Goal: Task Accomplishment & Management: Manage account settings

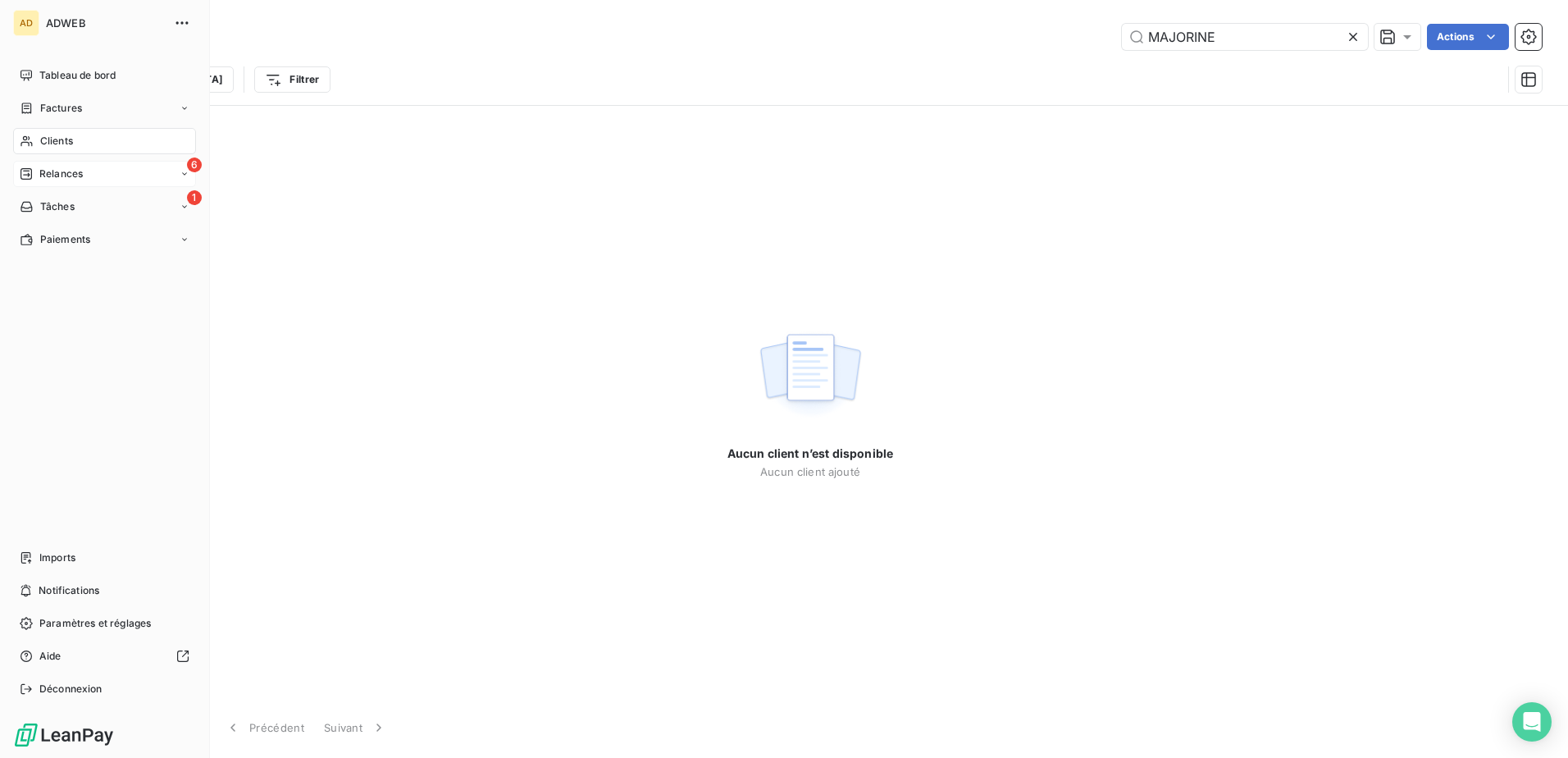
click at [48, 181] on div "6 Relances" at bounding box center [104, 174] width 183 height 26
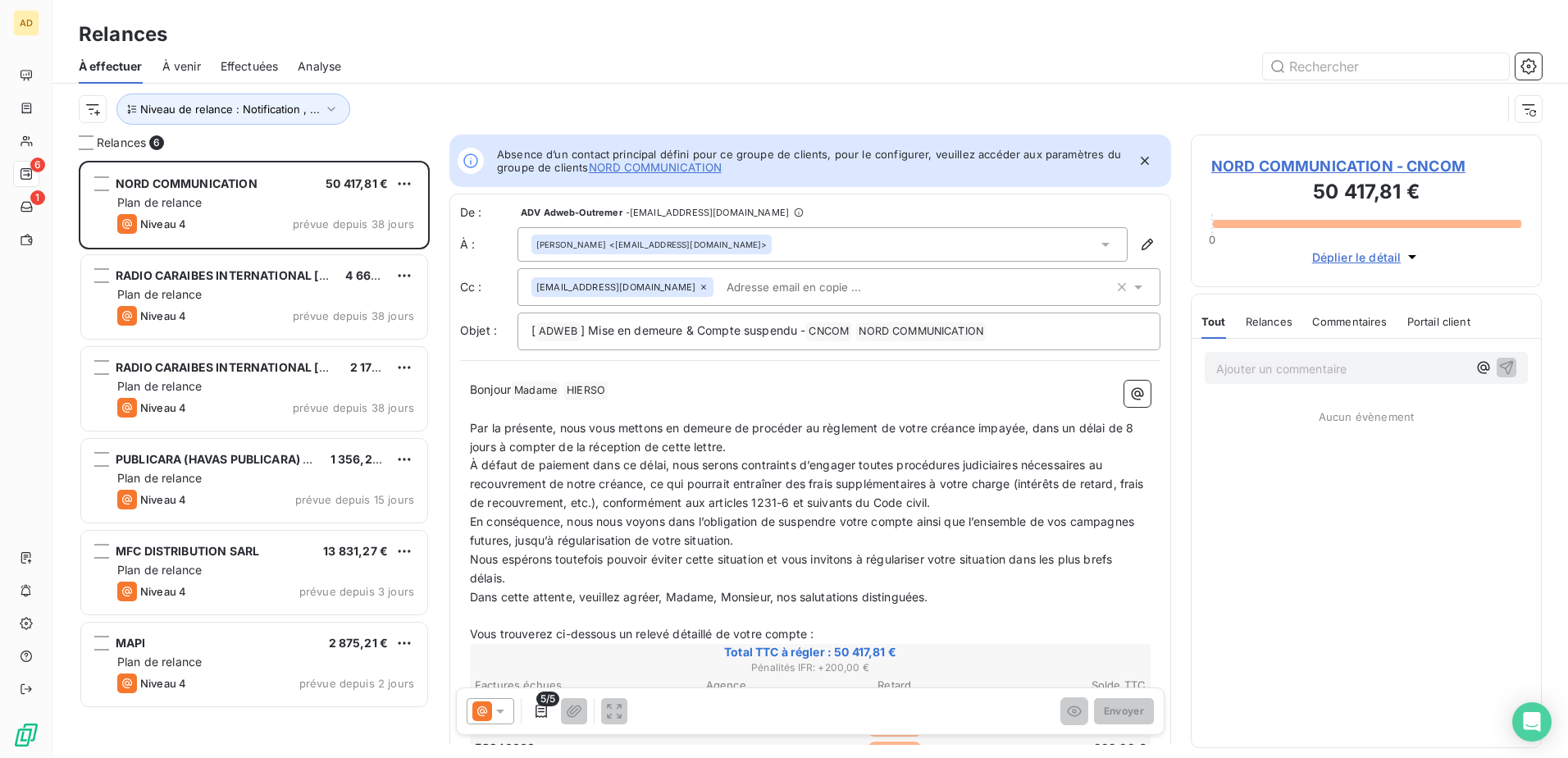
scroll to position [584, 339]
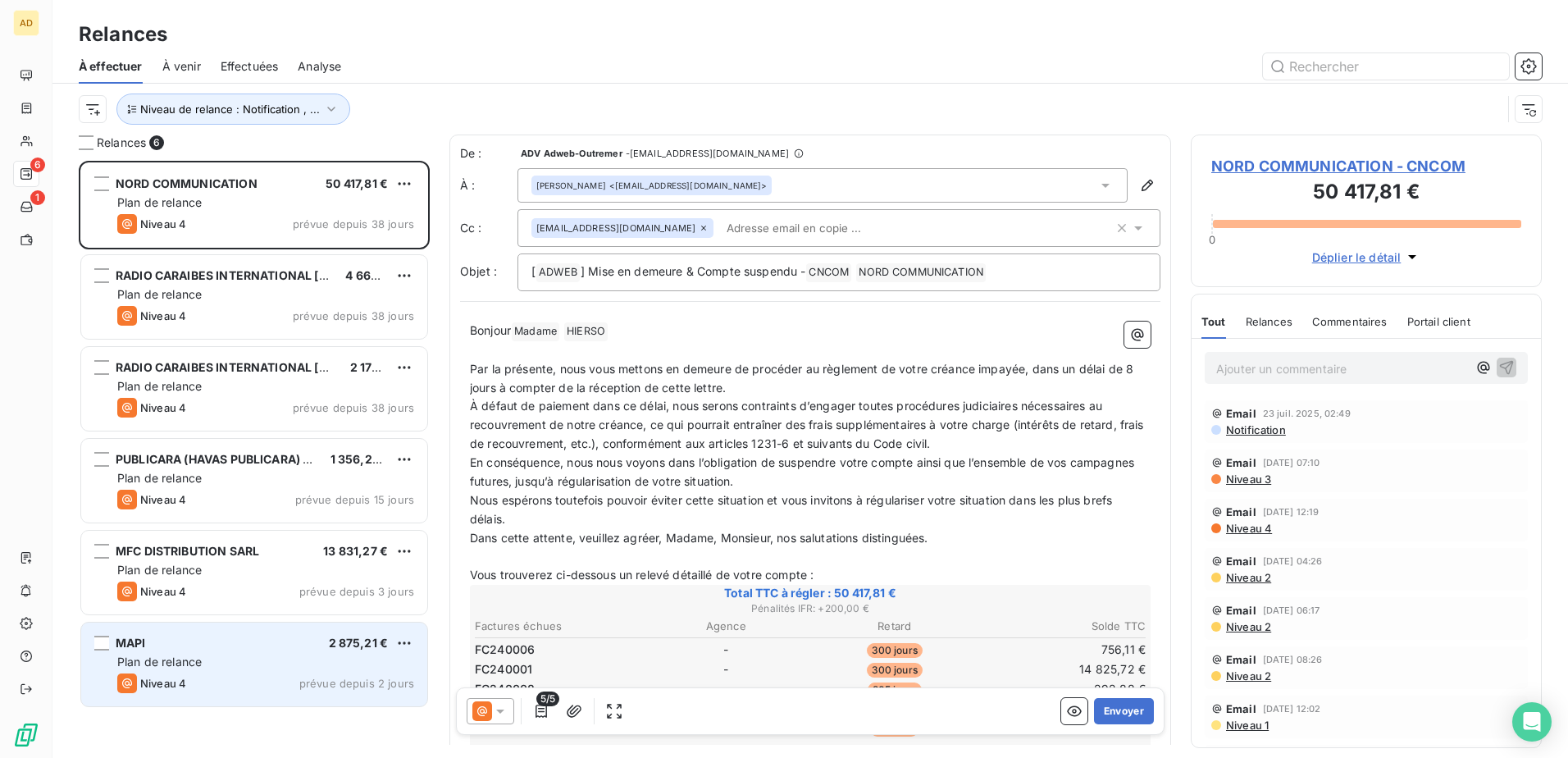
click at [183, 683] on span "Niveau 4" at bounding box center [163, 683] width 46 height 13
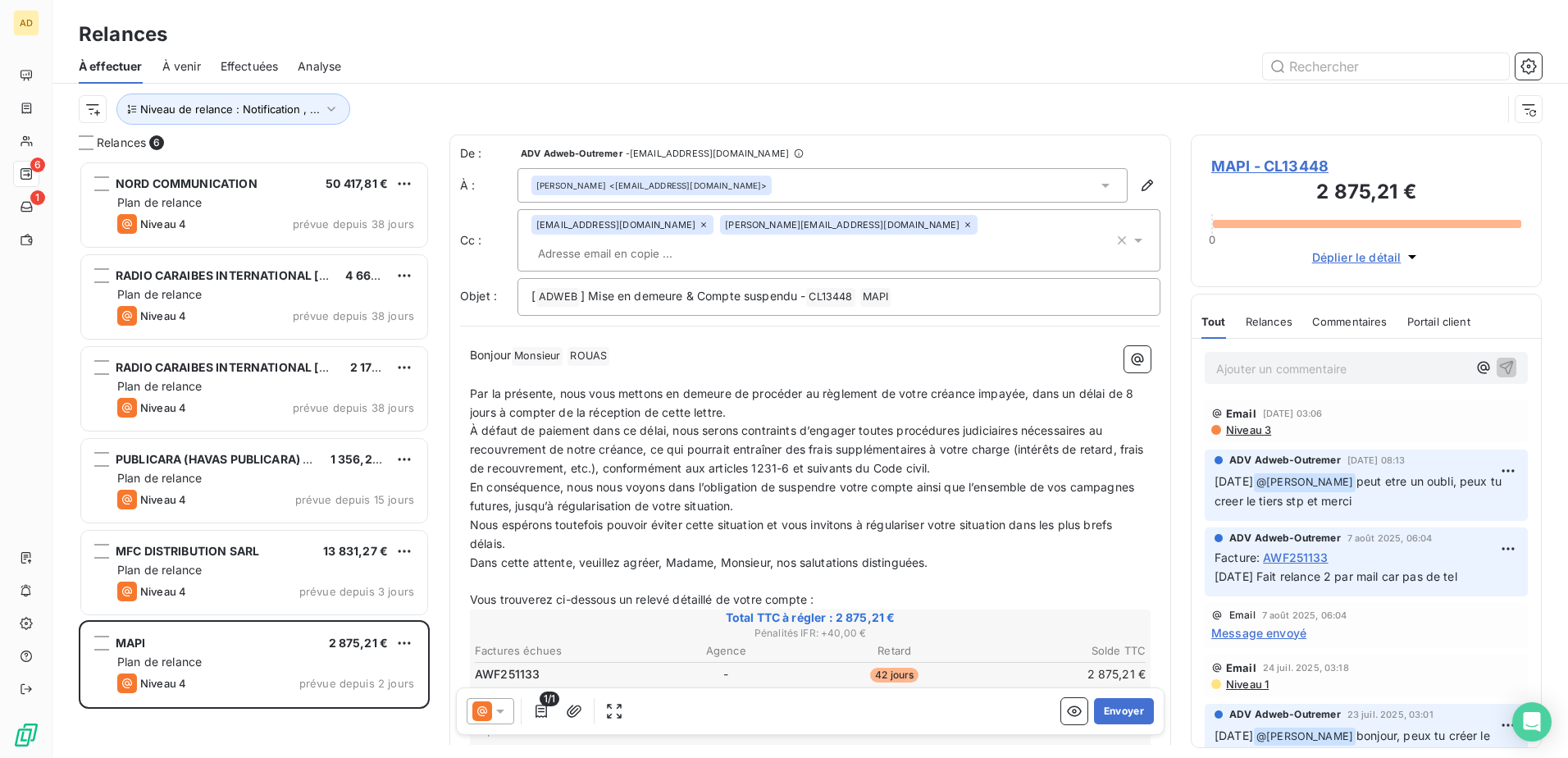
click at [1215, 173] on span "MAPI - CL13448" at bounding box center [1367, 166] width 310 height 22
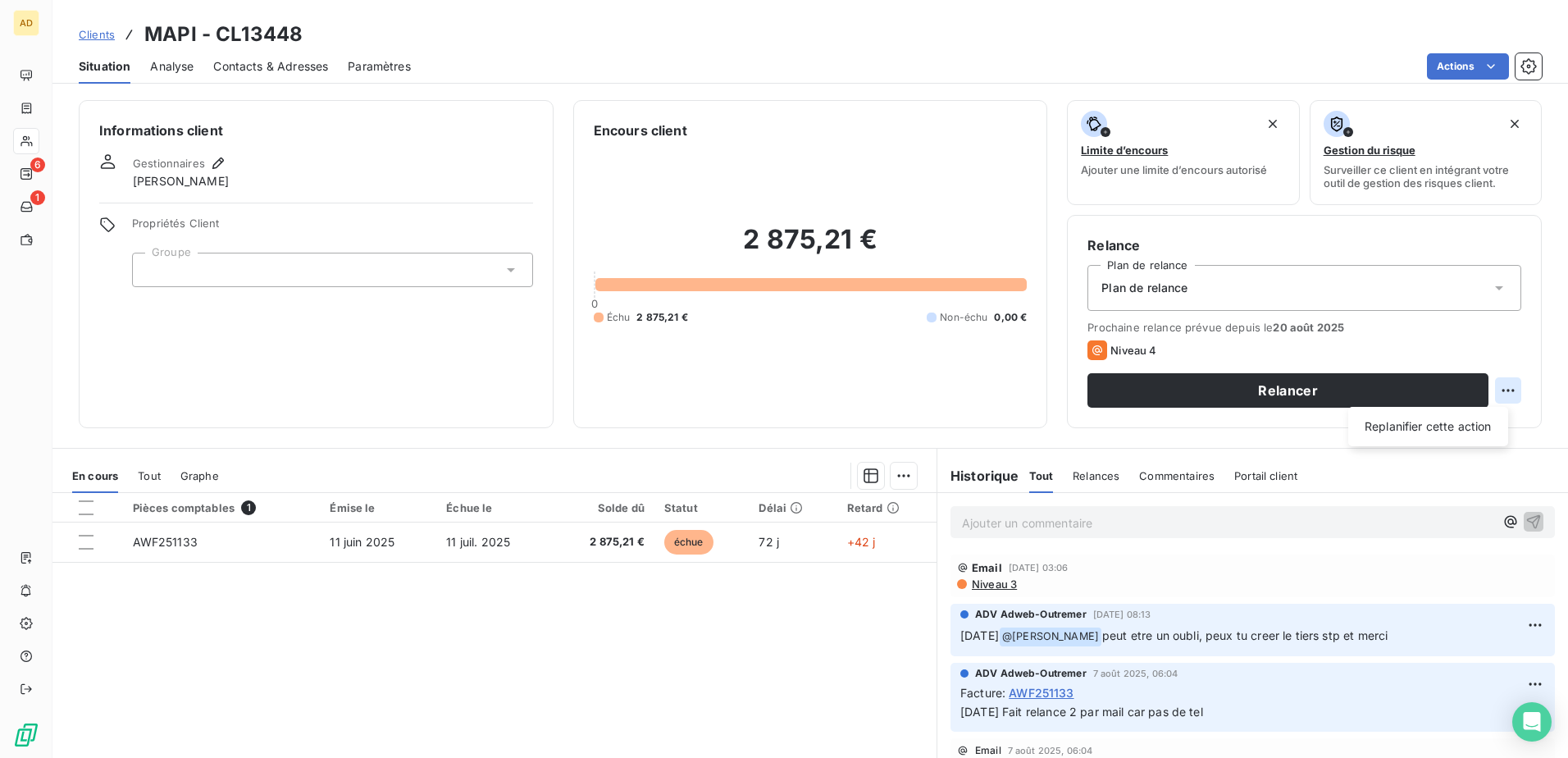
click at [1490, 393] on html "AD 6 1 Clients MAPI - CL13448 Situation Analyse Contacts & Adresses Paramètres …" at bounding box center [784, 379] width 1568 height 758
click at [1258, 384] on html "AD 6 1 Clients MAPI - CL13448 Situation Analyse Contacts & Adresses Paramètres …" at bounding box center [784, 379] width 1568 height 758
click at [1258, 384] on button "Relancer" at bounding box center [1288, 391] width 401 height 35
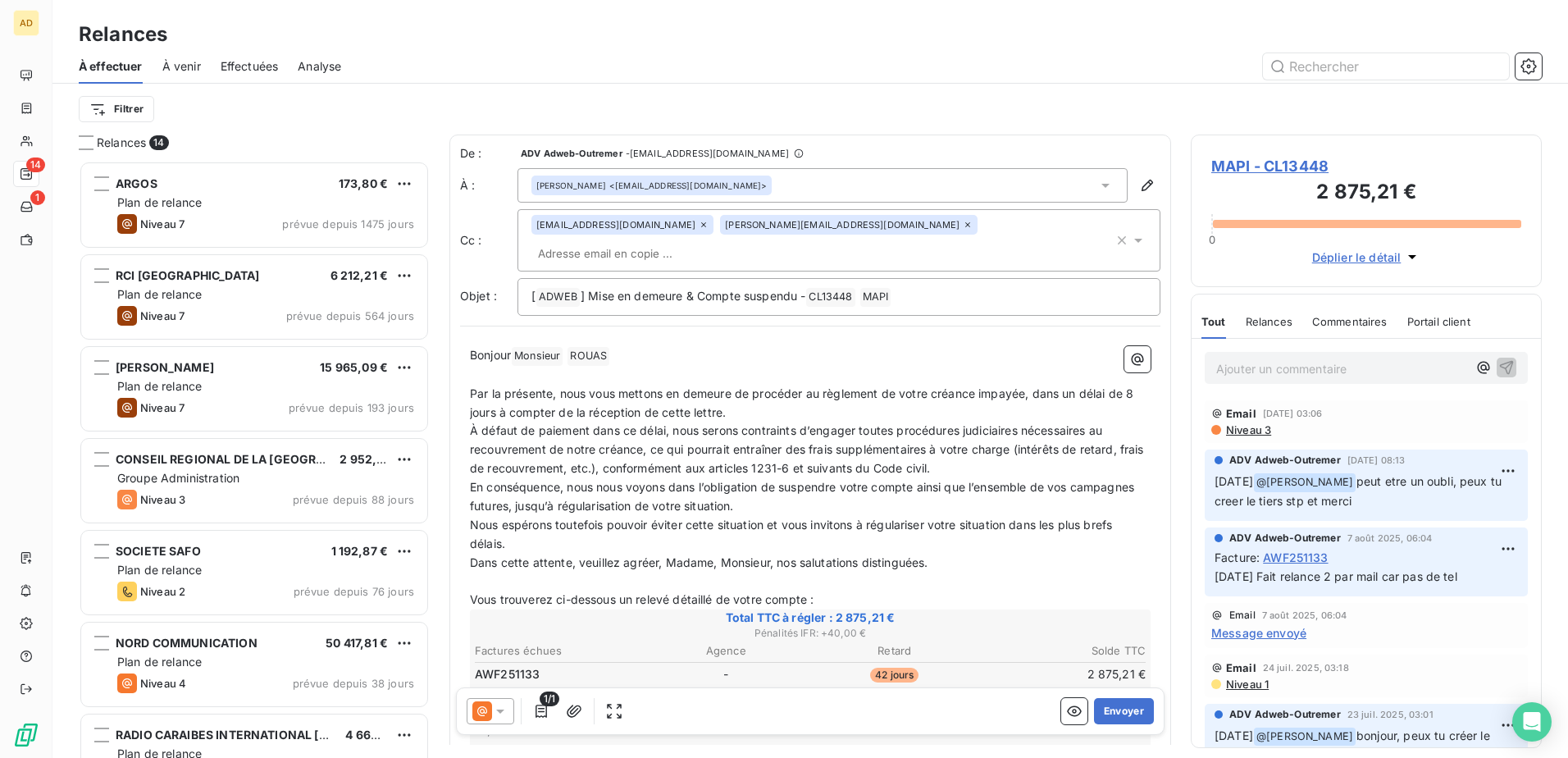
scroll to position [584, 339]
click at [500, 711] on icon at bounding box center [500, 711] width 8 height 4
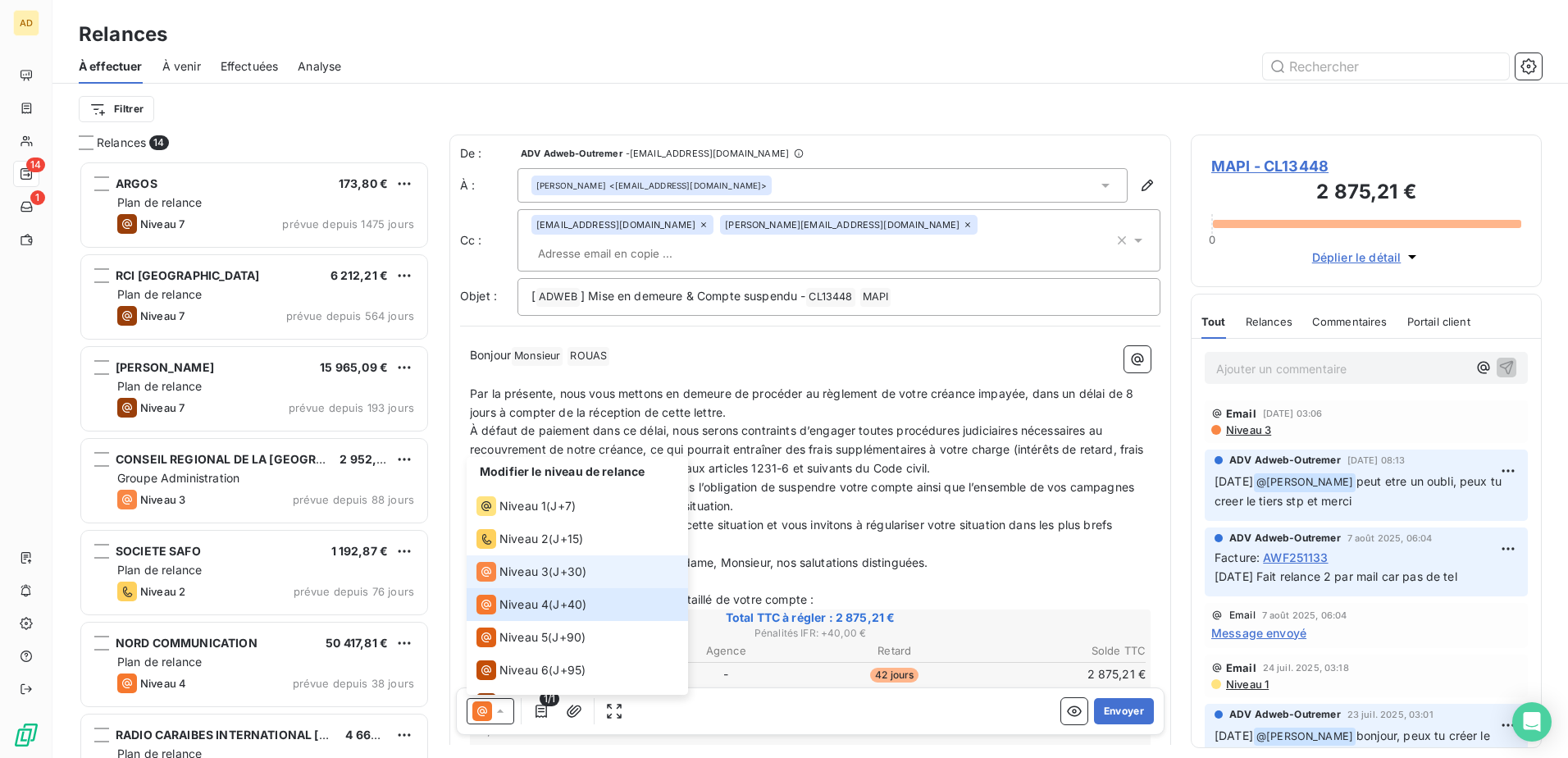
click at [532, 576] on span "Niveau 3" at bounding box center [524, 572] width 49 height 16
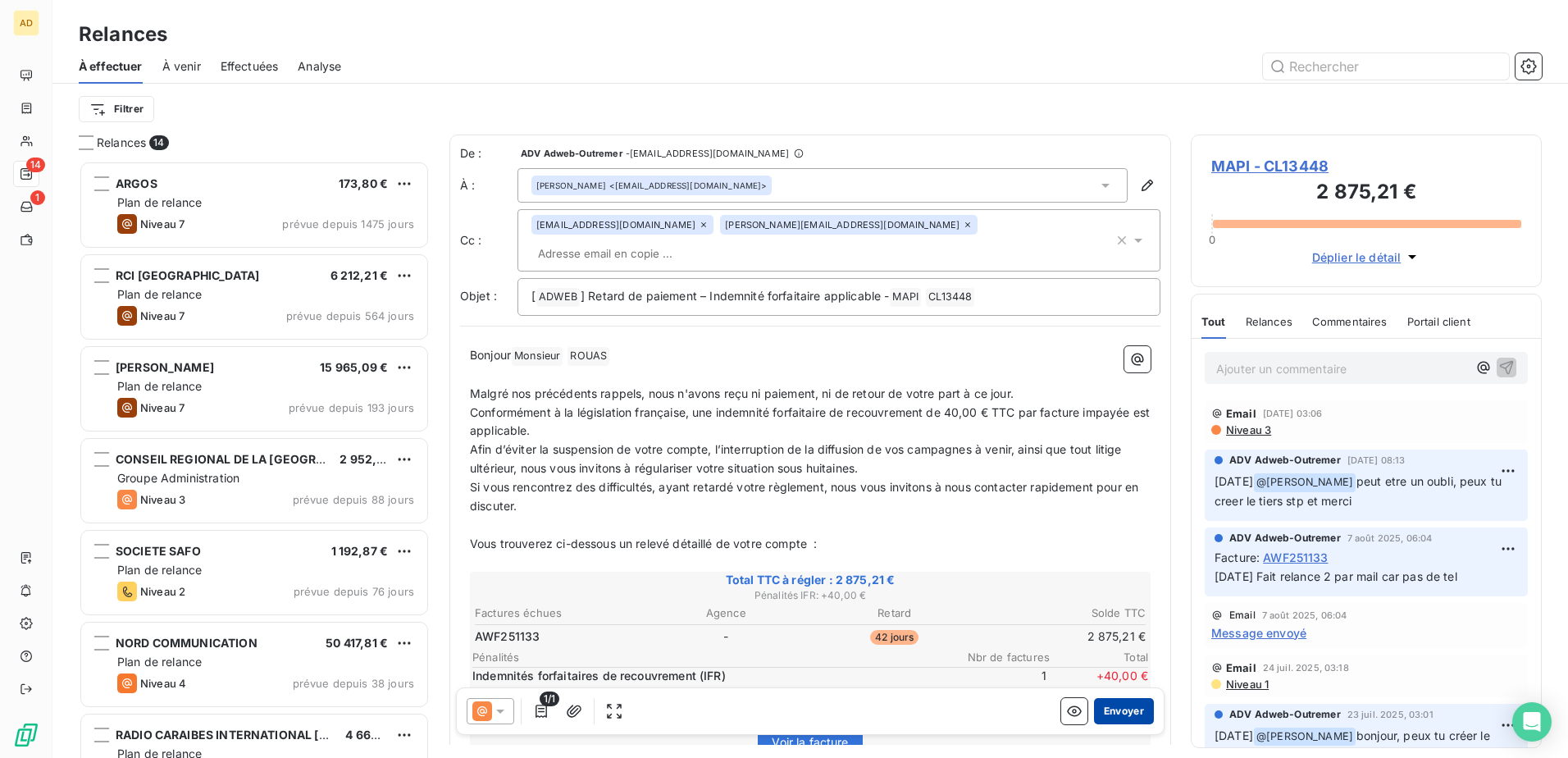
click at [1113, 713] on button "Envoyer" at bounding box center [1124, 711] width 60 height 26
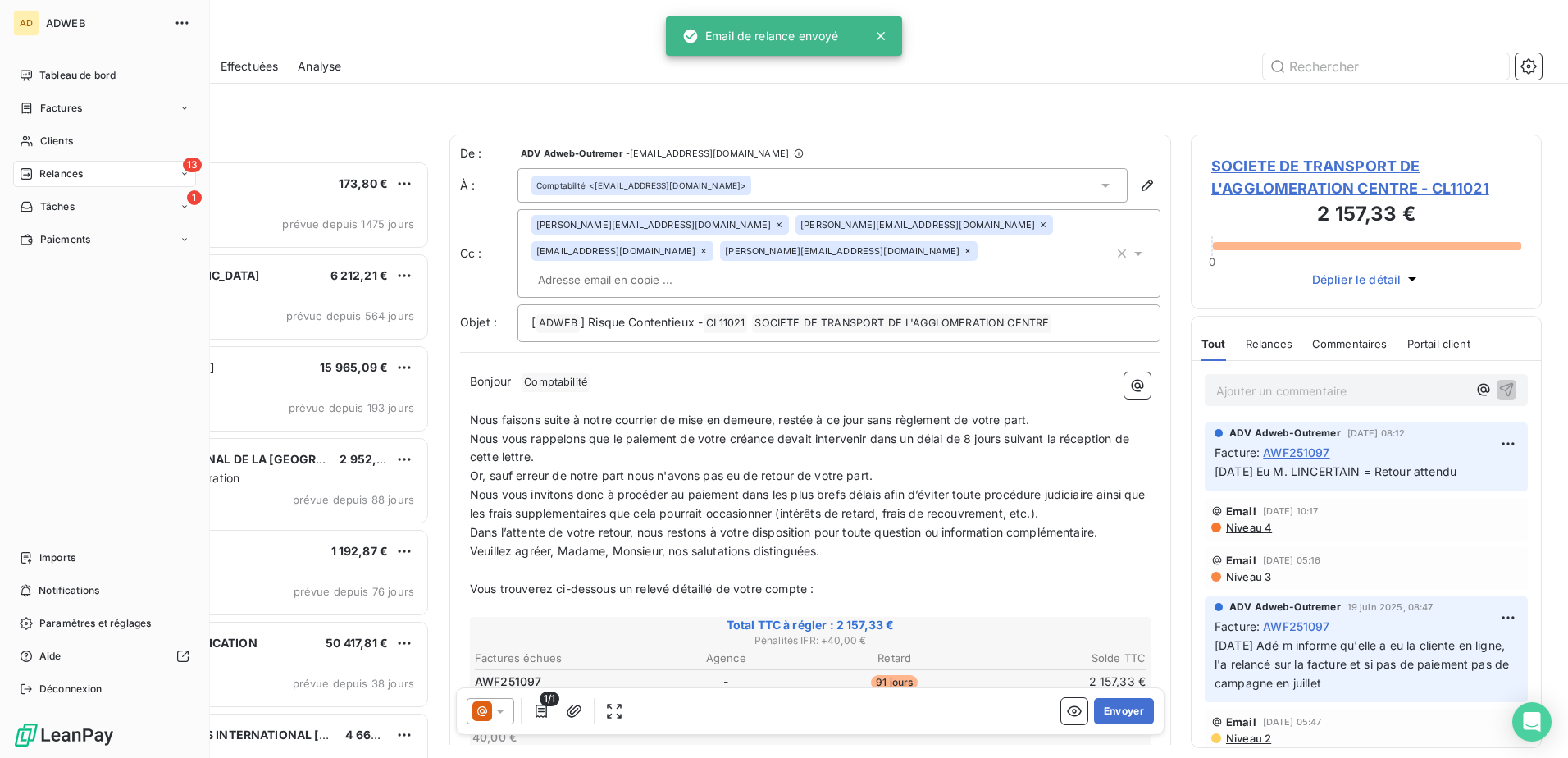
click at [68, 172] on span "Relances" at bounding box center [61, 174] width 44 height 15
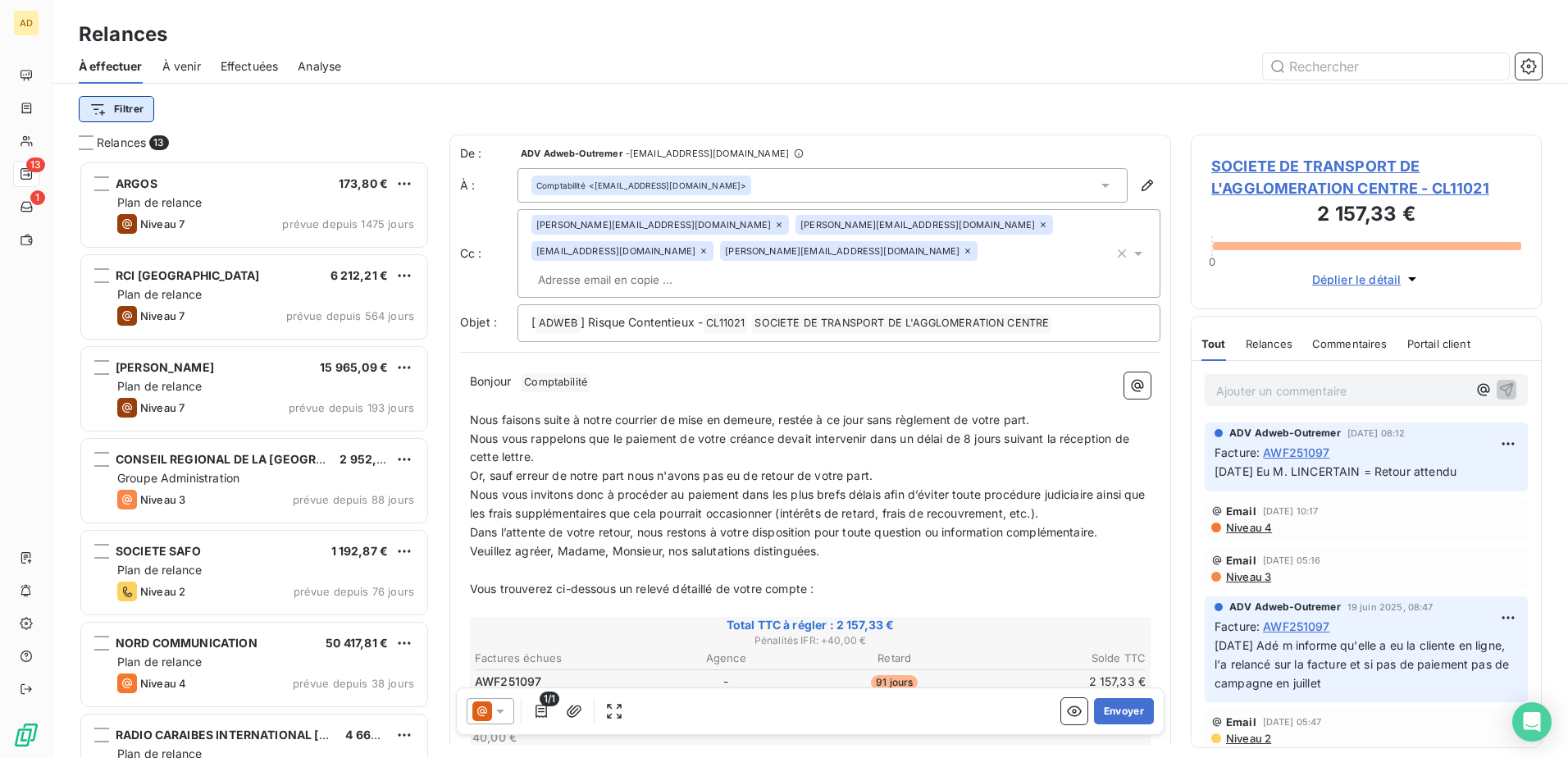
click at [117, 115] on html "AD 13 1 Relances À effectuer À venir Effectuées Analyse Filtrer Relances 13 [GE…" at bounding box center [784, 379] width 1568 height 758
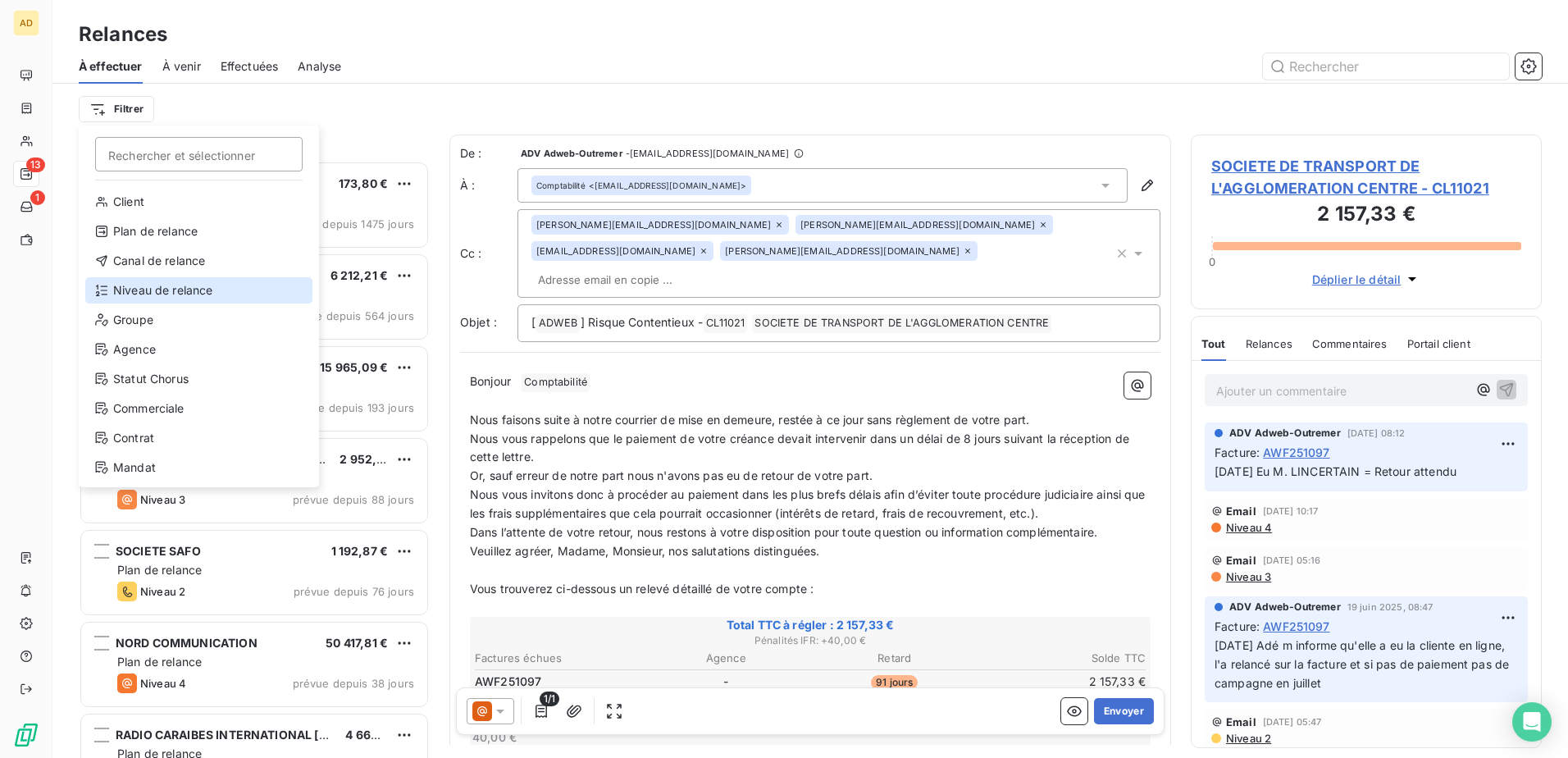
click at [153, 290] on div "Niveau de relance" at bounding box center [198, 290] width 227 height 26
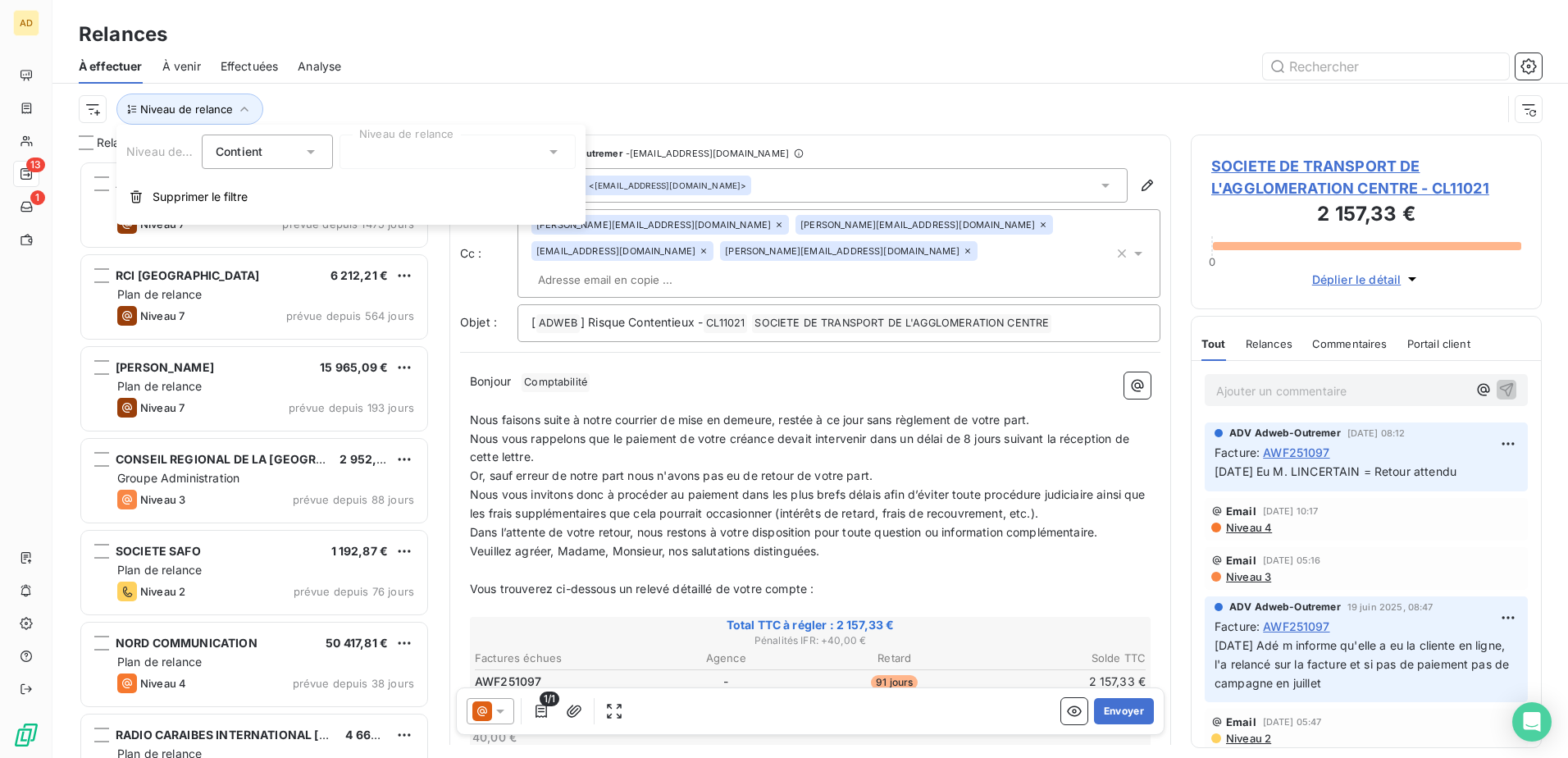
click at [554, 151] on icon at bounding box center [553, 152] width 16 height 16
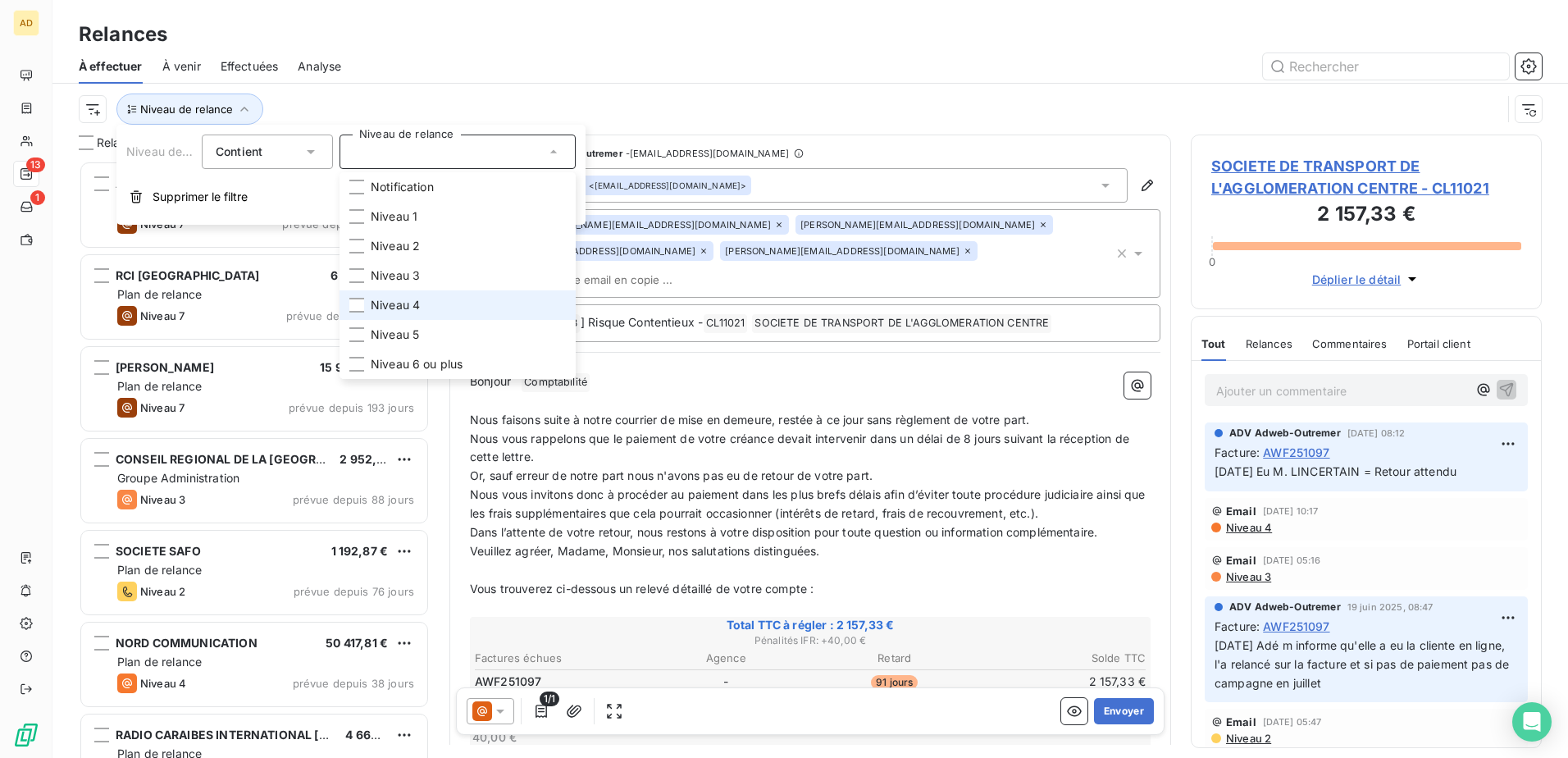
click at [394, 311] on span "Niveau 4" at bounding box center [395, 305] width 49 height 16
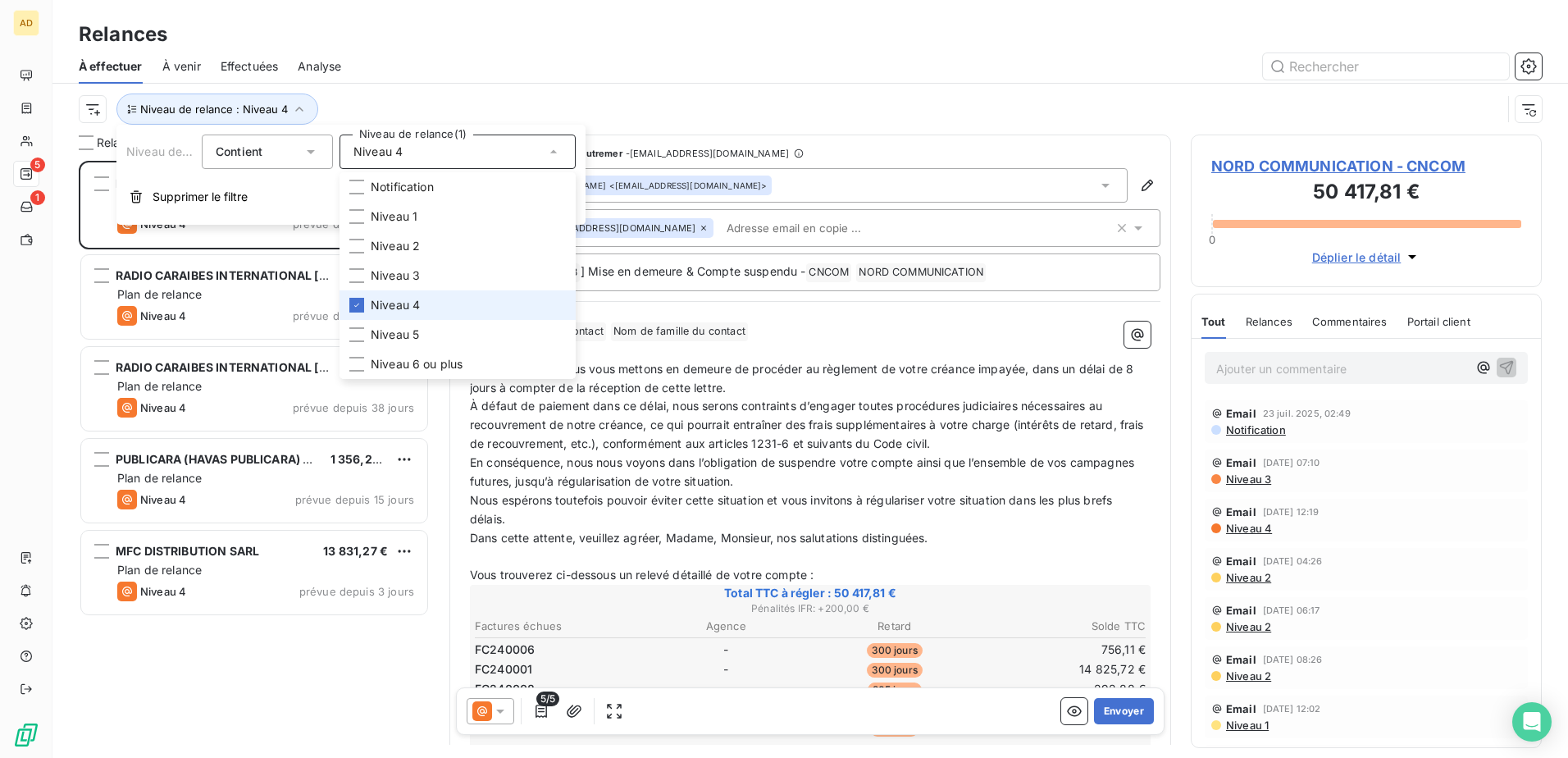
scroll to position [584, 339]
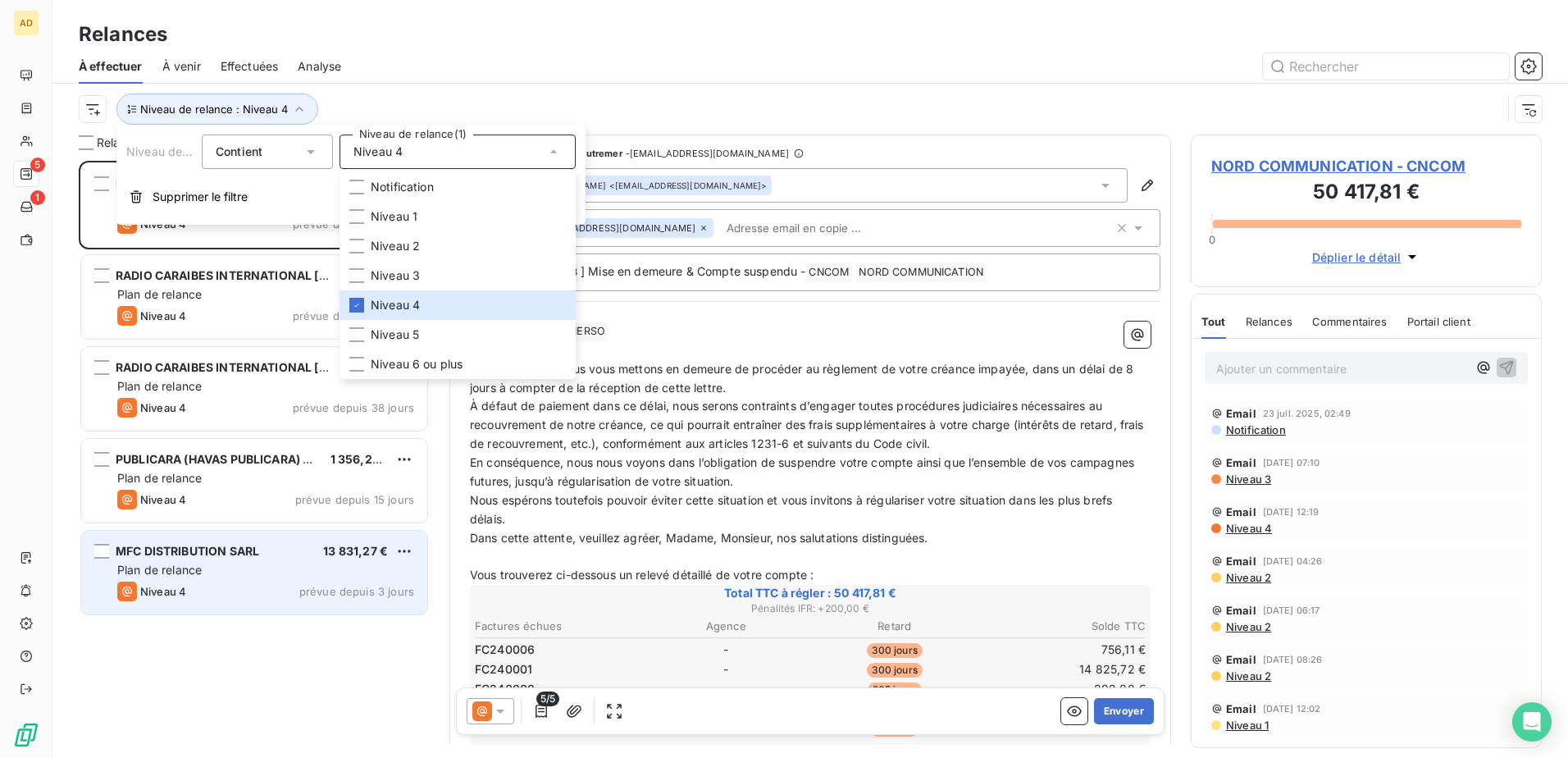
click at [231, 575] on div "Plan de relance" at bounding box center [265, 570] width 297 height 16
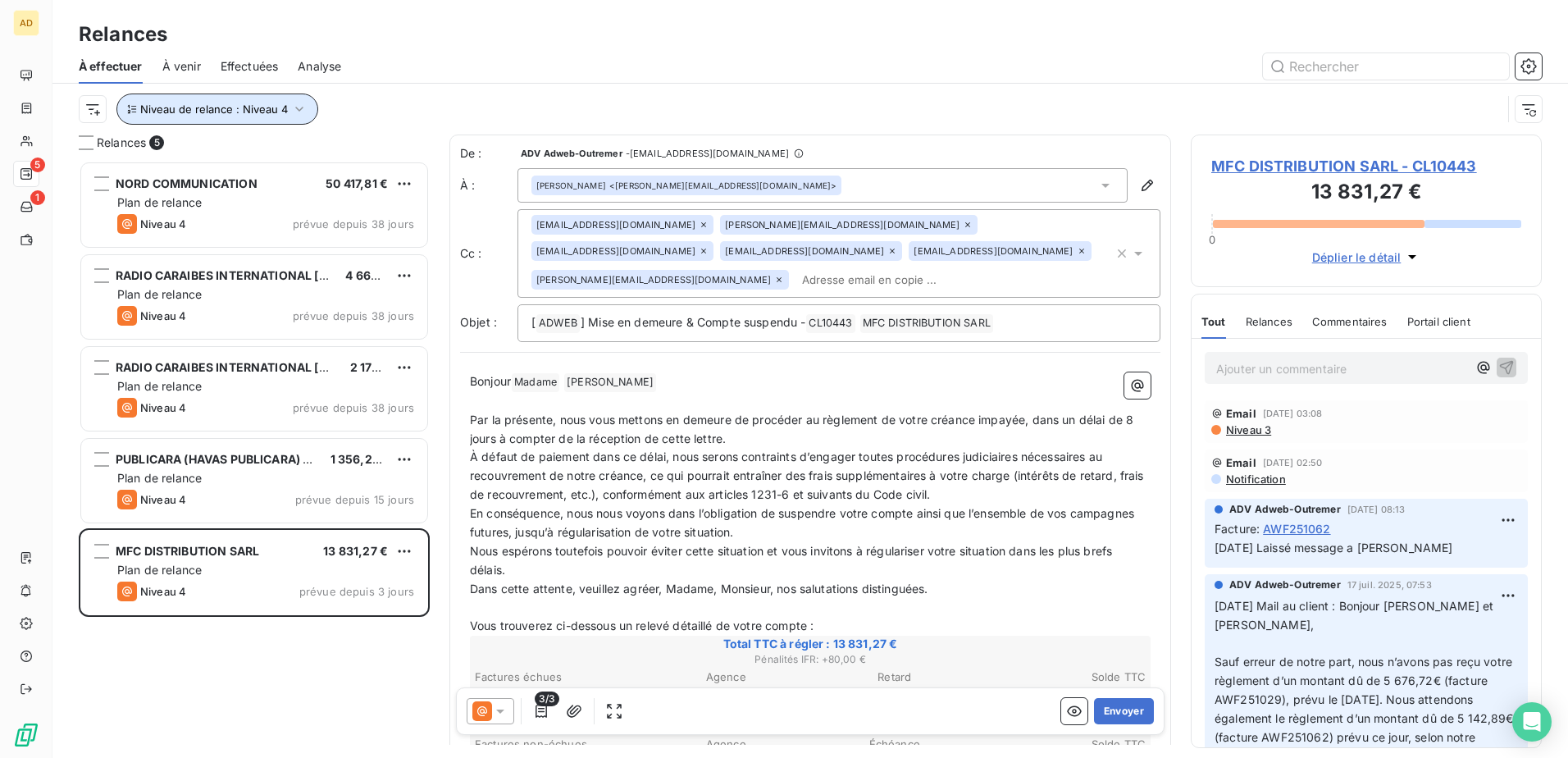
click at [299, 107] on icon "button" at bounding box center [300, 109] width 16 height 16
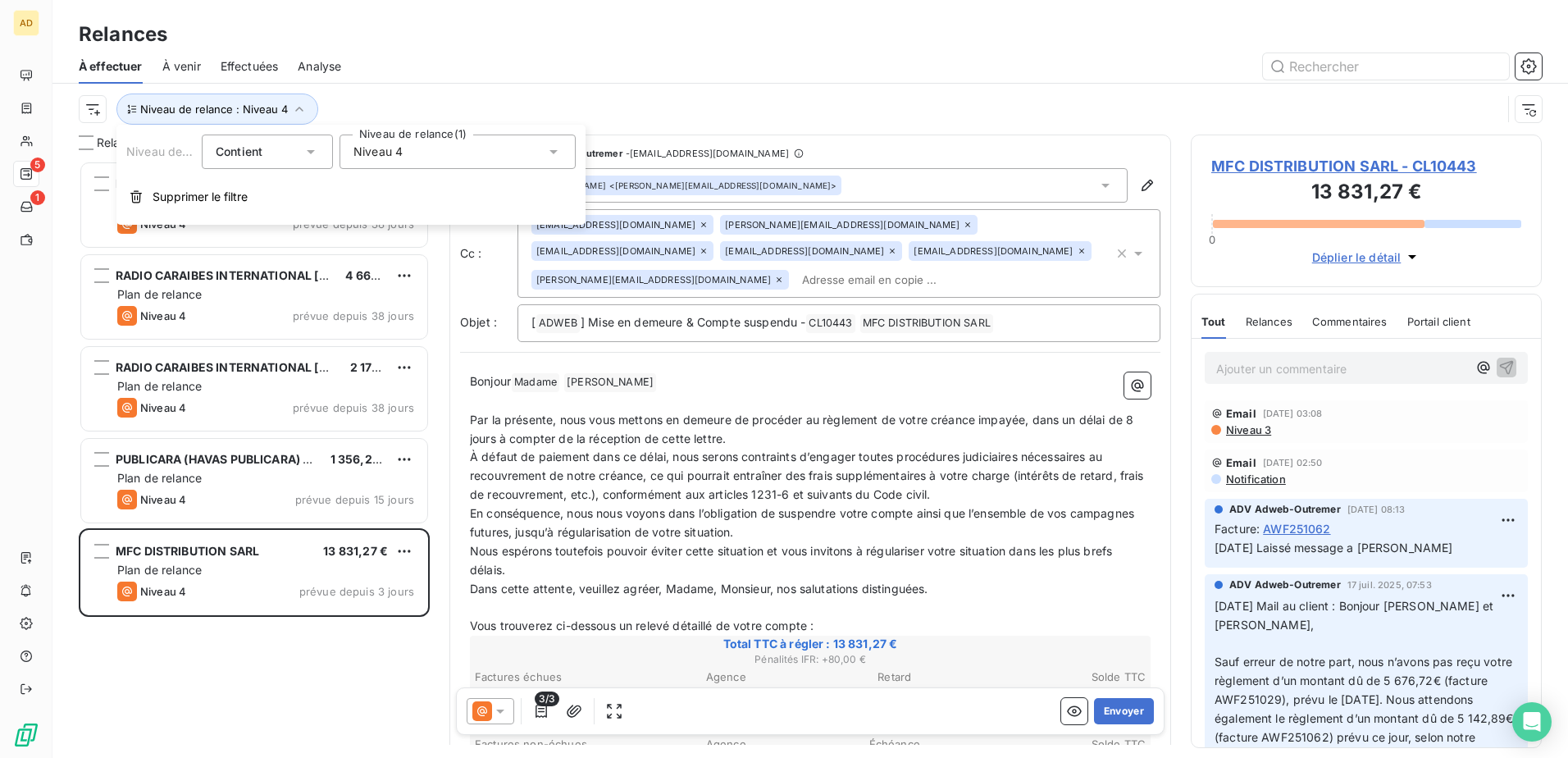
click at [564, 151] on div "Niveau 4" at bounding box center [458, 152] width 237 height 35
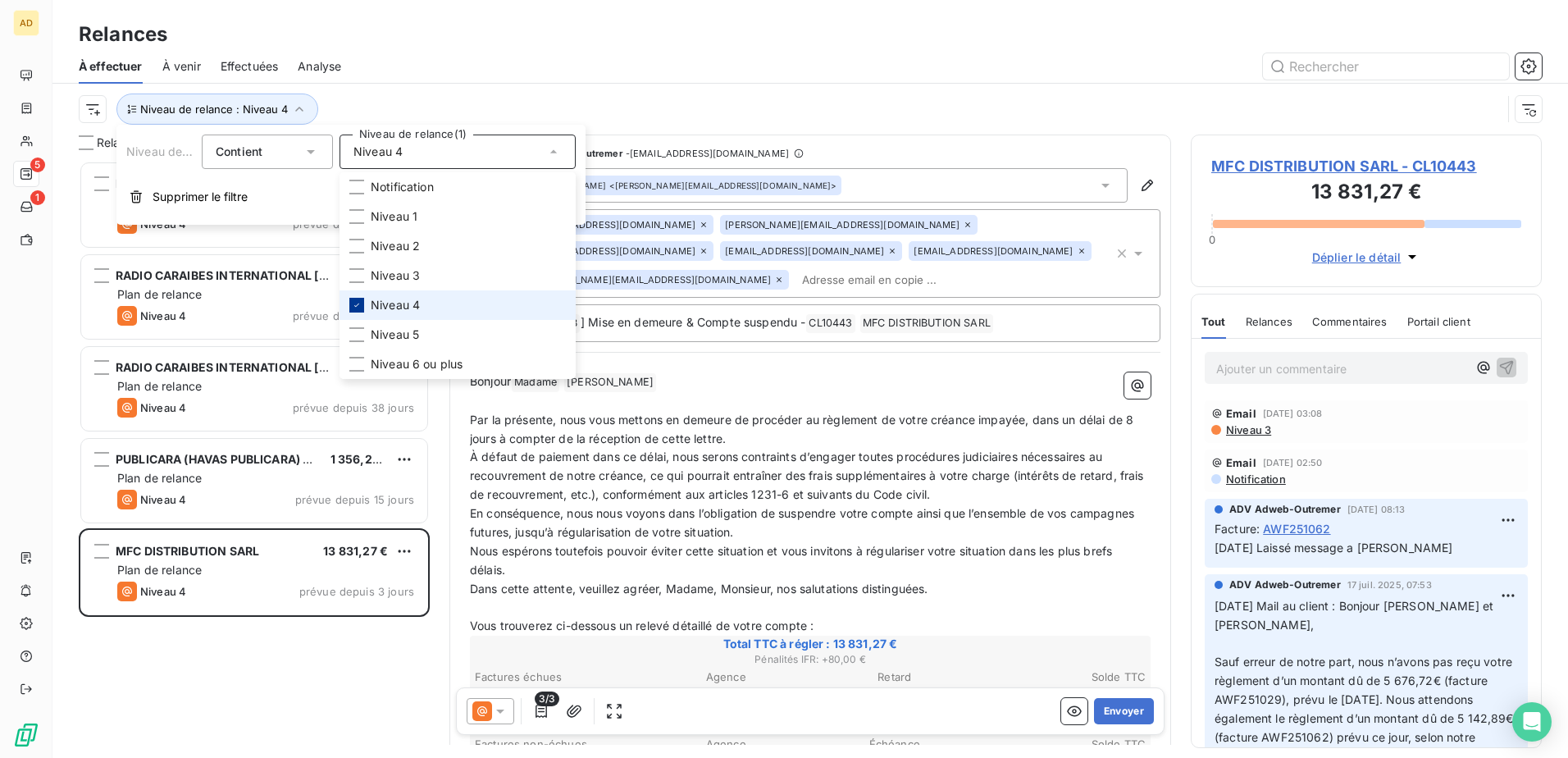
click at [352, 302] on icon at bounding box center [356, 305] width 10 height 10
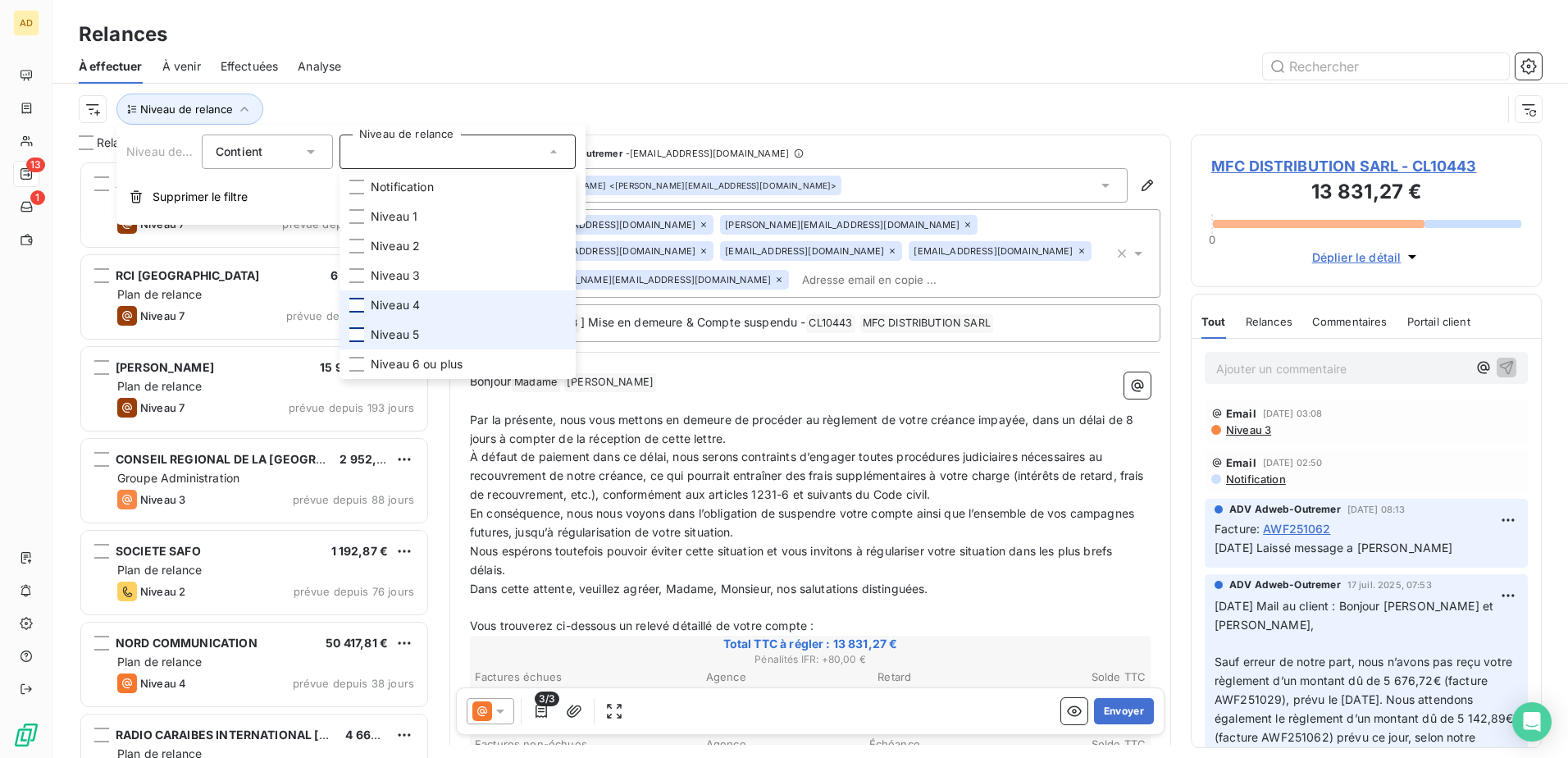
click at [351, 331] on div at bounding box center [357, 334] width 15 height 15
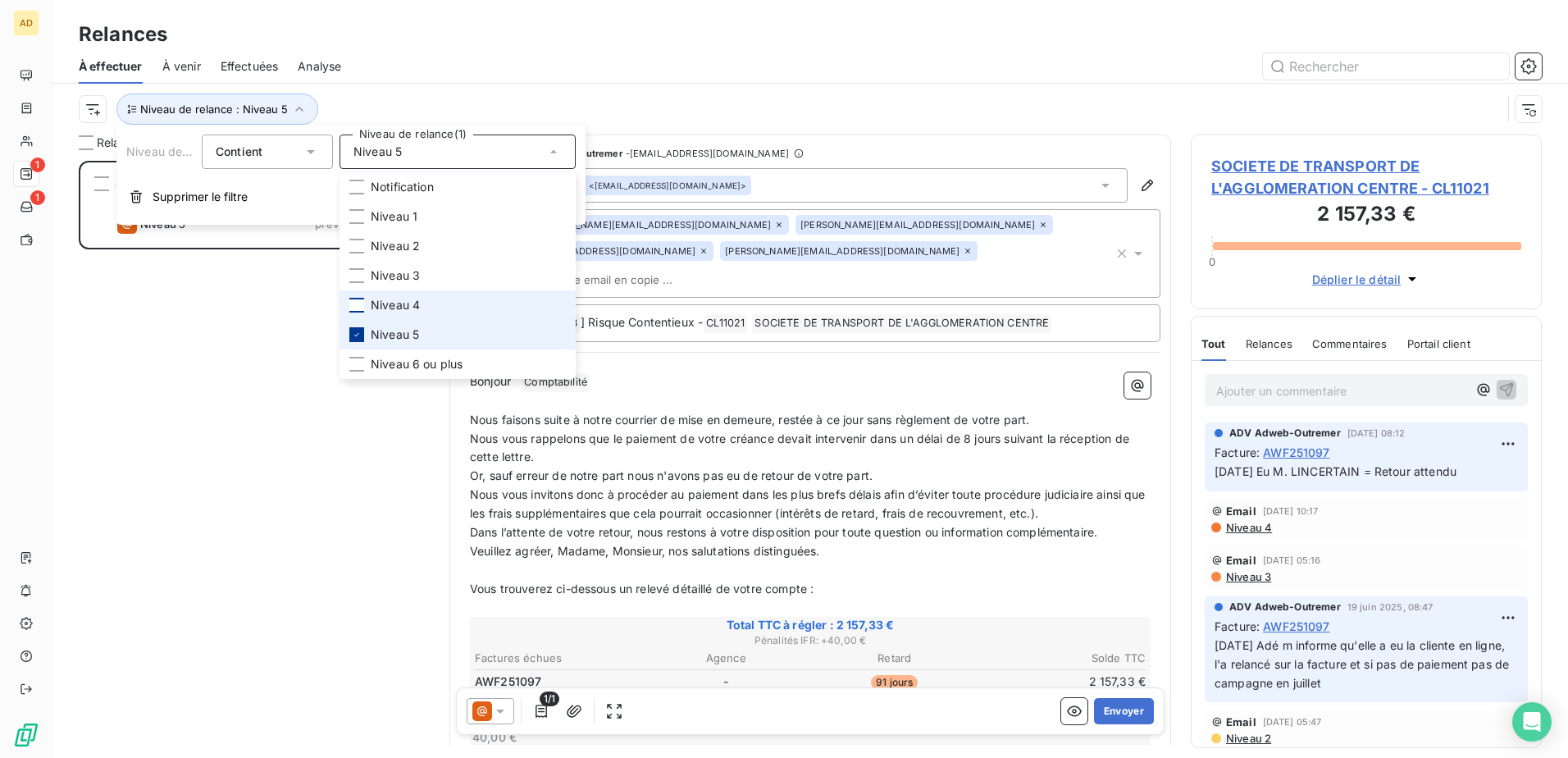
scroll to position [584, 339]
click at [698, 58] on div at bounding box center [951, 66] width 1181 height 26
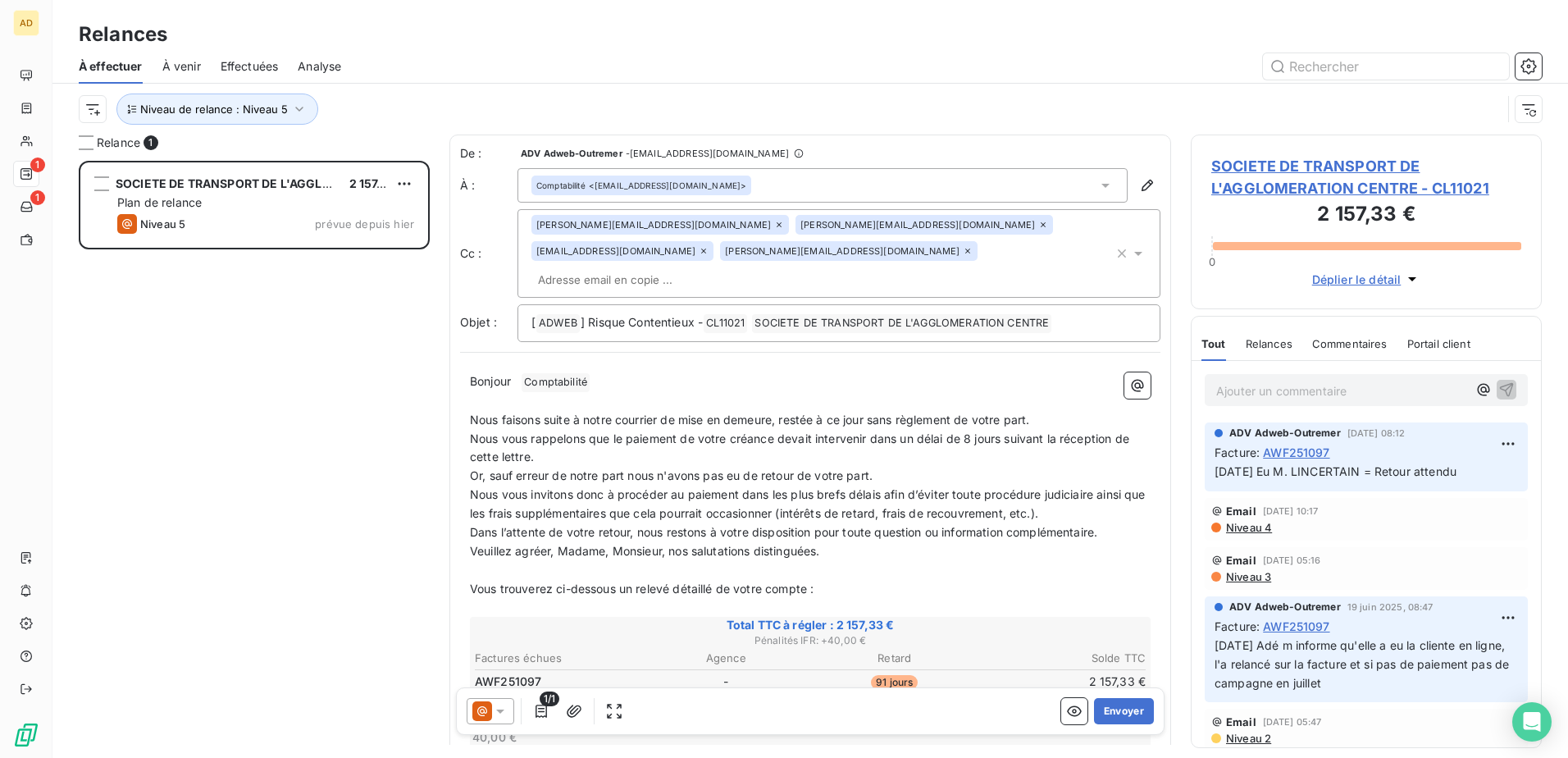
click at [1279, 184] on span "SOCIETE DE TRANSPORT DE L'AGGLOMERATION CENTRE - CL11021" at bounding box center [1367, 177] width 310 height 45
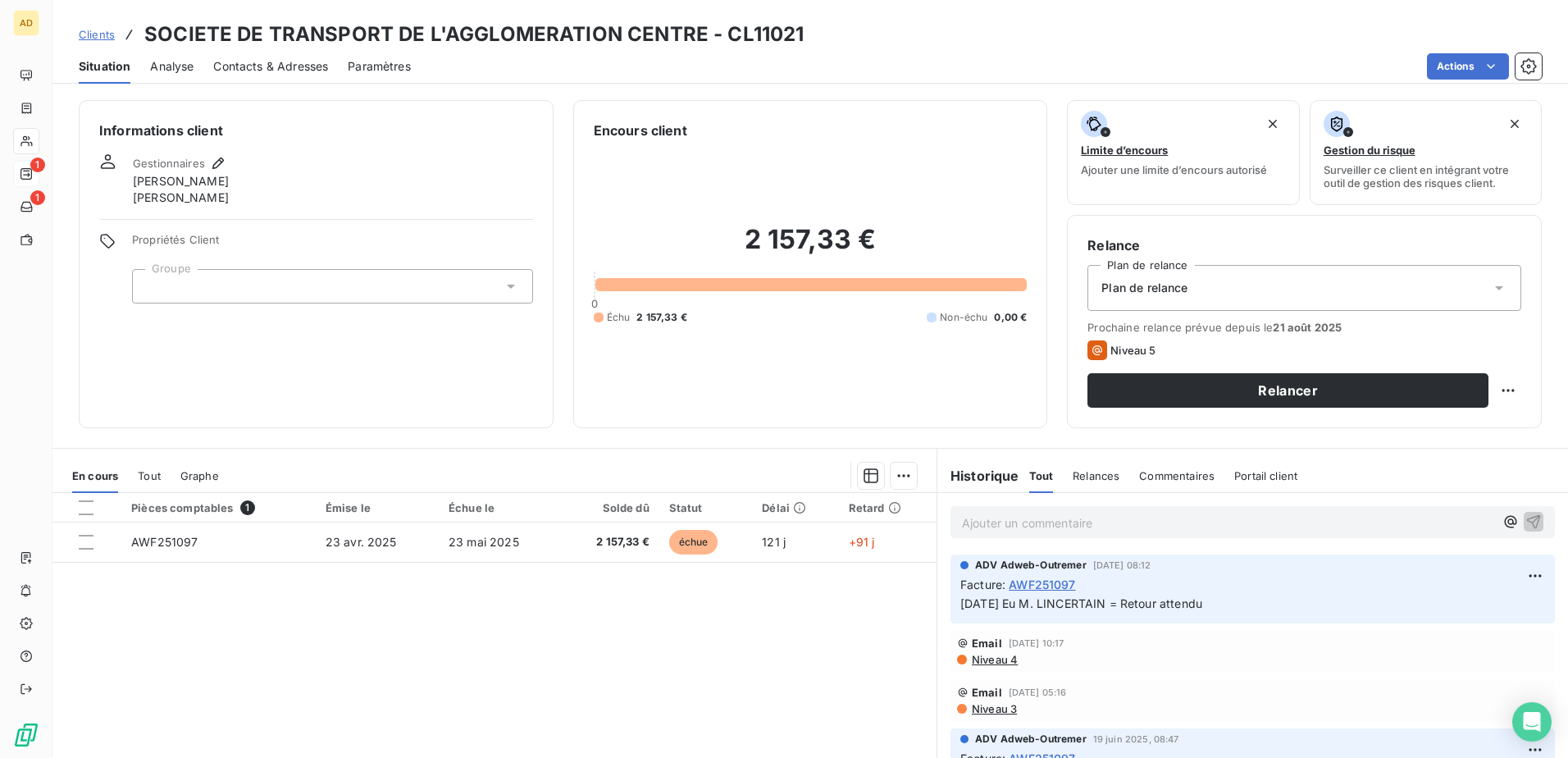
click at [1000, 664] on span "Niveau 4" at bounding box center [994, 659] width 47 height 13
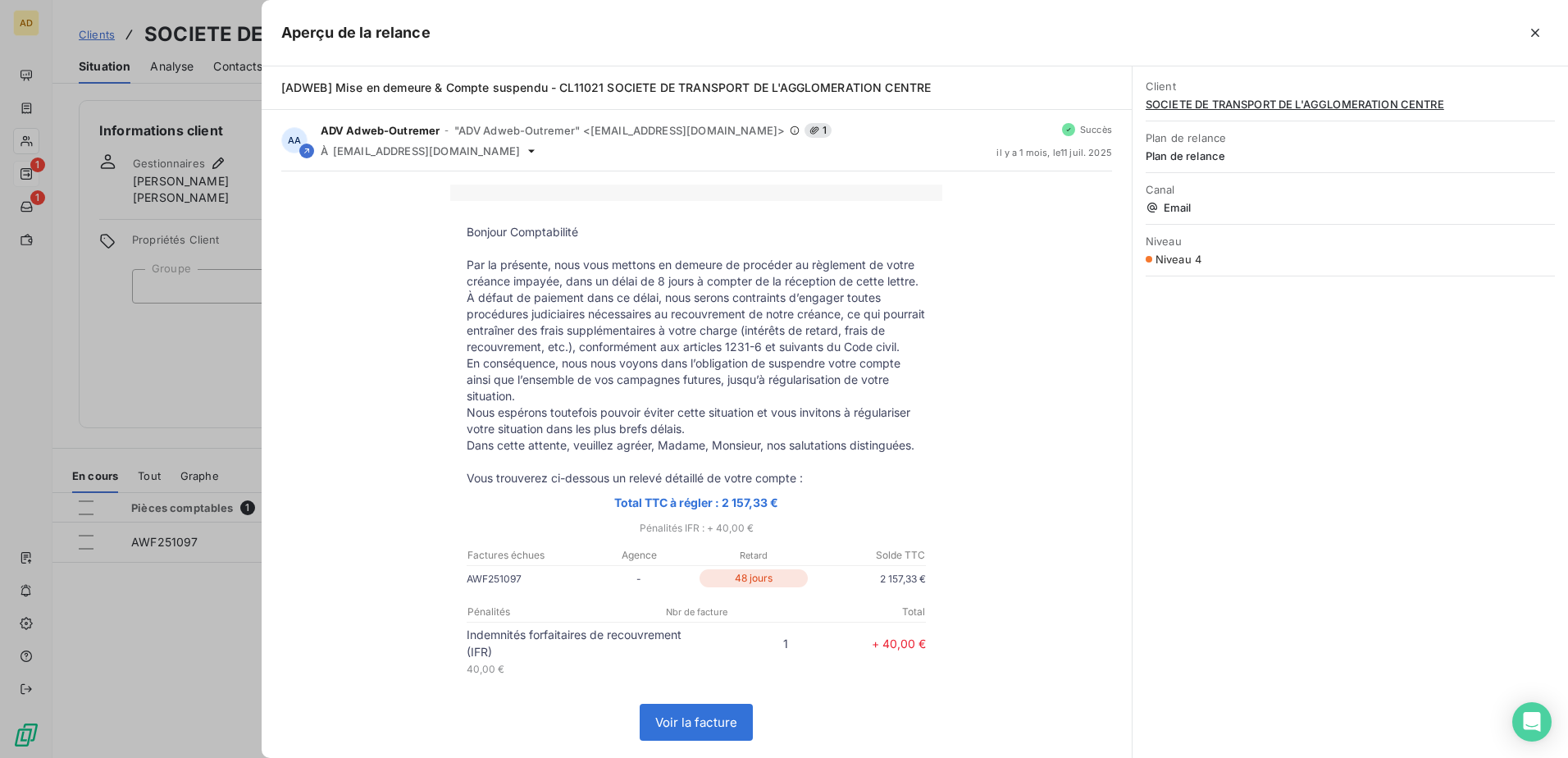
click at [192, 629] on div at bounding box center [784, 379] width 1568 height 758
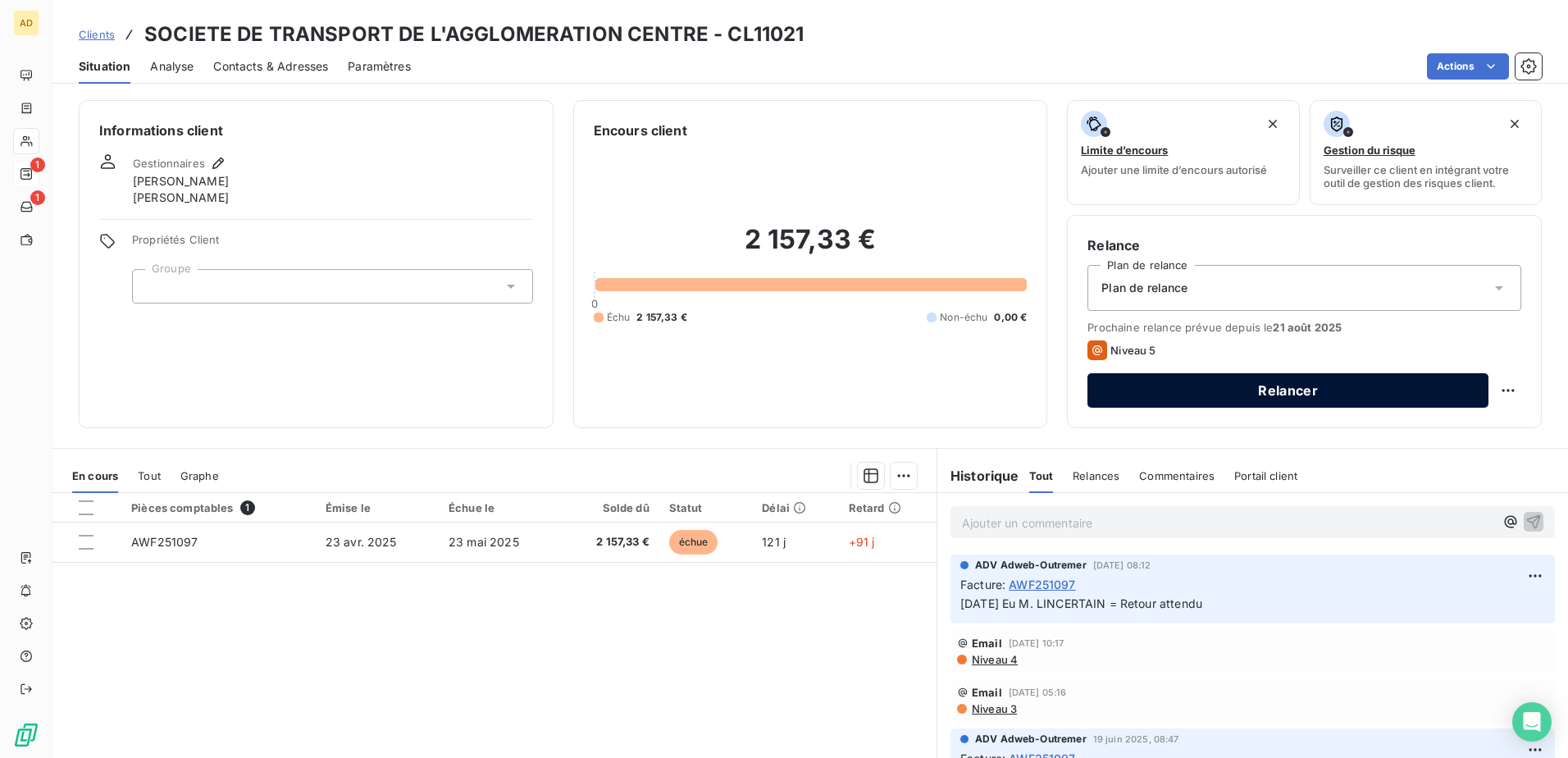
click at [1289, 385] on button "Relancer" at bounding box center [1288, 391] width 401 height 35
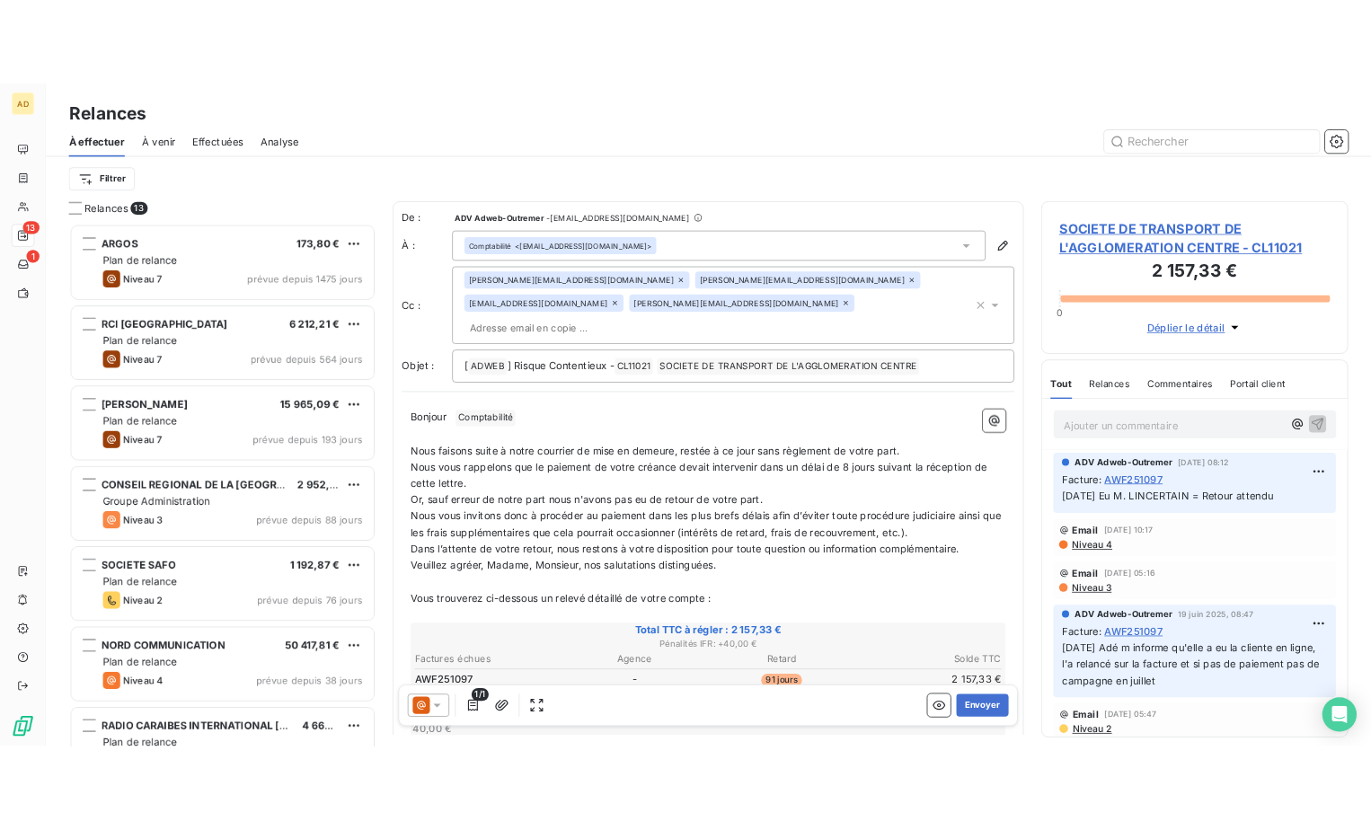
scroll to position [640, 371]
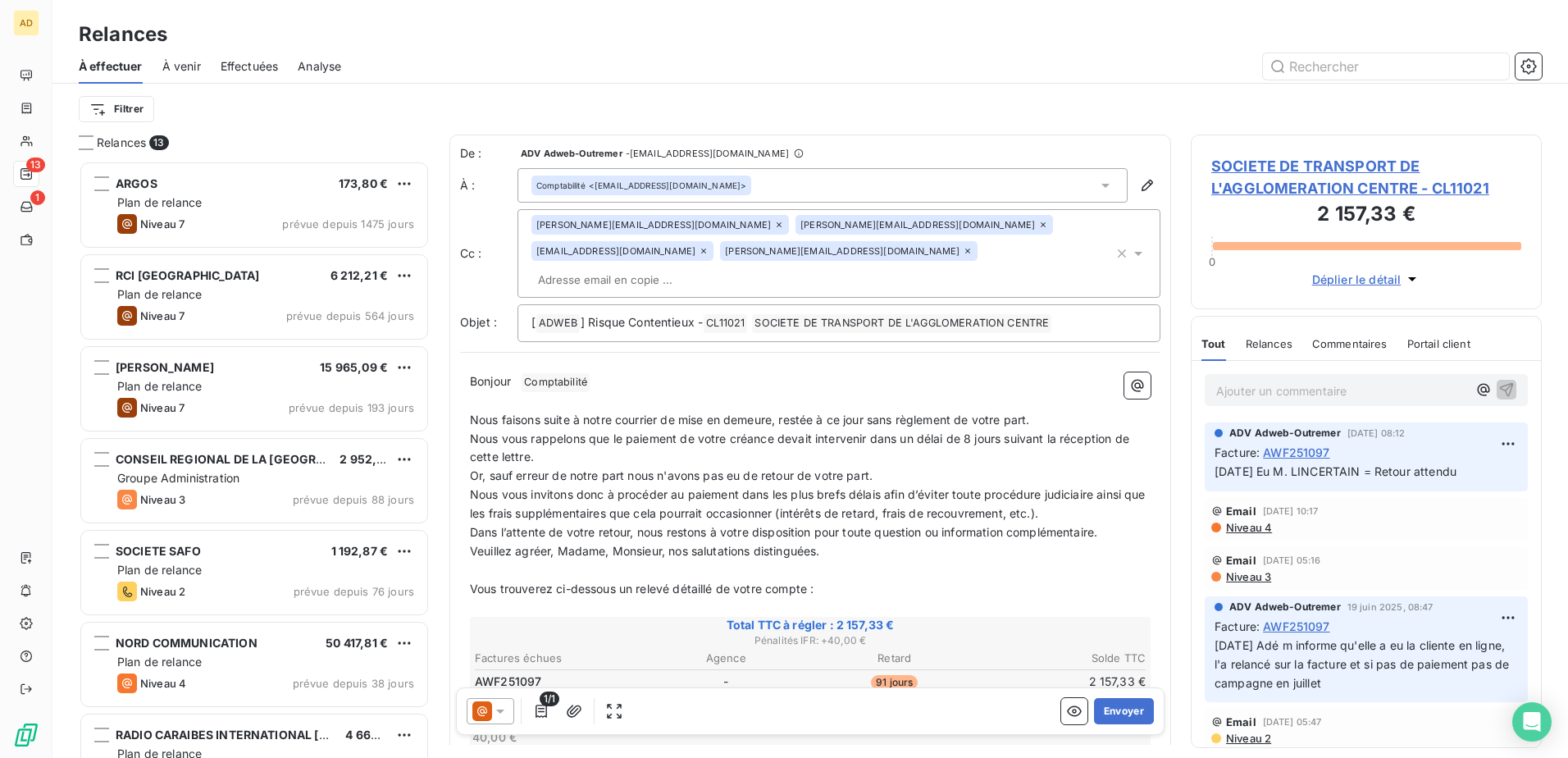
click at [1247, 181] on span "SOCIETE DE TRANSPORT DE L'AGGLOMERATION CENTRE - CL11021" at bounding box center [1367, 177] width 310 height 45
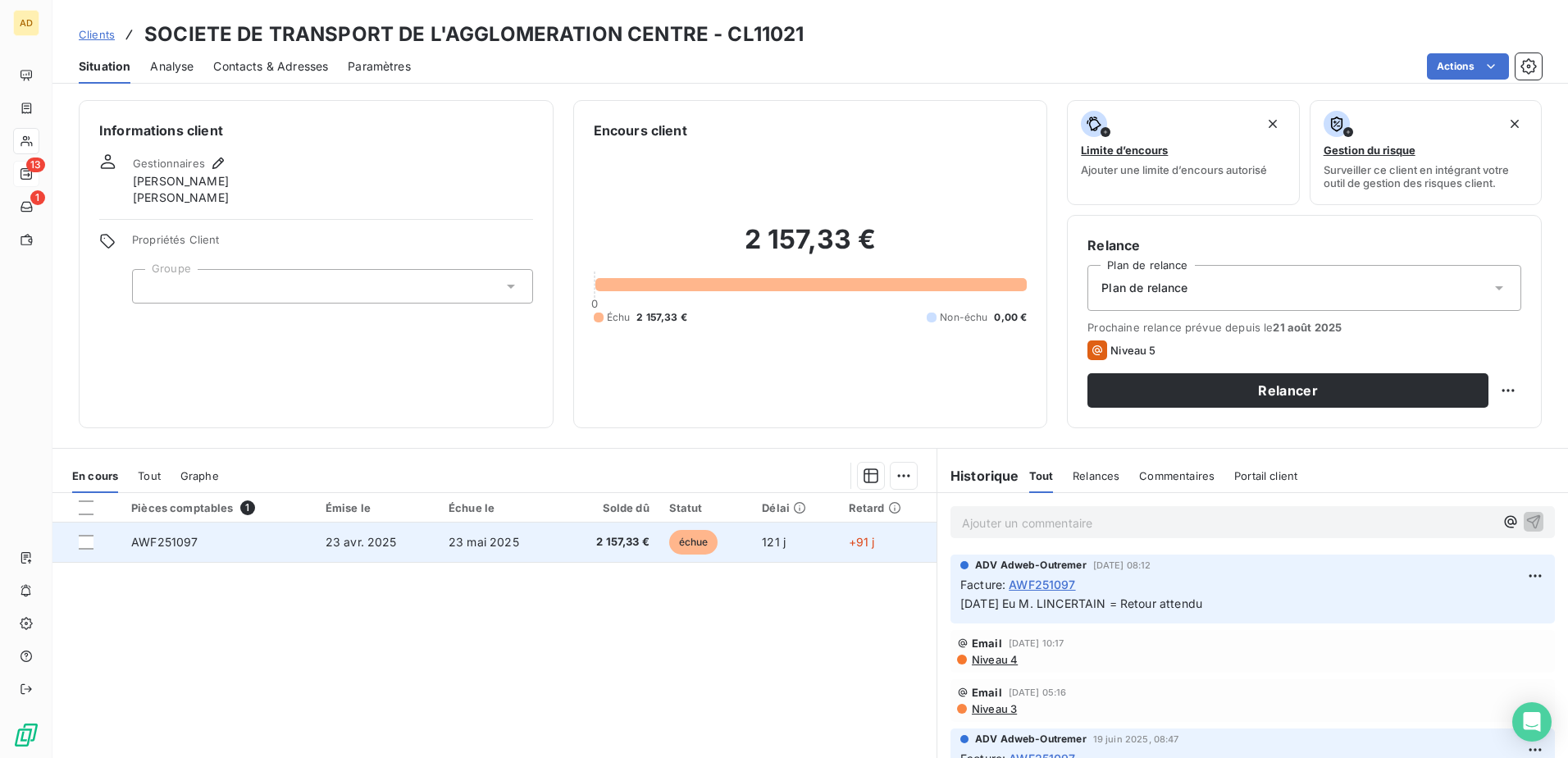
click at [571, 536] on span "2 157,33 €" at bounding box center [610, 542] width 79 height 16
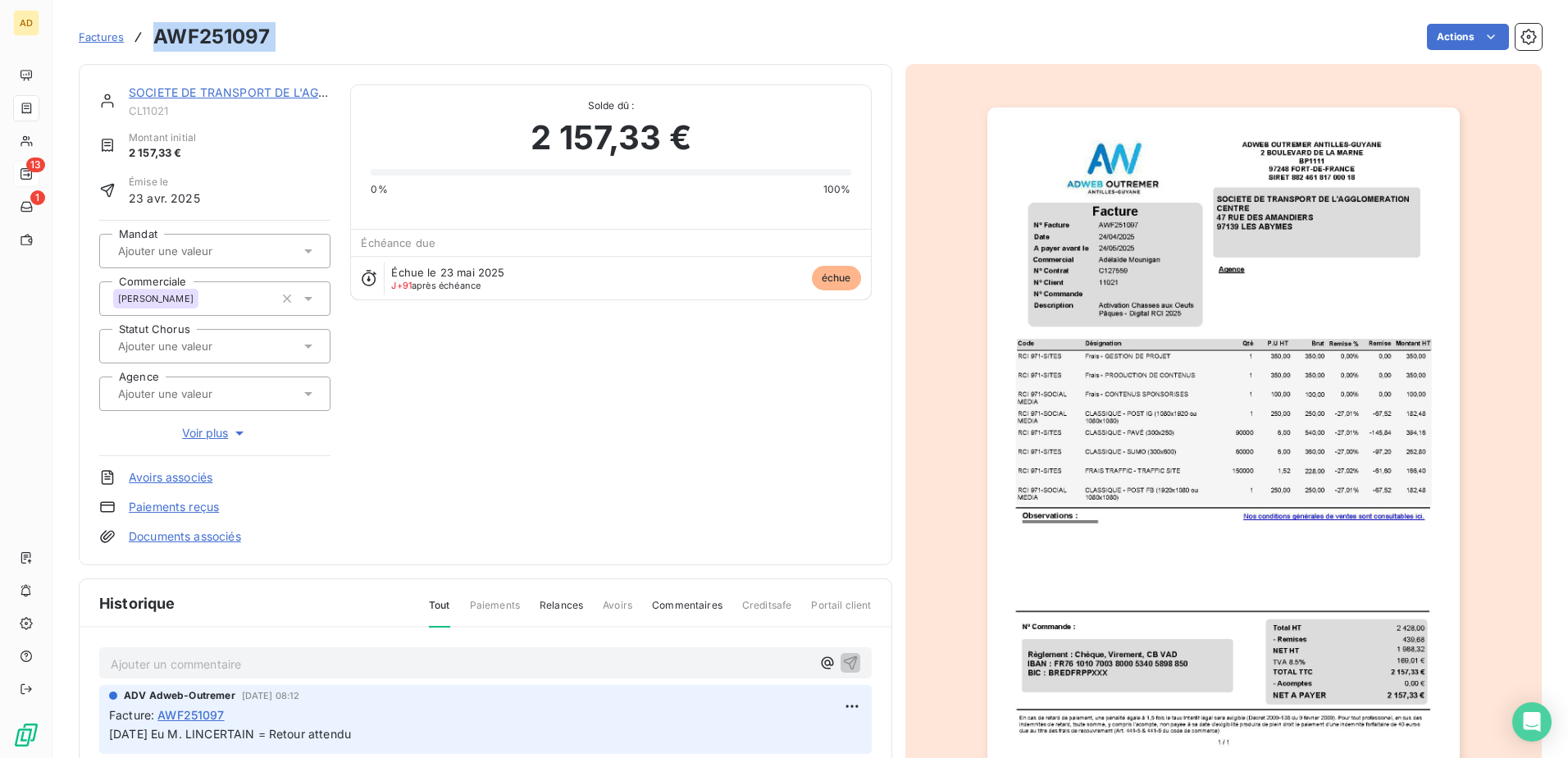
drag, startPoint x: 304, startPoint y: 45, endPoint x: 151, endPoint y: 47, distance: 153.0
click at [151, 47] on div "Factures AWF251097 Actions" at bounding box center [810, 37] width 1463 height 35
copy section "AWF251097 Actions"
click at [1121, 541] on img "button" at bounding box center [1223, 441] width 472 height 668
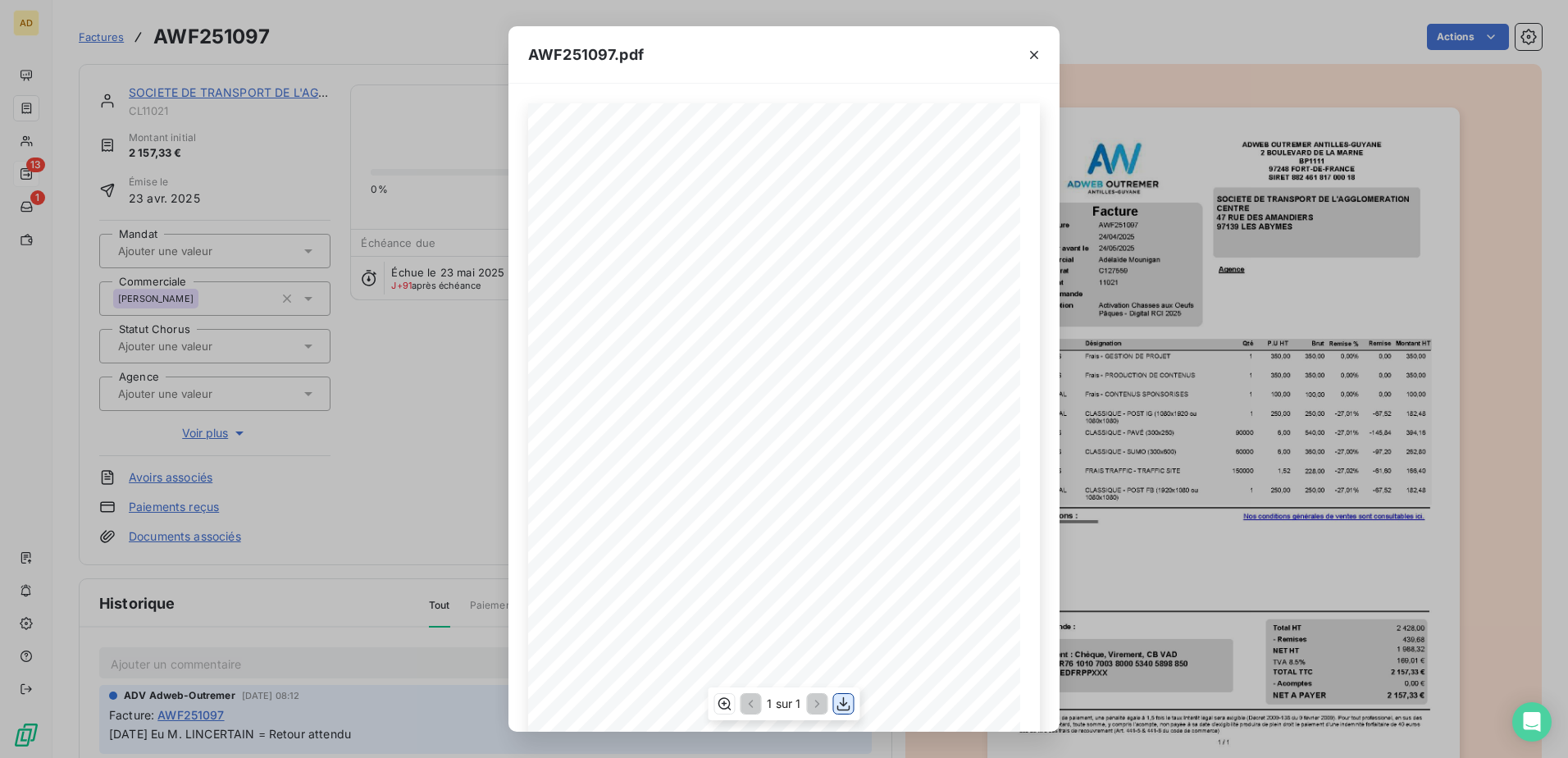
click at [847, 708] on icon "button" at bounding box center [844, 704] width 16 height 16
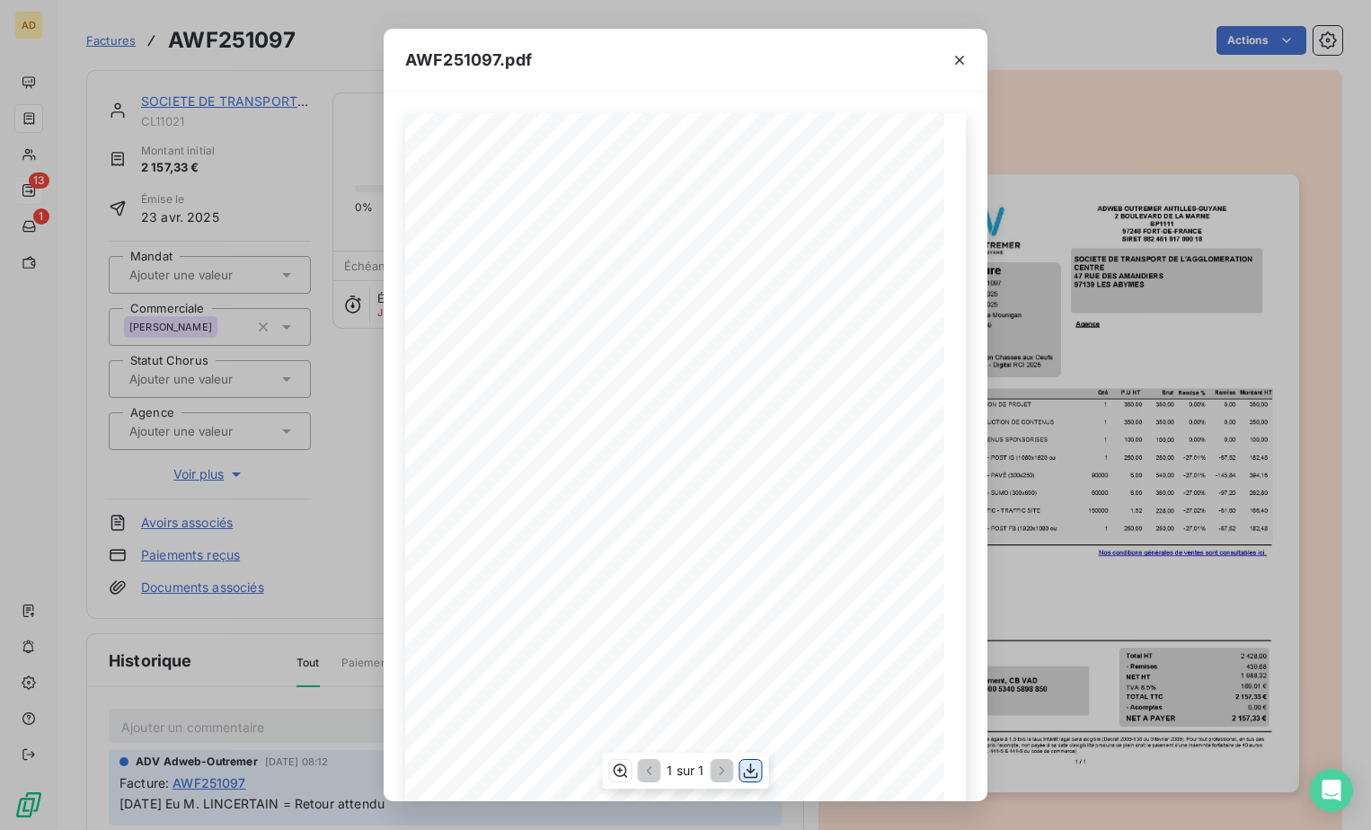
click at [743, 766] on icon "button" at bounding box center [751, 771] width 18 height 18
click at [958, 60] on icon "button" at bounding box center [959, 60] width 9 height 9
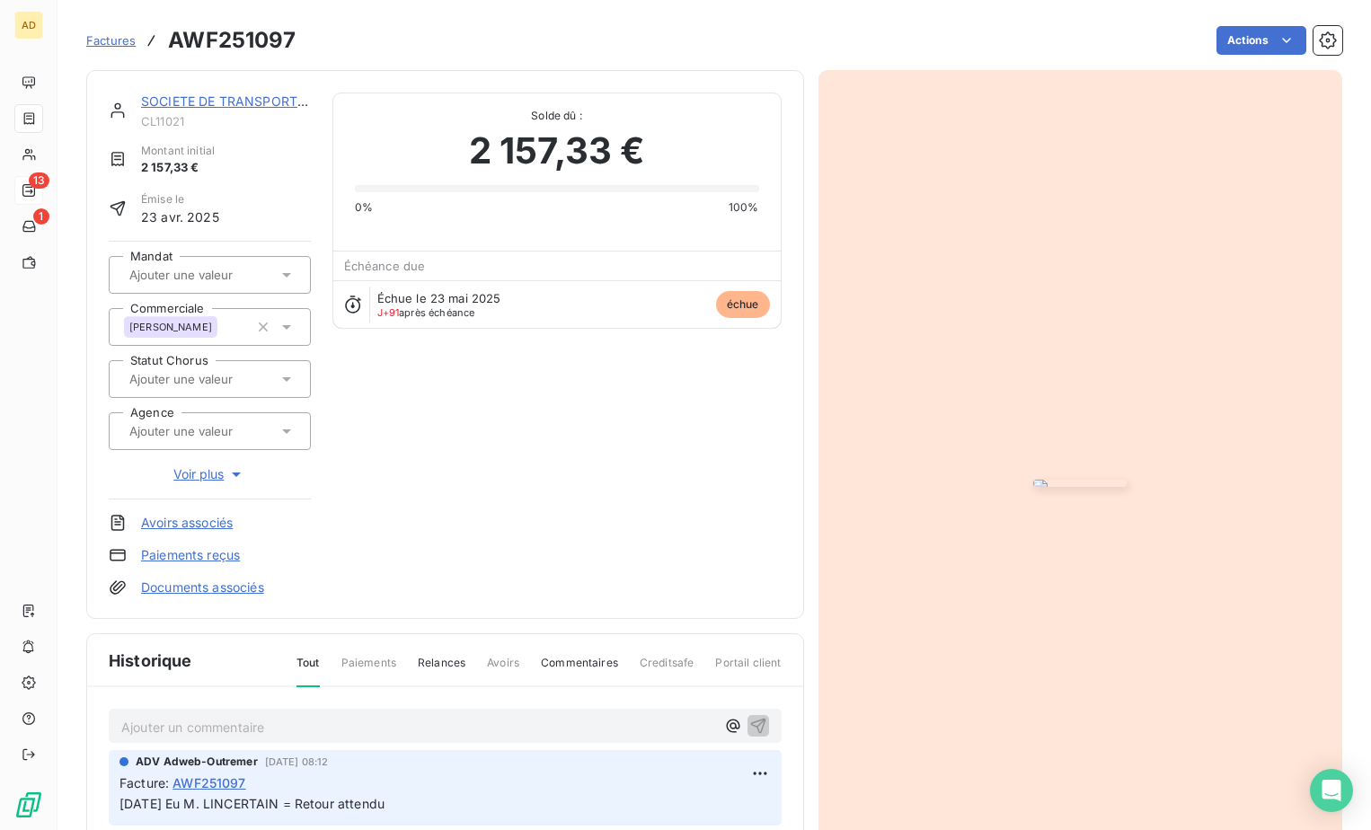
click at [217, 106] on link "SOCIETE DE TRANSPORT DE L'AGGLOMERATION CENTRE" at bounding box center [319, 100] width 356 height 15
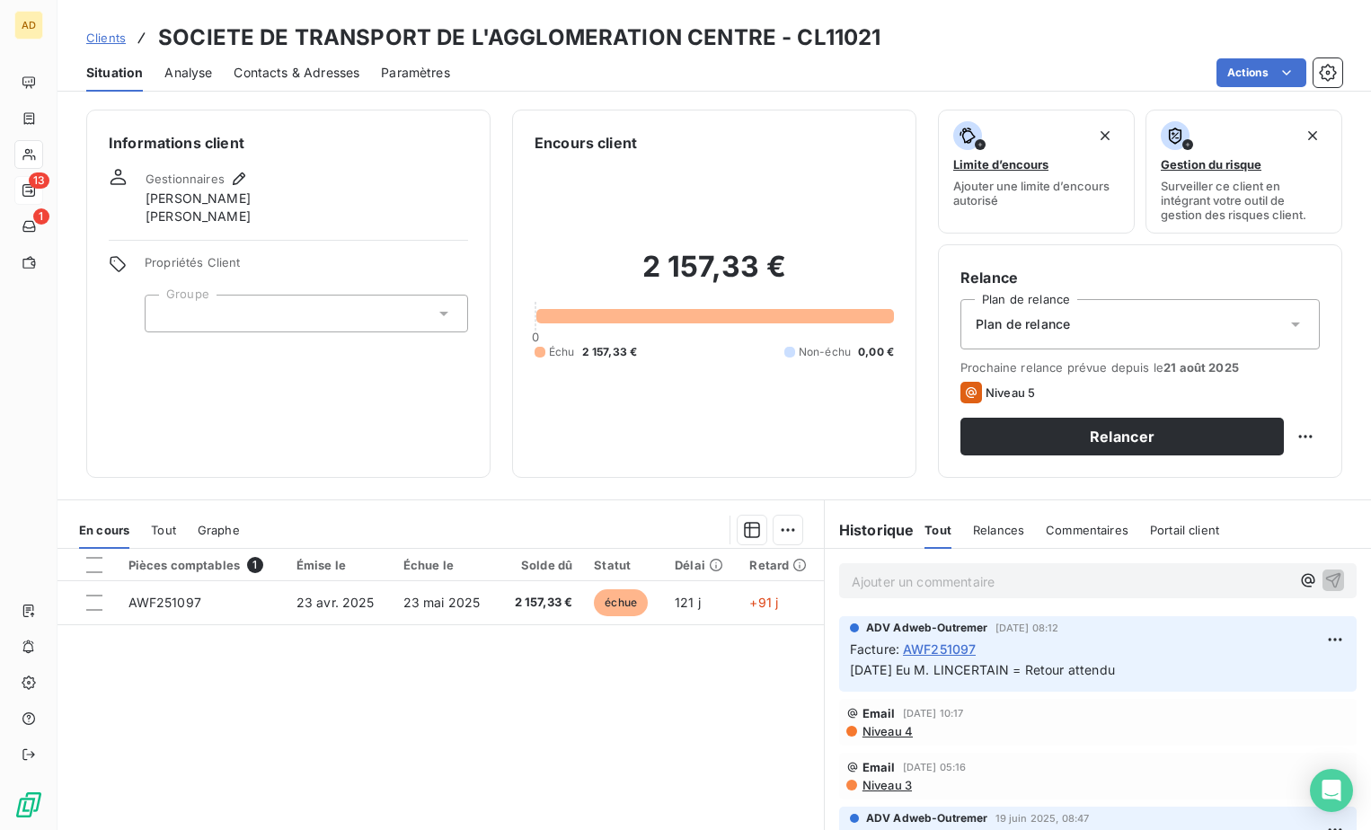
click at [331, 65] on span "Contacts & Adresses" at bounding box center [297, 73] width 126 height 18
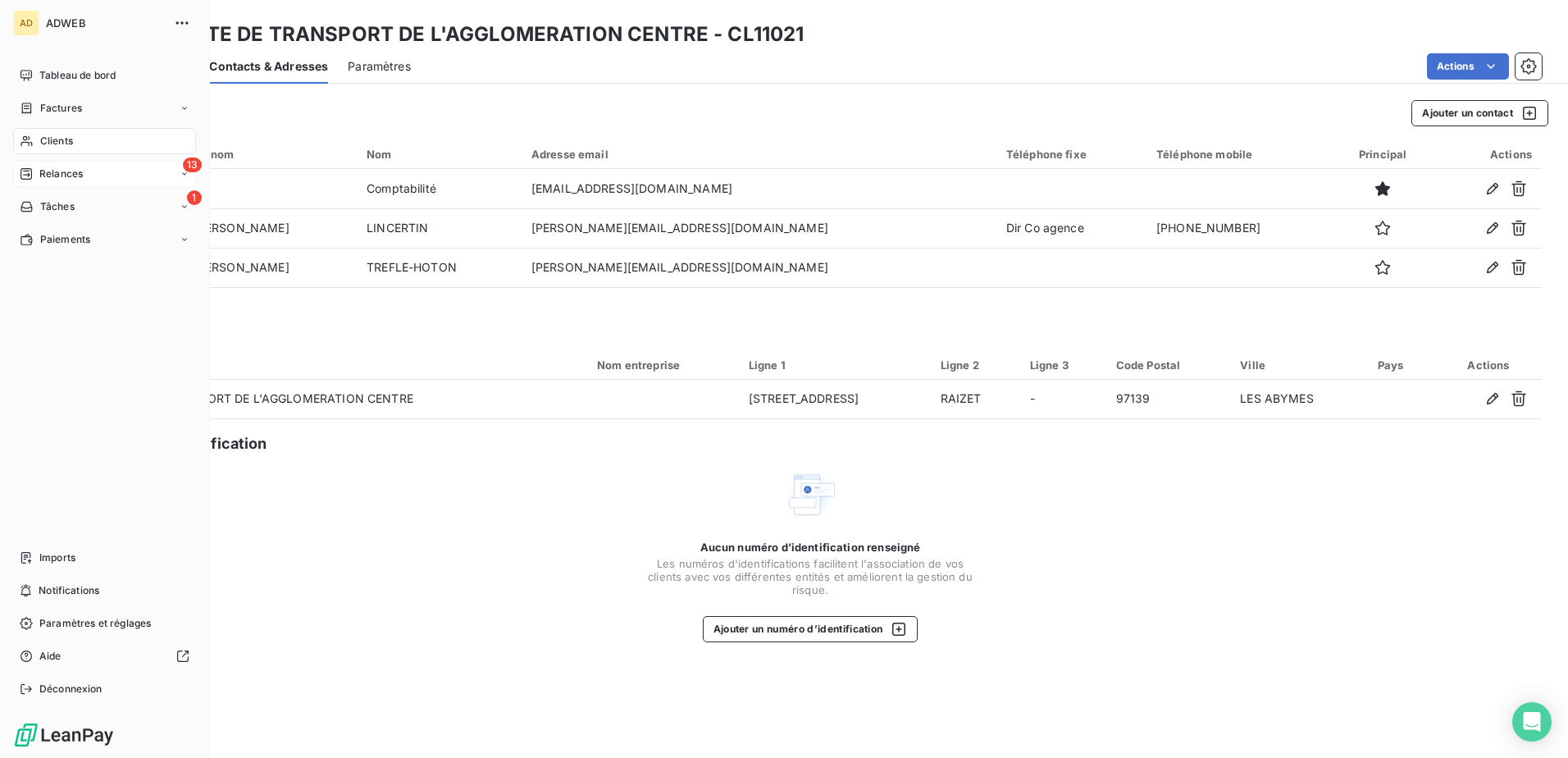
click at [44, 175] on span "Relances" at bounding box center [61, 174] width 44 height 15
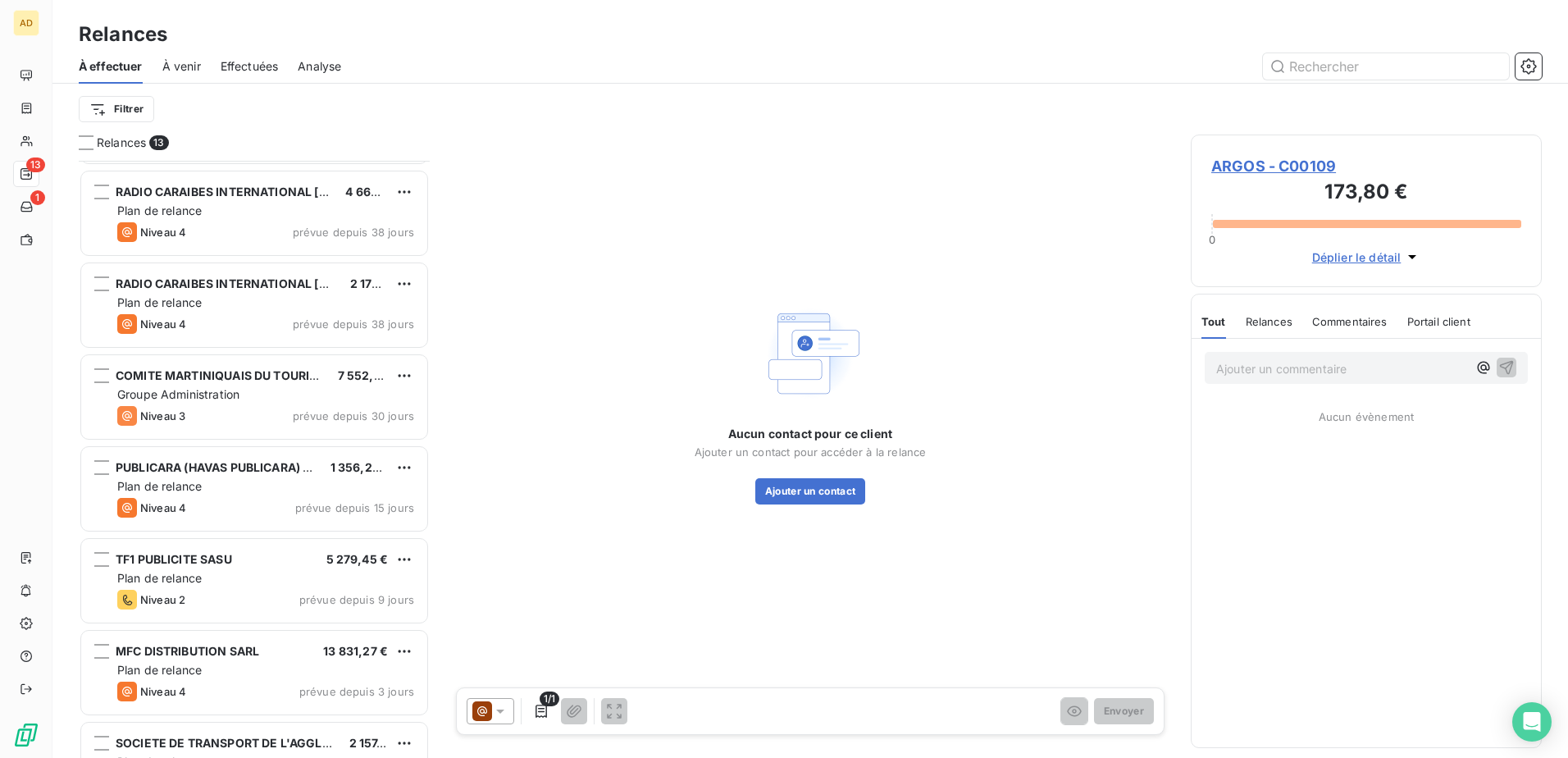
scroll to position [598, 0]
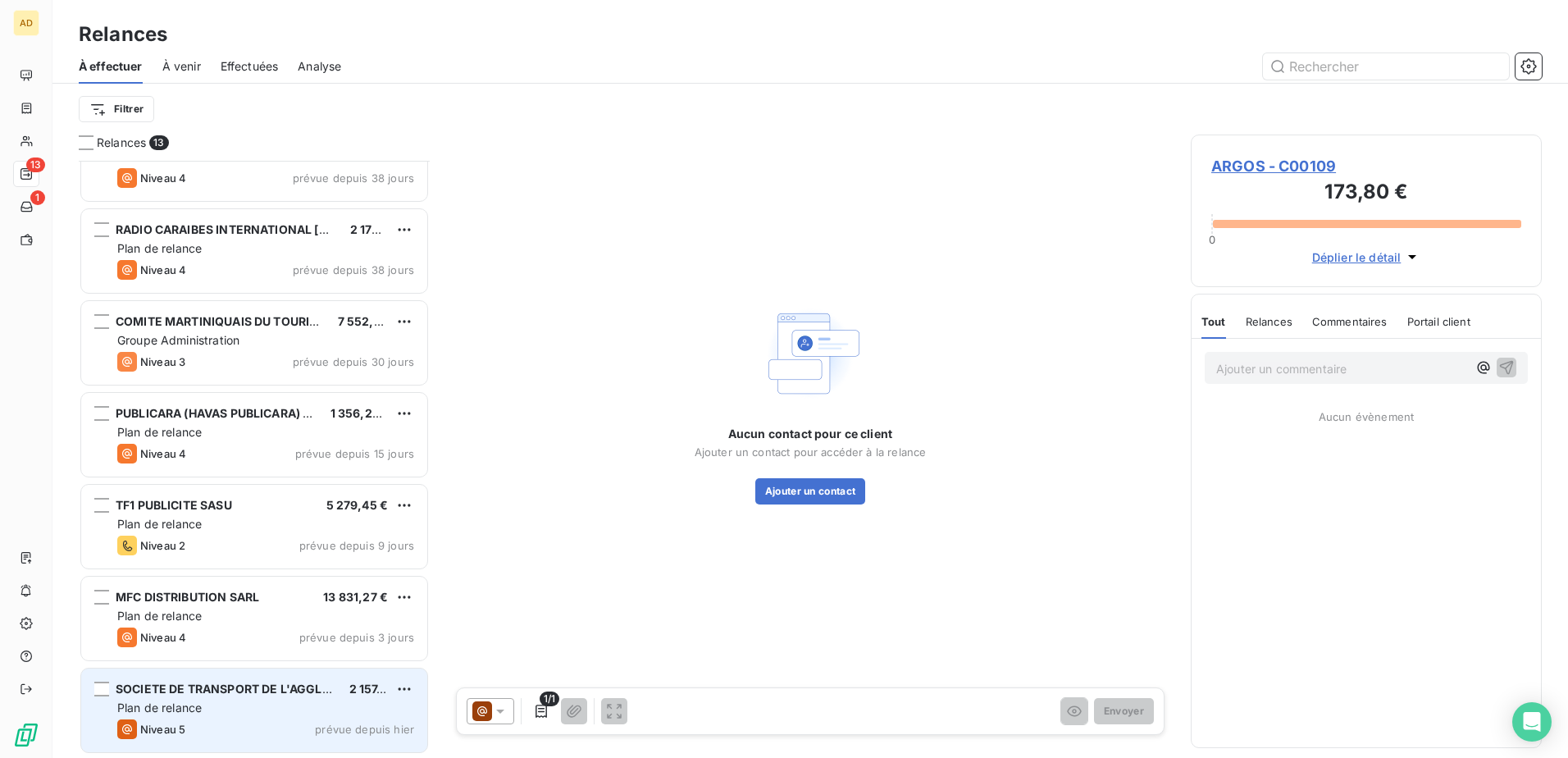
click at [229, 708] on div "Plan de relance" at bounding box center [265, 708] width 297 height 16
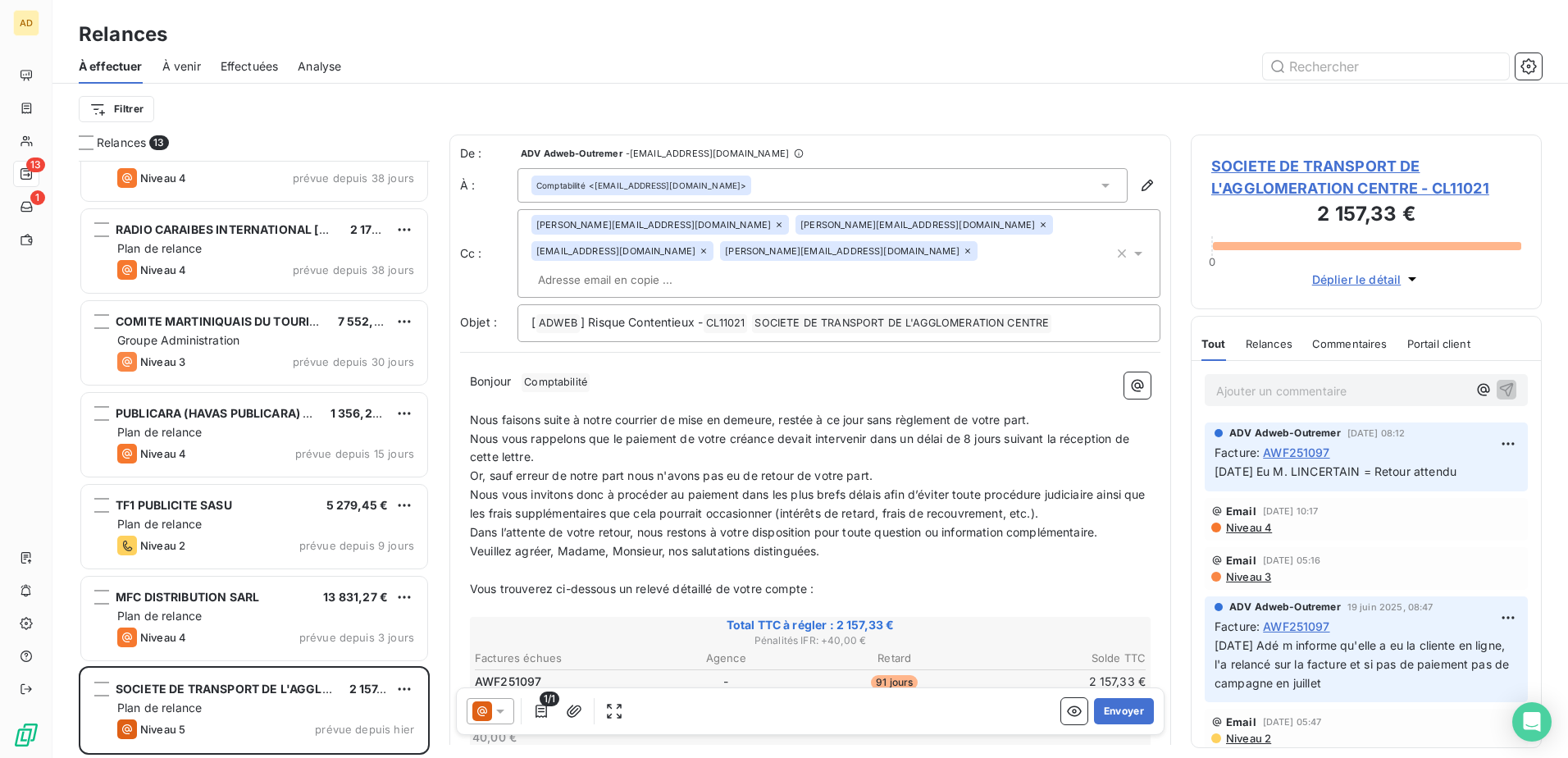
click at [1345, 154] on div "SOCIETE DE TRANSPORT DE L'AGGLOMERATION CENTRE - CL11021 2 157,33 € 0 Déplier l…" at bounding box center [1366, 221] width 351 height 174
click at [1332, 174] on span "SOCIETE DE TRANSPORT DE L'AGGLOMERATION CENTRE - CL11021" at bounding box center [1367, 177] width 310 height 45
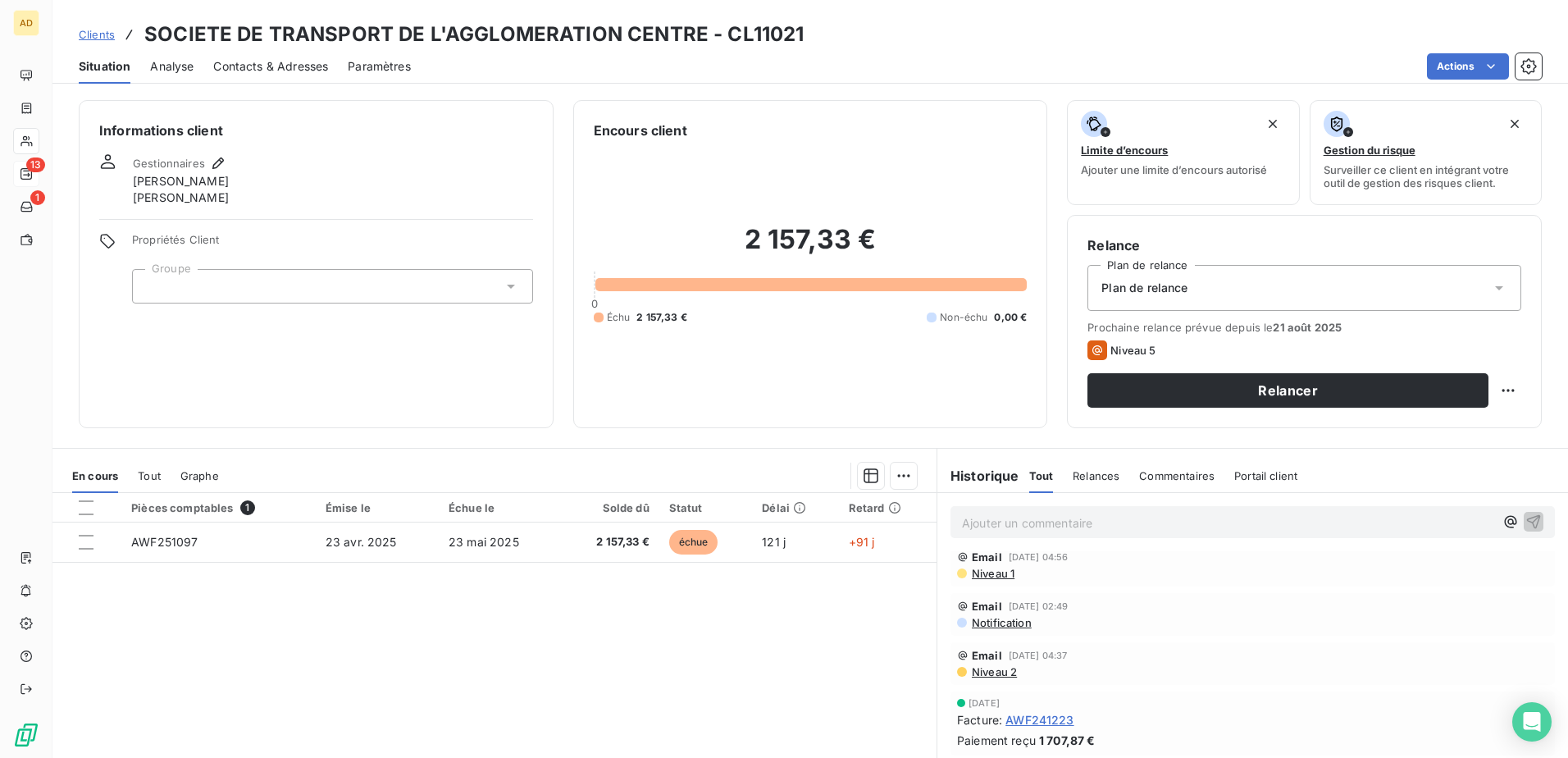
scroll to position [246, 0]
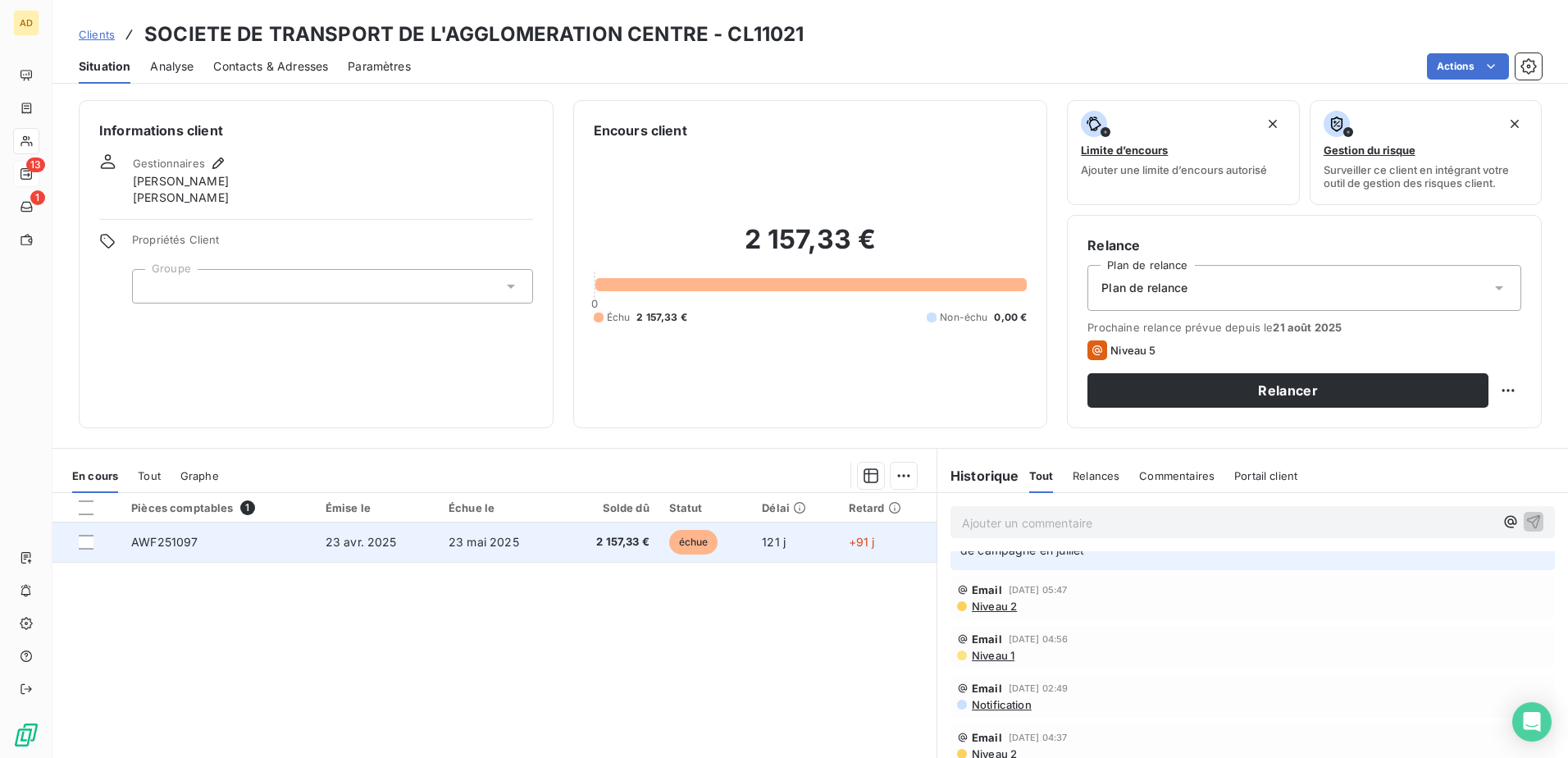
click at [379, 542] on span "23 avr. 2025" at bounding box center [362, 542] width 71 height 14
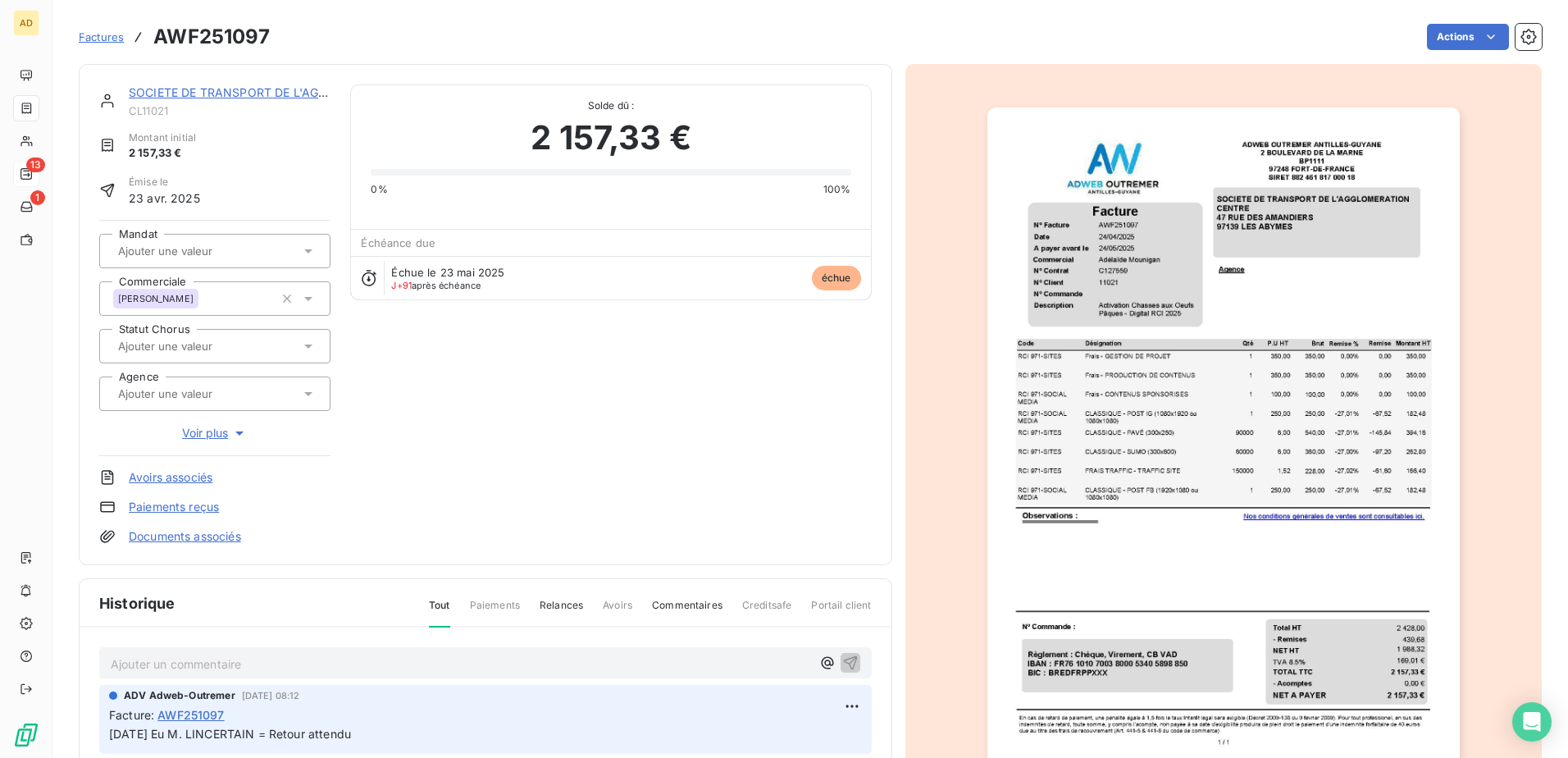
click at [152, 660] on p "Ajouter un commentaire ﻿" at bounding box center [460, 664] width 700 height 20
click at [268, 89] on link "SOCIETE DE TRANSPORT DE L'AGGLOMERATION CENTRE" at bounding box center [291, 91] width 325 height 14
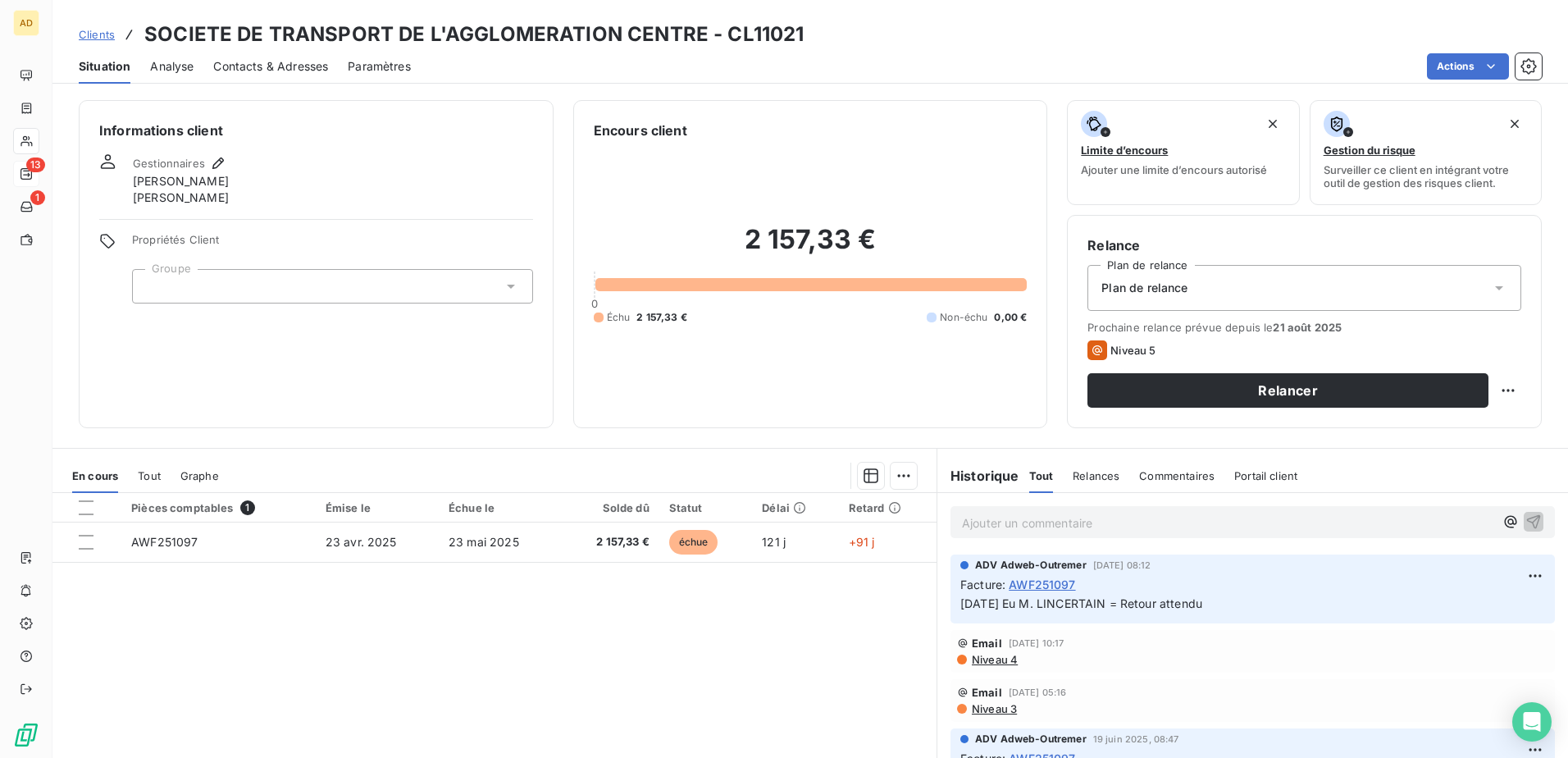
click at [300, 59] on span "Contacts & Adresses" at bounding box center [271, 67] width 115 height 16
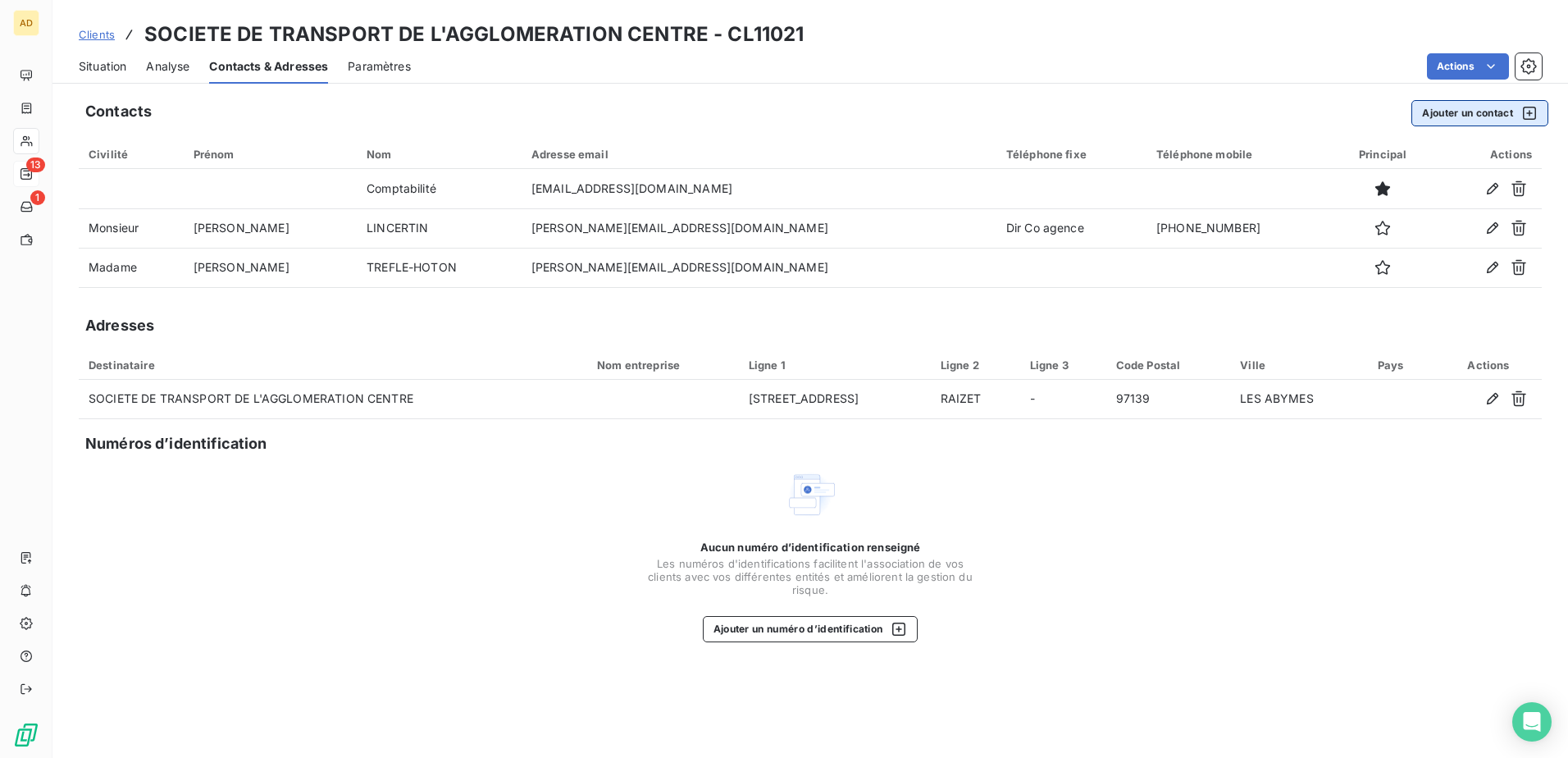
click at [1527, 117] on icon "button" at bounding box center [1530, 113] width 16 height 16
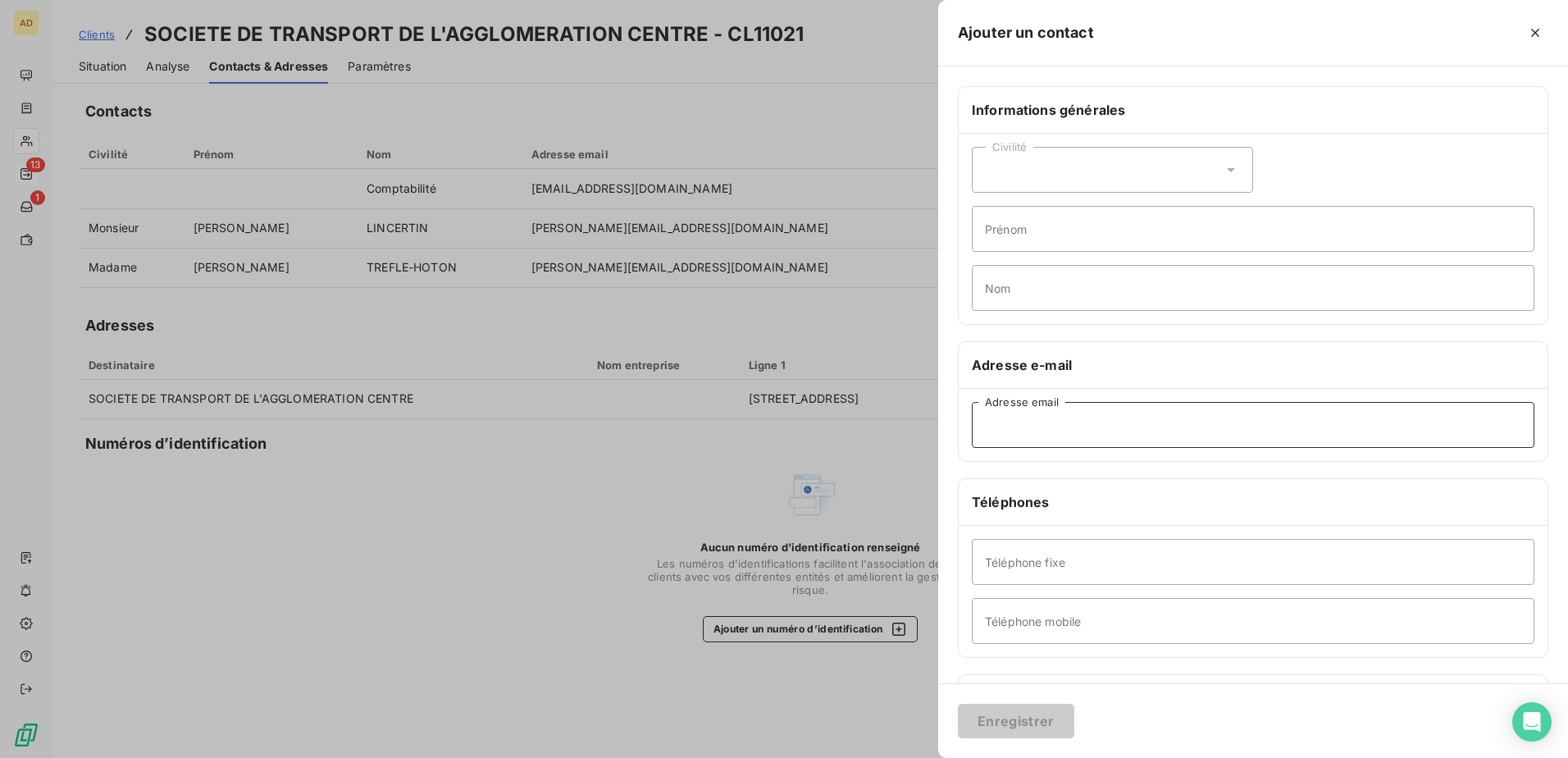
paste input "[EMAIL_ADDRESS][DOMAIN_NAME]"
type input "[EMAIL_ADDRESS][DOMAIN_NAME]"
click at [1011, 237] on input "Prénom" at bounding box center [1253, 228] width 563 height 46
click at [1002, 228] on input "Saîma" at bounding box center [1253, 228] width 563 height 46
type input "Saïma"
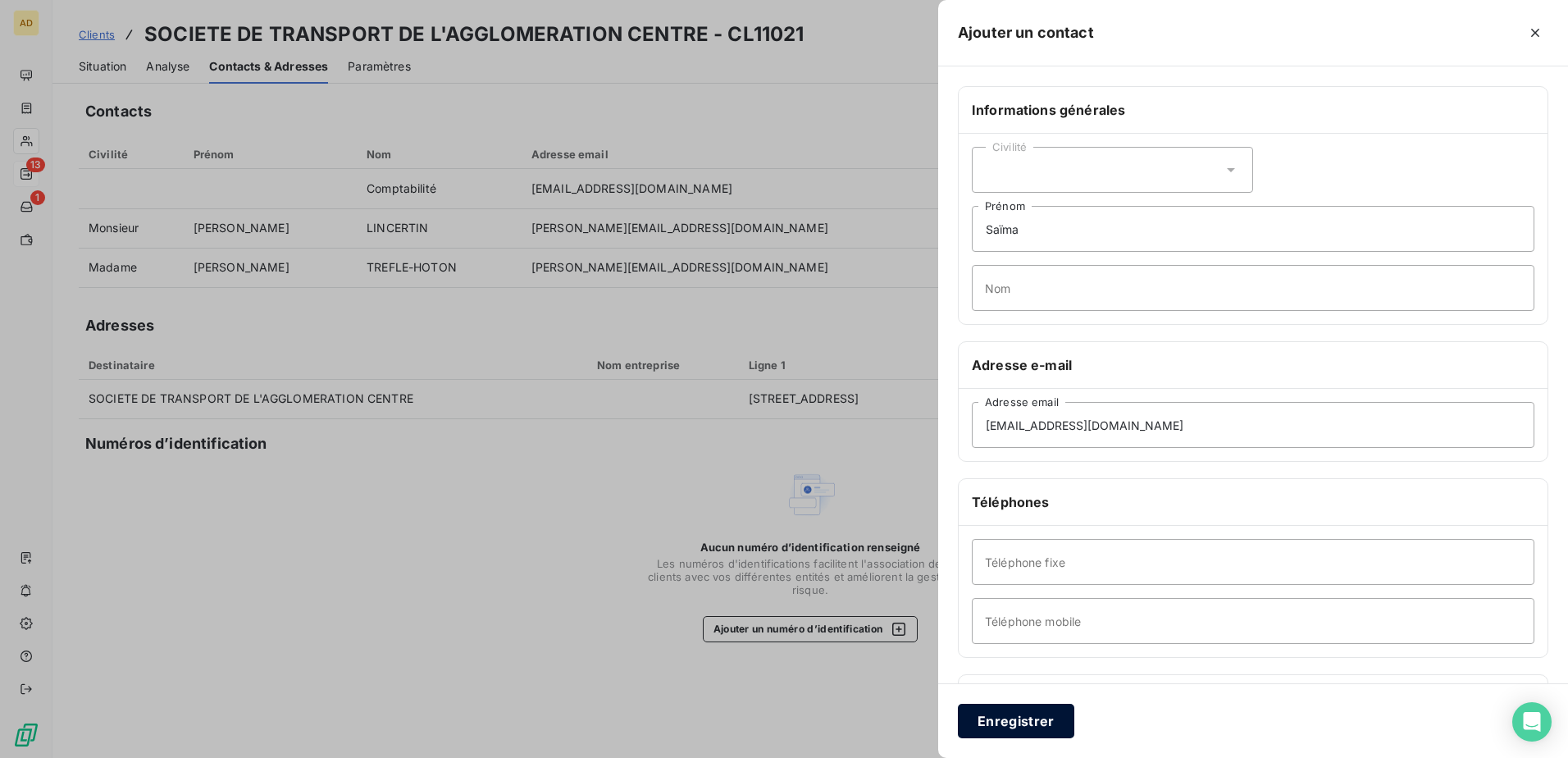
click at [1005, 713] on button "Enregistrer" at bounding box center [1016, 721] width 117 height 35
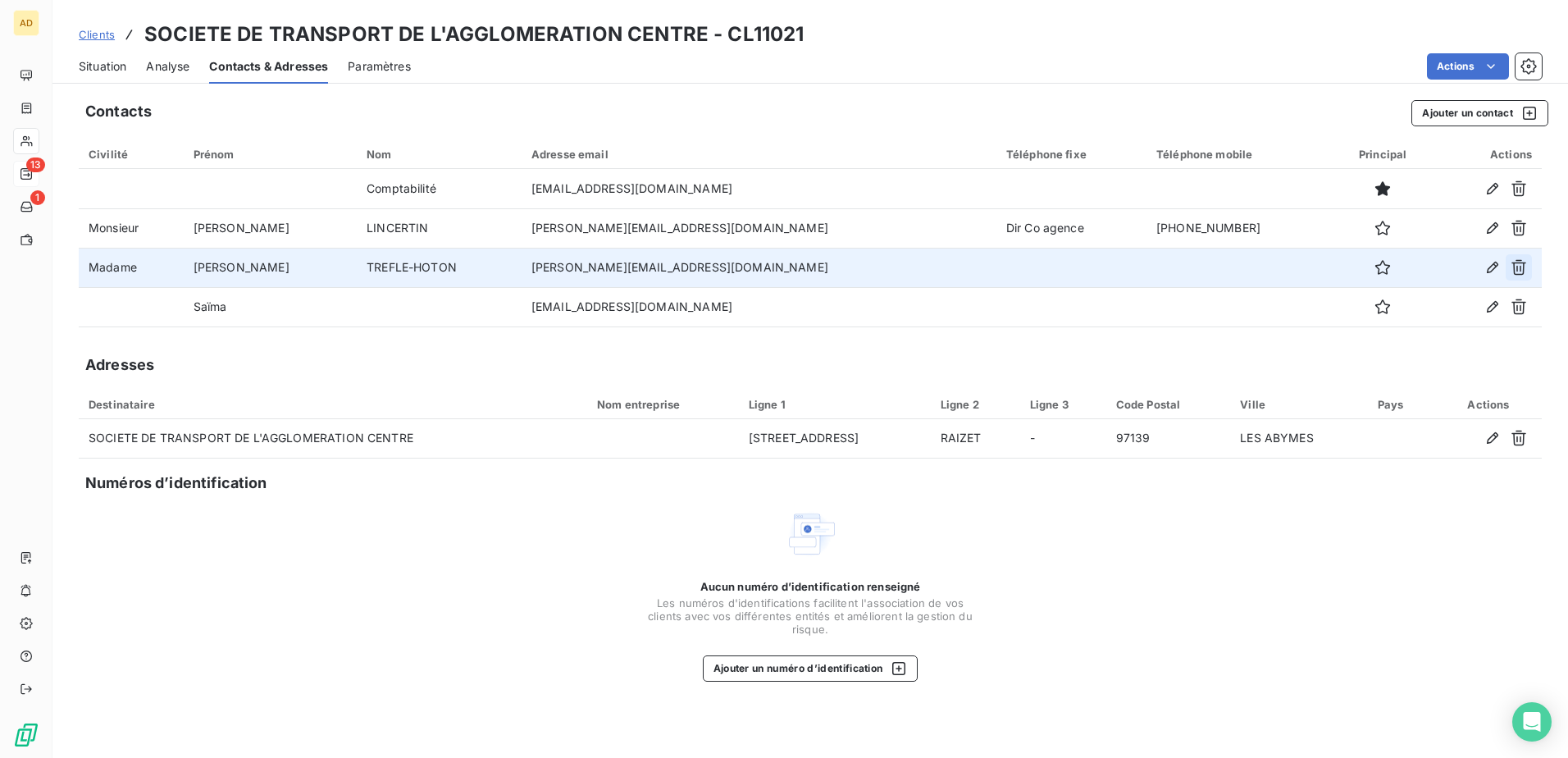
click at [1530, 265] on button "button" at bounding box center [1519, 267] width 26 height 26
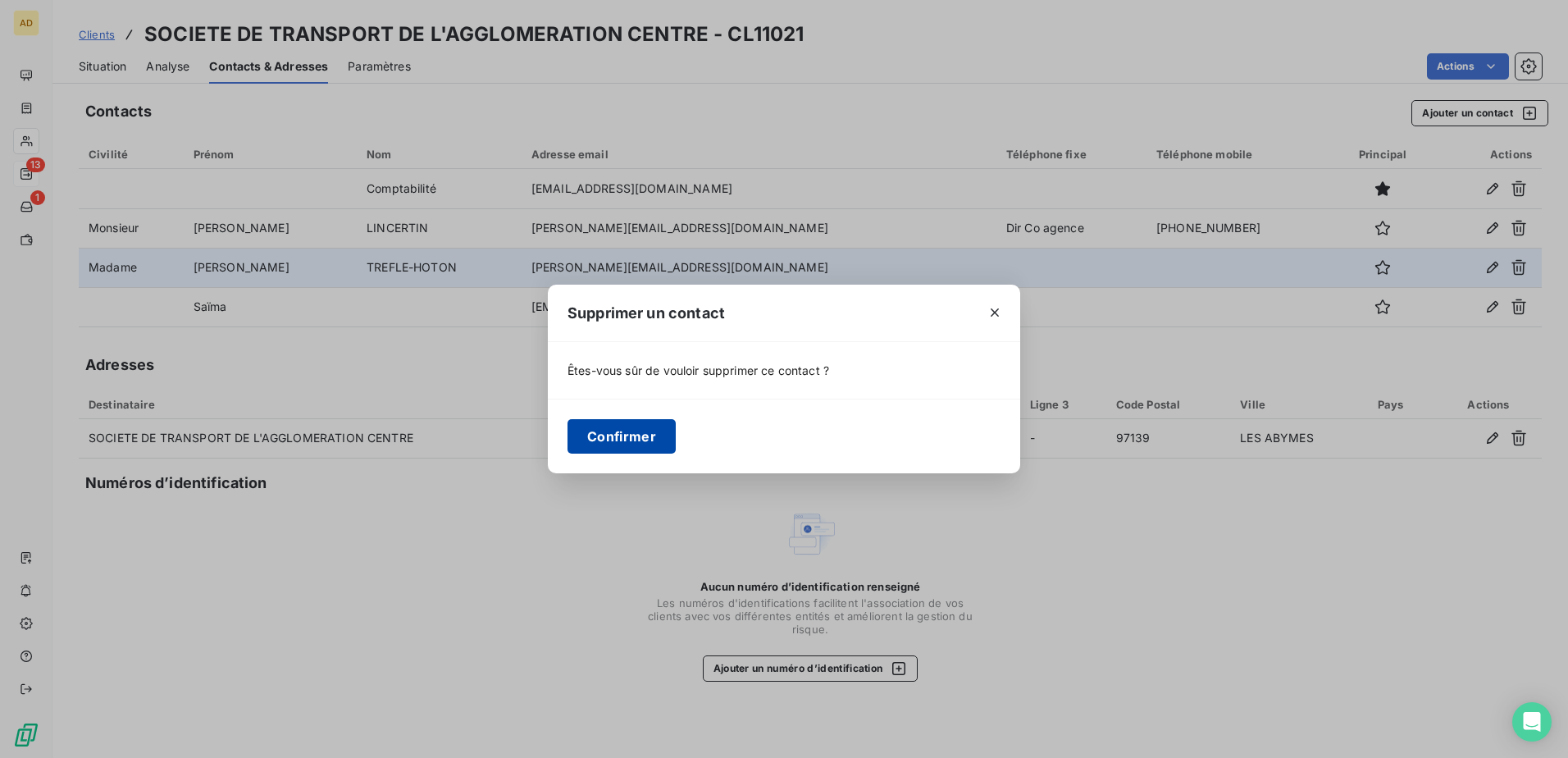
click at [634, 442] on button "Confirmer" at bounding box center [622, 437] width 109 height 35
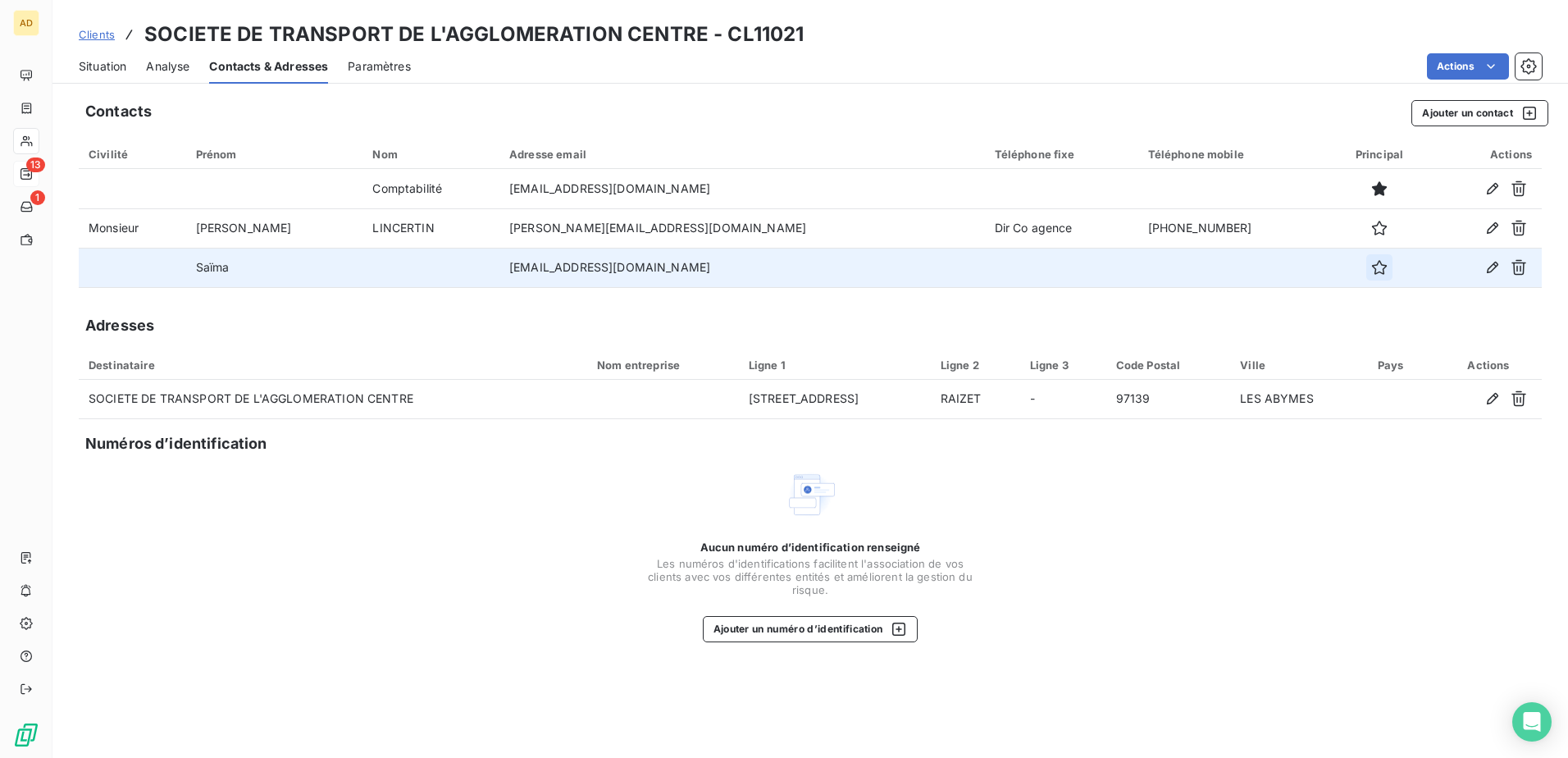
click at [1372, 264] on icon "button" at bounding box center [1380, 268] width 16 height 16
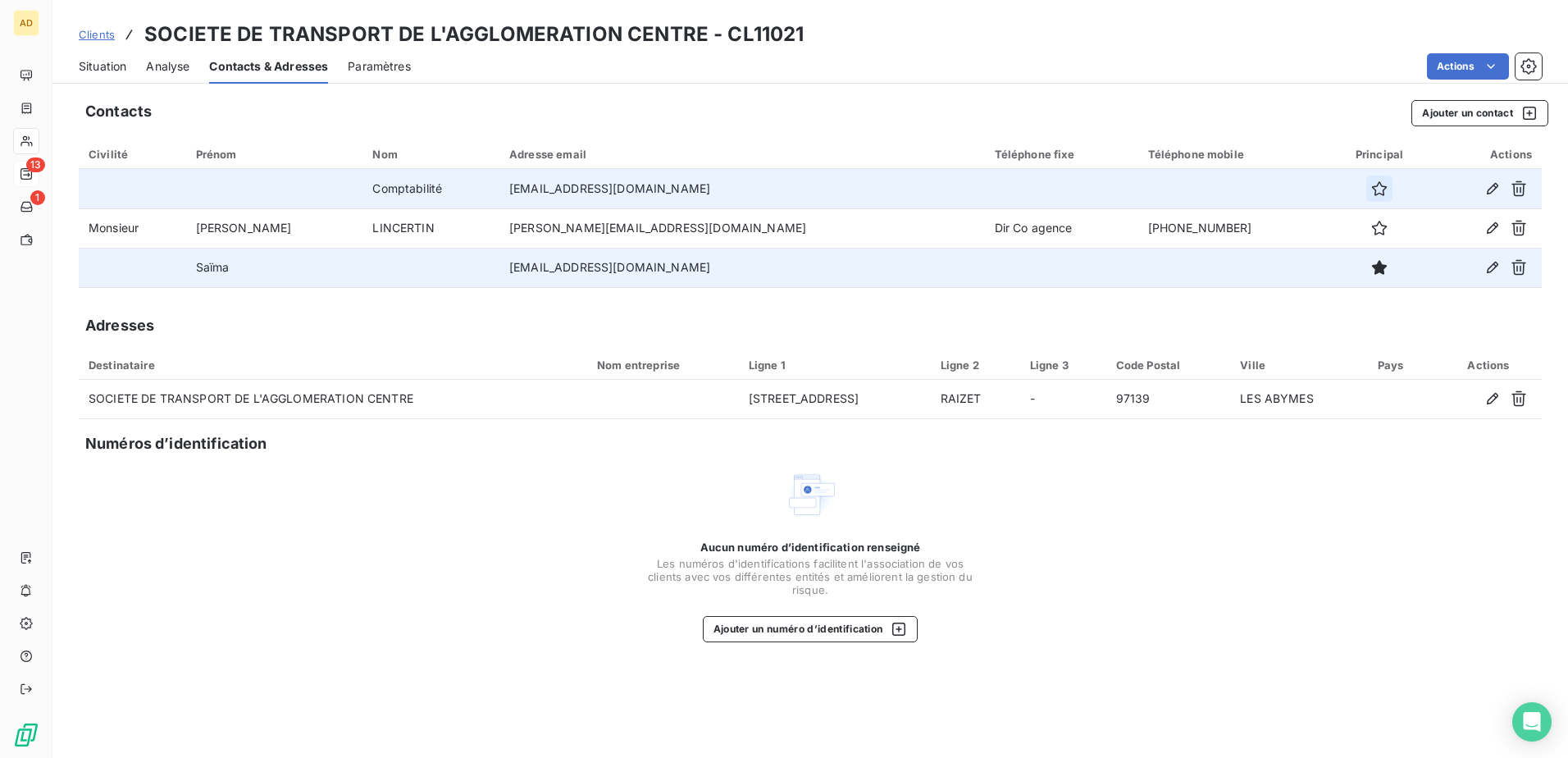
click at [1372, 189] on icon "button" at bounding box center [1380, 189] width 16 height 16
click at [110, 41] on link "Clients" at bounding box center [97, 35] width 37 height 16
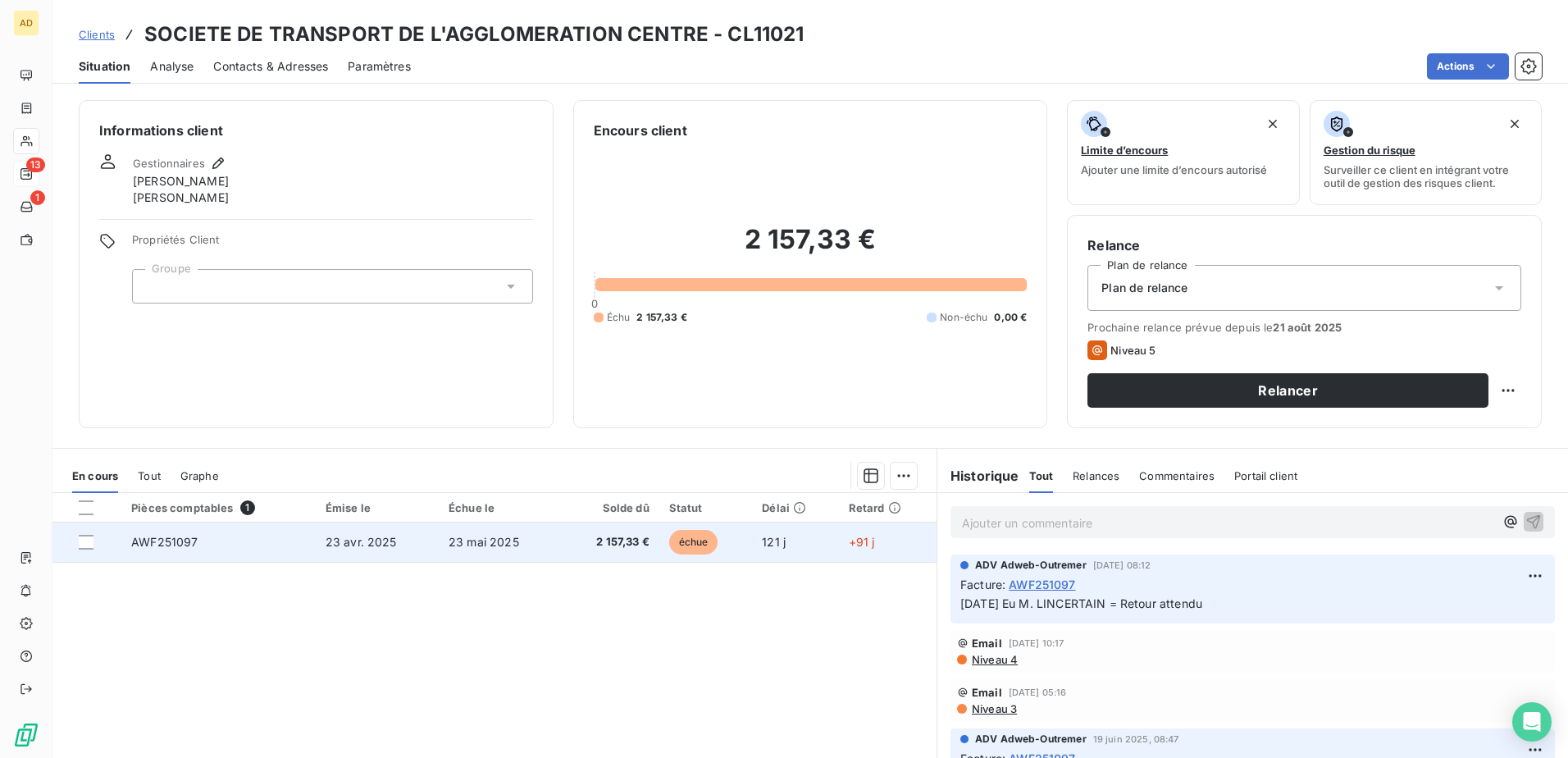
click at [280, 543] on td "AWF251097" at bounding box center [218, 542] width 195 height 39
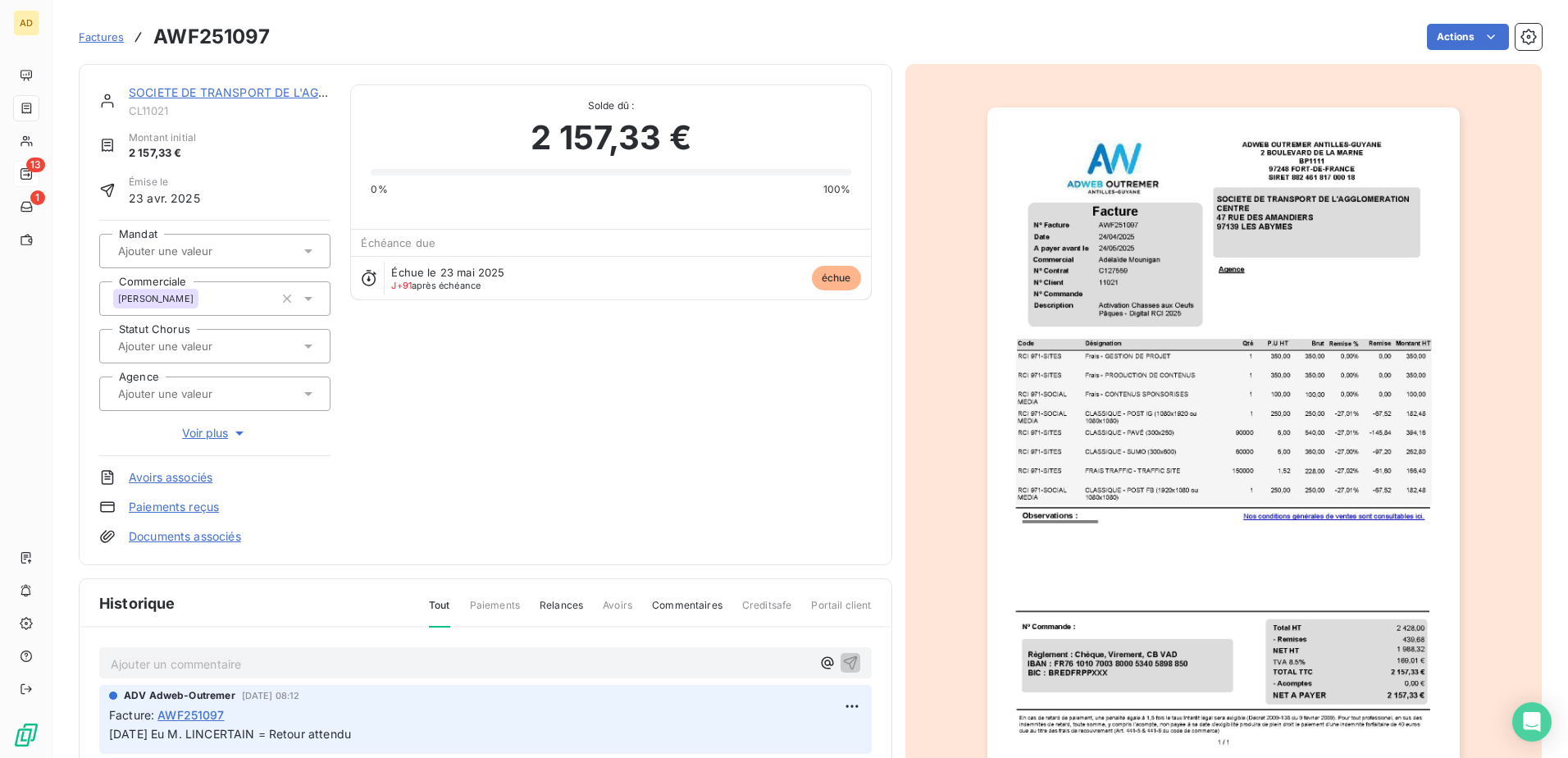
click at [174, 663] on p "Ajouter un commentaire ﻿" at bounding box center [460, 664] width 700 height 20
click at [318, 659] on span "[DATE] Adé a eu la cliente, que 'c'était pas normal que la facture ne soit pas …" at bounding box center [386, 662] width 552 height 14
click at [326, 662] on span "[DATE] Adé a eu la cliente, que 'c'était pas normal que la facture ne soit pas …" at bounding box center [386, 662] width 552 height 14
click at [330, 662] on span "[DATE] Adé a eu la cliente, que 'c'e n'était pas normal que la facture ne soit …" at bounding box center [396, 662] width 573 height 14
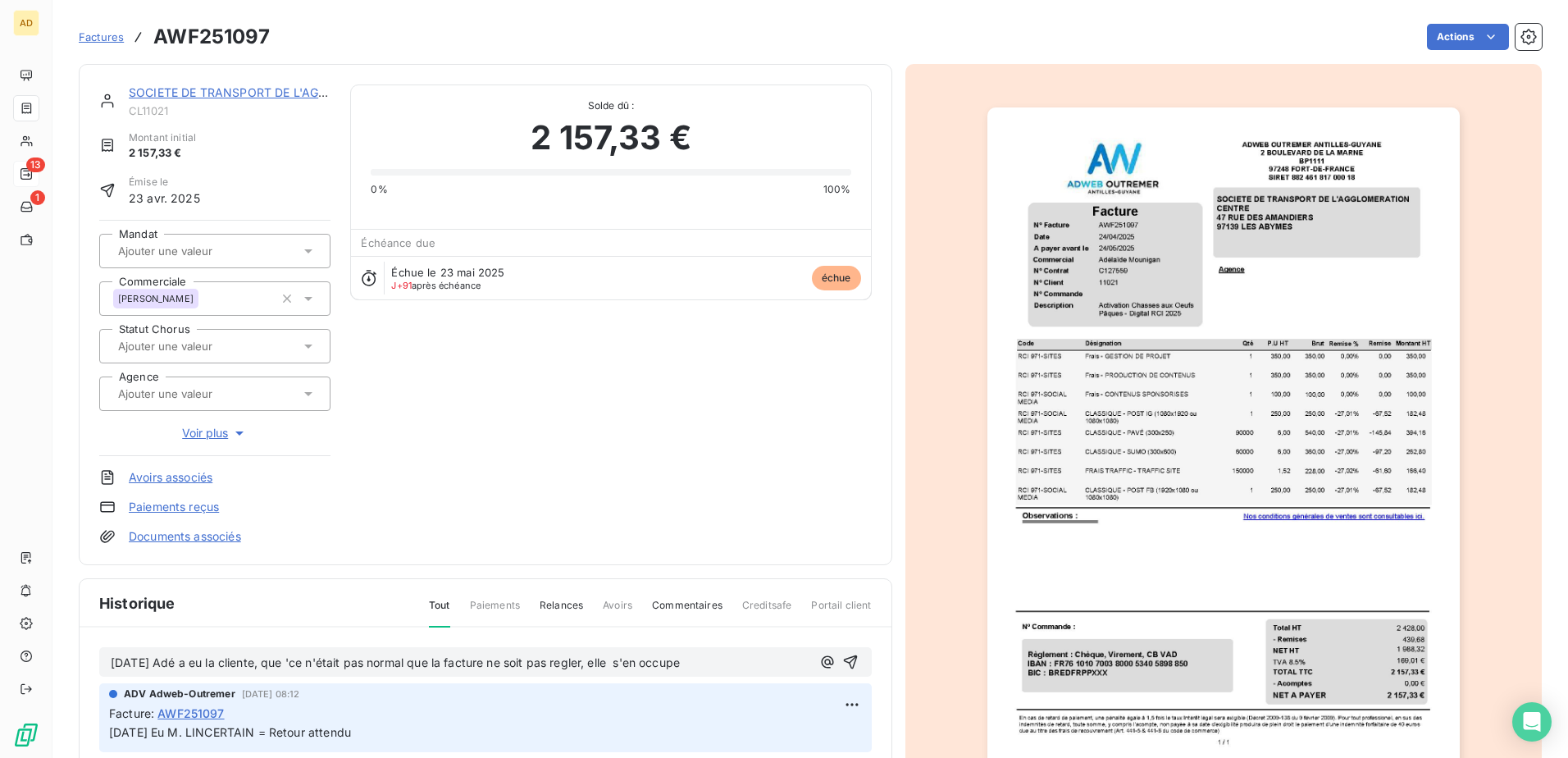
click at [316, 665] on span "[DATE] Adé a eu la cliente, que 'ce n'était pas normal que la facture ne soit p…" at bounding box center [395, 662] width 569 height 14
click at [842, 660] on icon "button" at bounding box center [850, 662] width 16 height 16
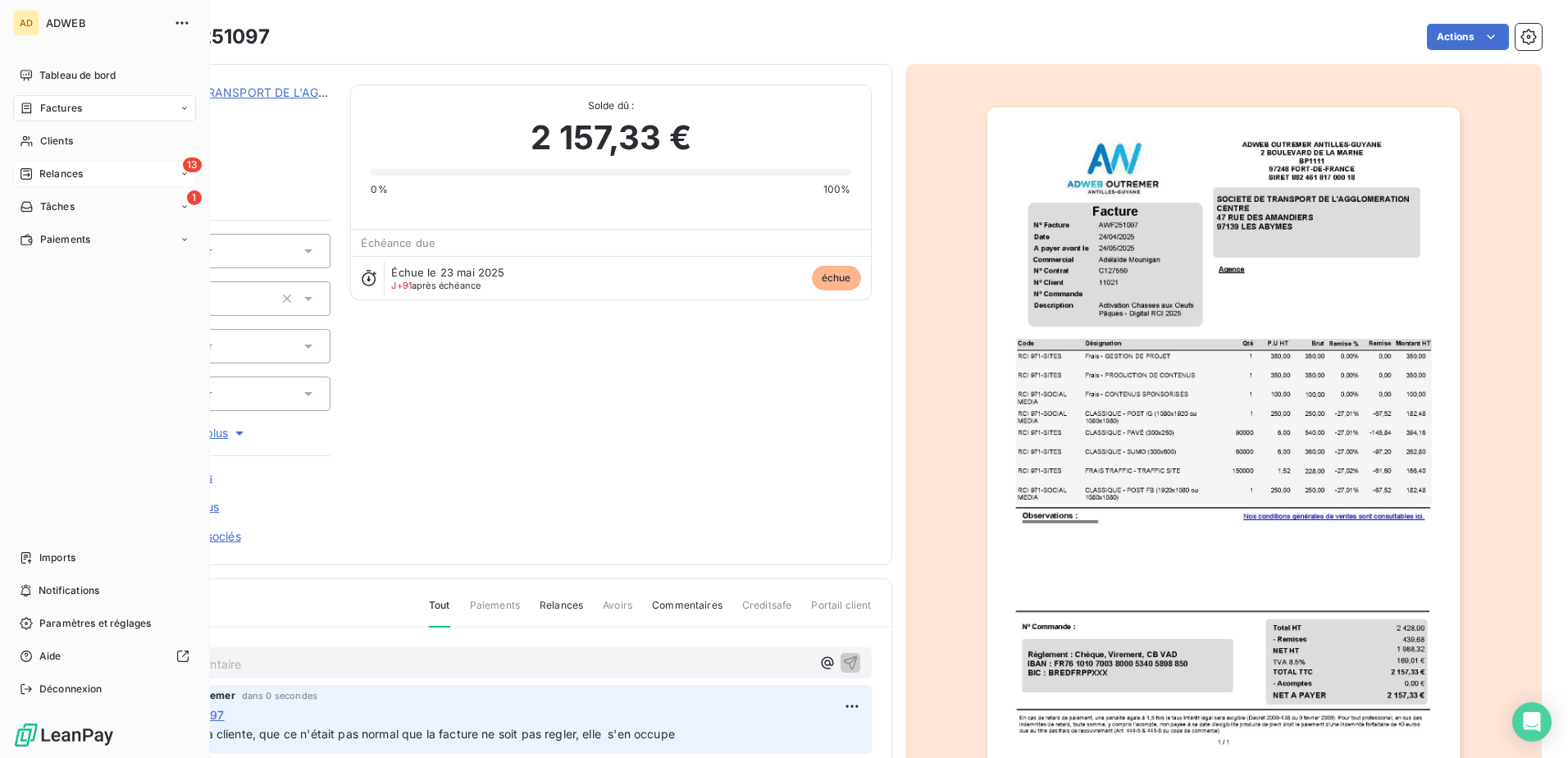
click at [48, 174] on span "Relances" at bounding box center [61, 174] width 44 height 15
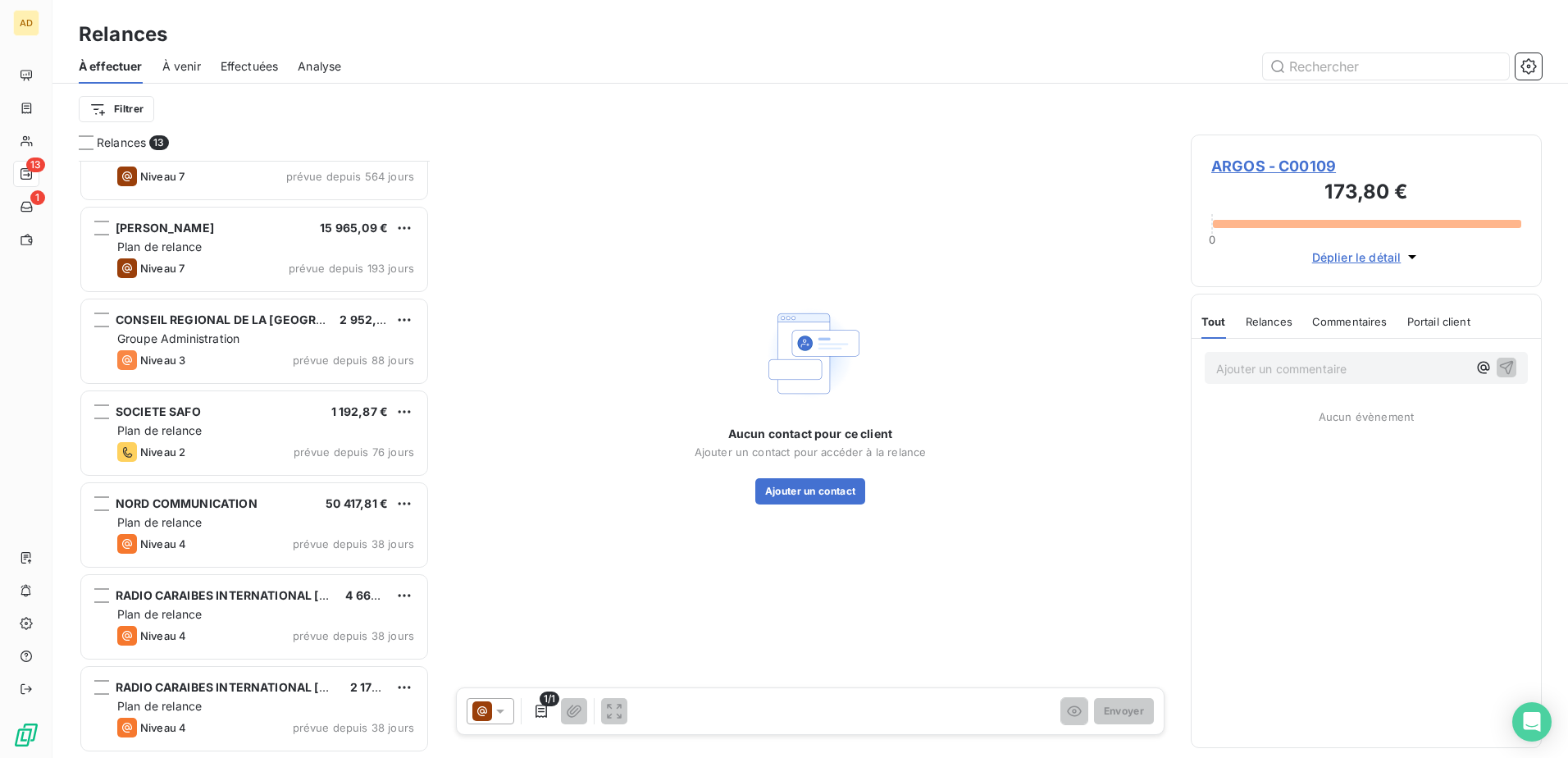
scroll to position [329, 0]
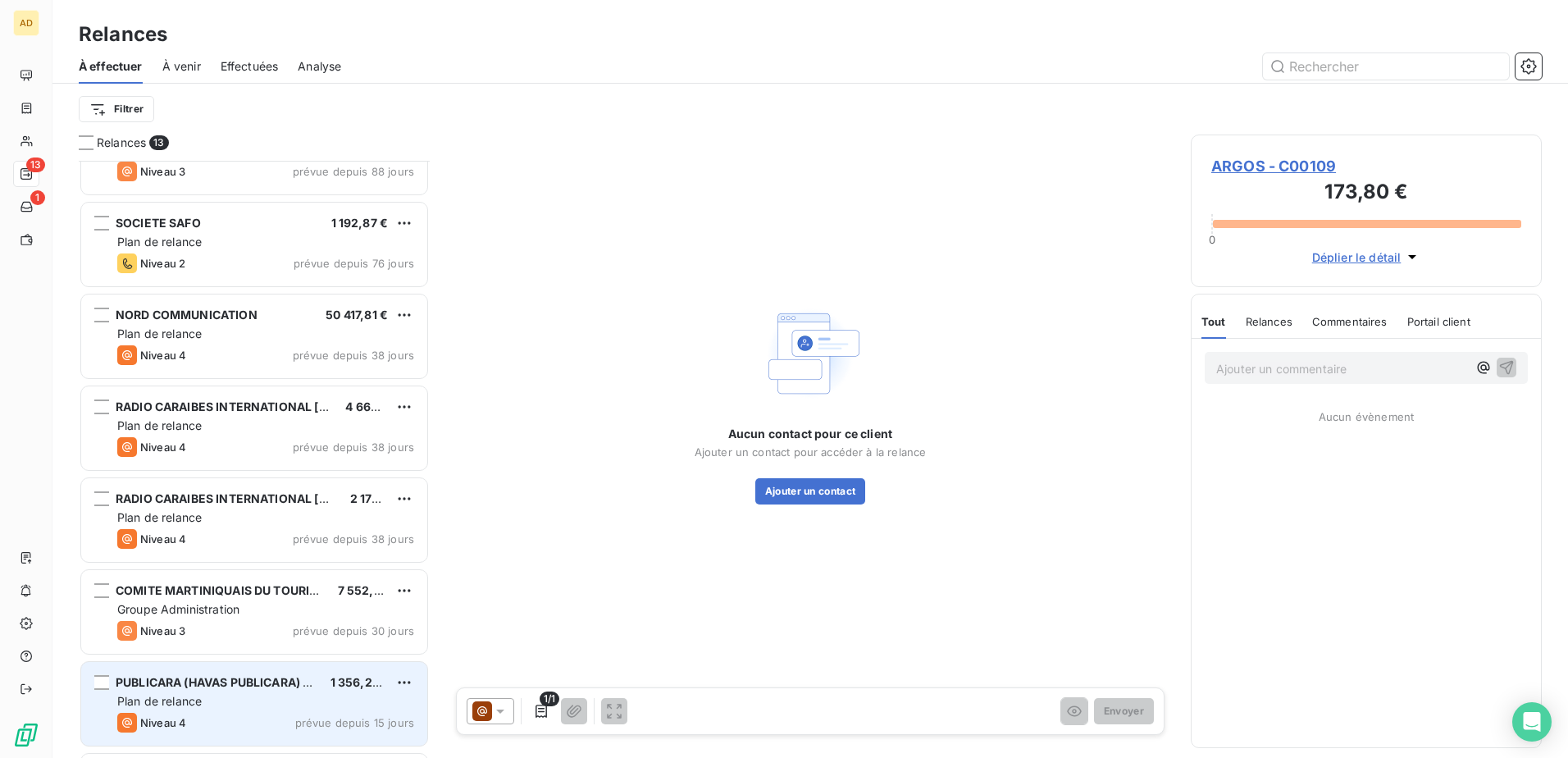
click at [211, 713] on div "PUBLICARA (HAVAS PUBLICARA) SAS 1 356,23 € Plan de relance Niveau 4 prévue depu…" at bounding box center [254, 704] width 346 height 84
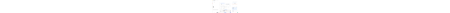
scroll to position [640, 371]
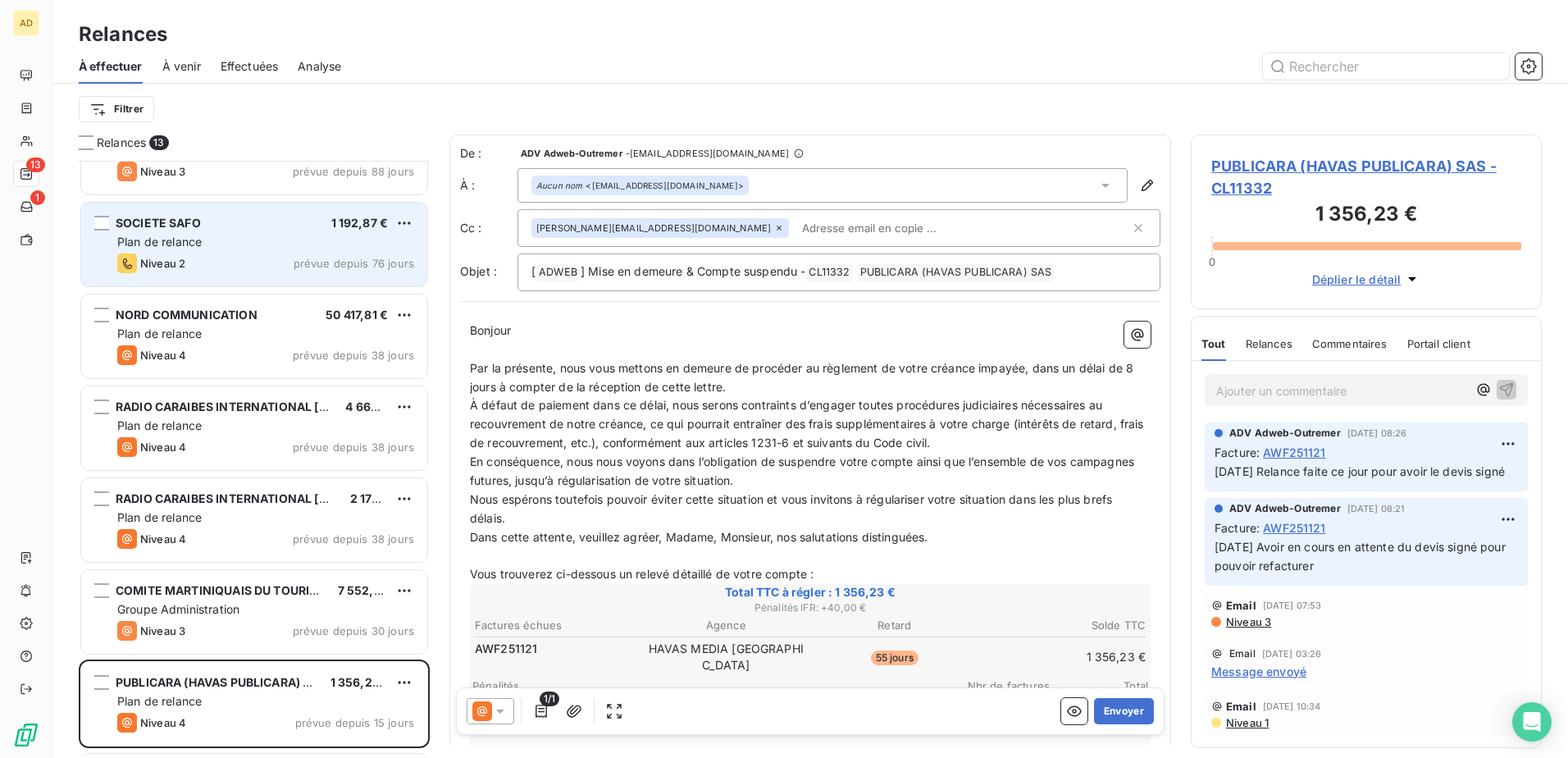
click at [175, 237] on span "Plan de relance" at bounding box center [159, 241] width 85 height 14
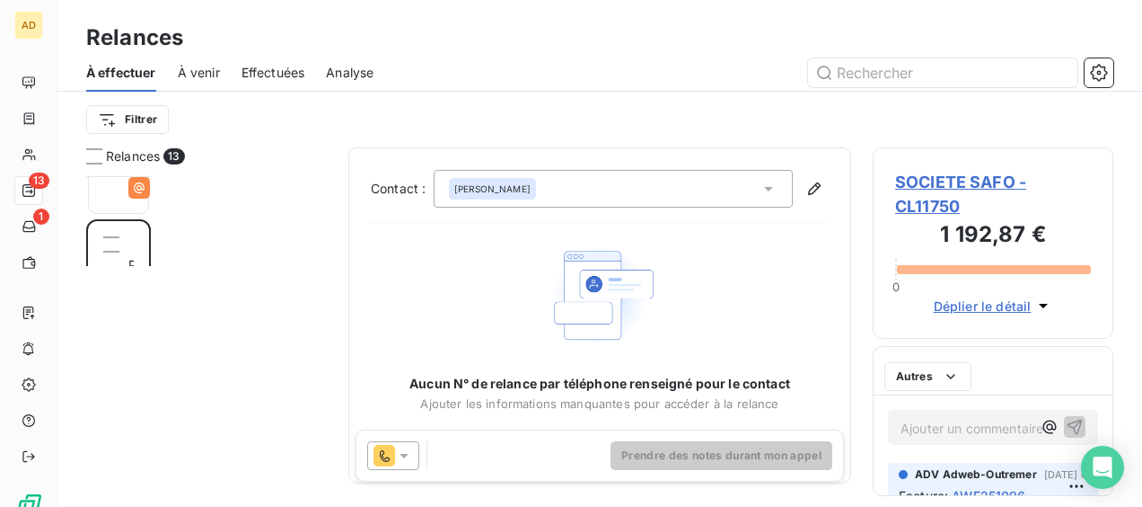
scroll to position [316, 226]
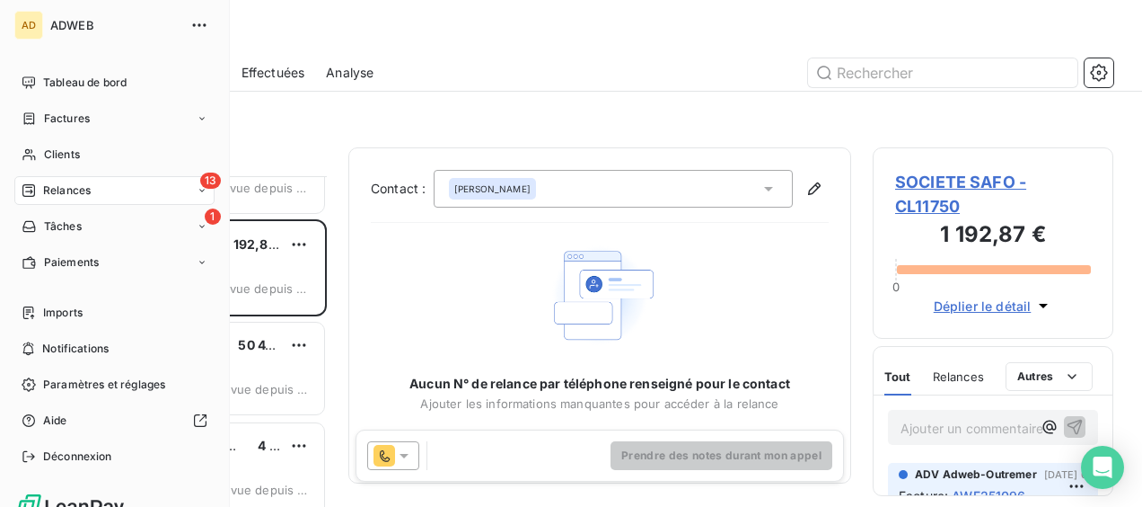
click at [57, 186] on span "Relances" at bounding box center [67, 190] width 48 height 16
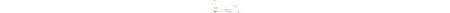
scroll to position [977, 0]
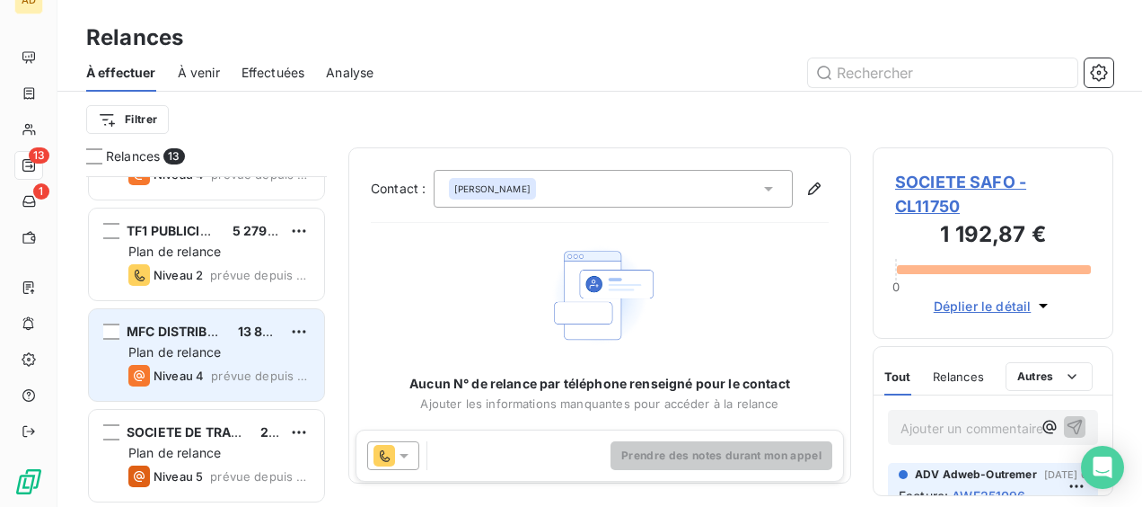
click at [229, 353] on div "Plan de relance" at bounding box center [218, 352] width 181 height 18
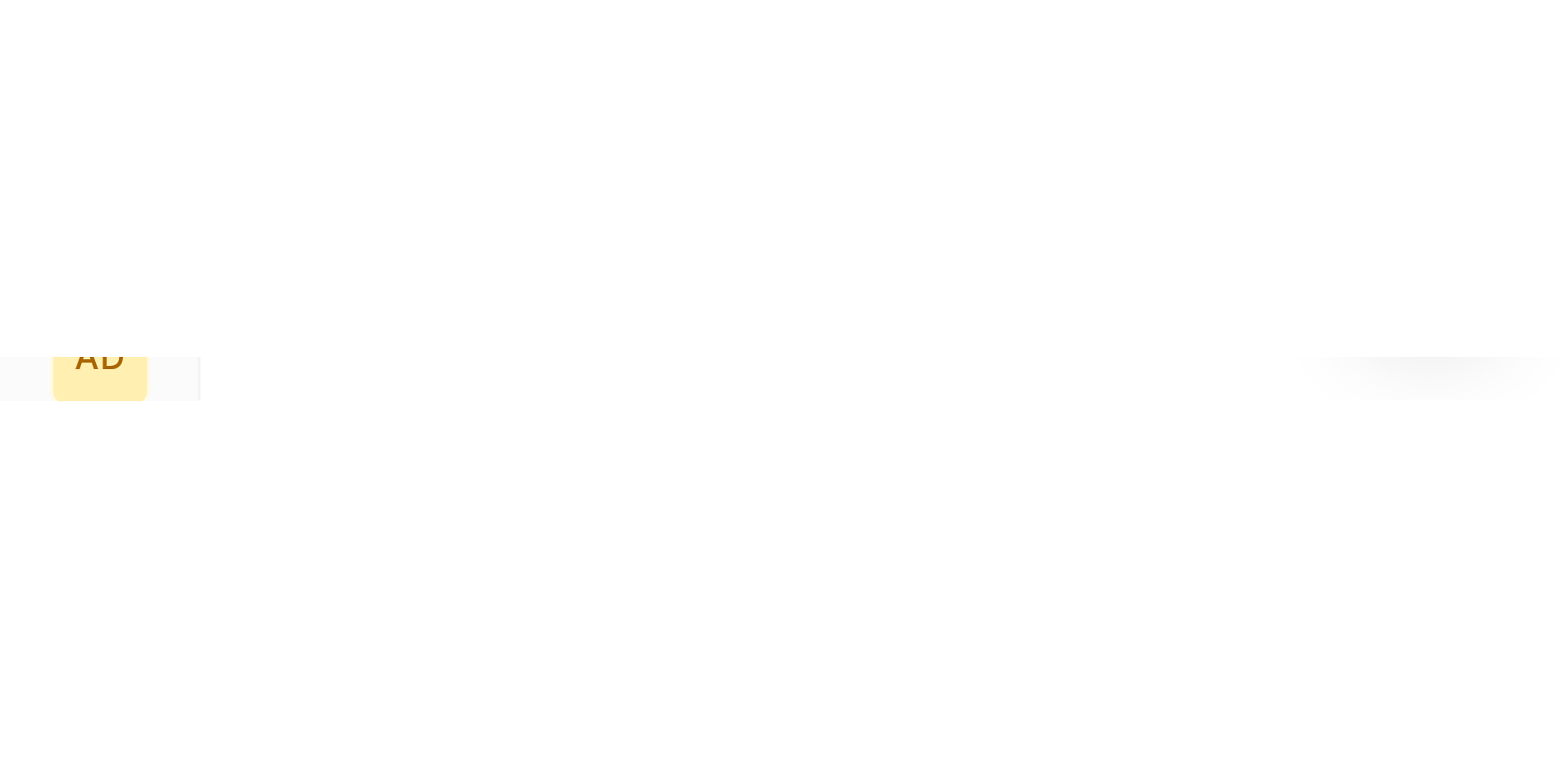
scroll to position [598, 0]
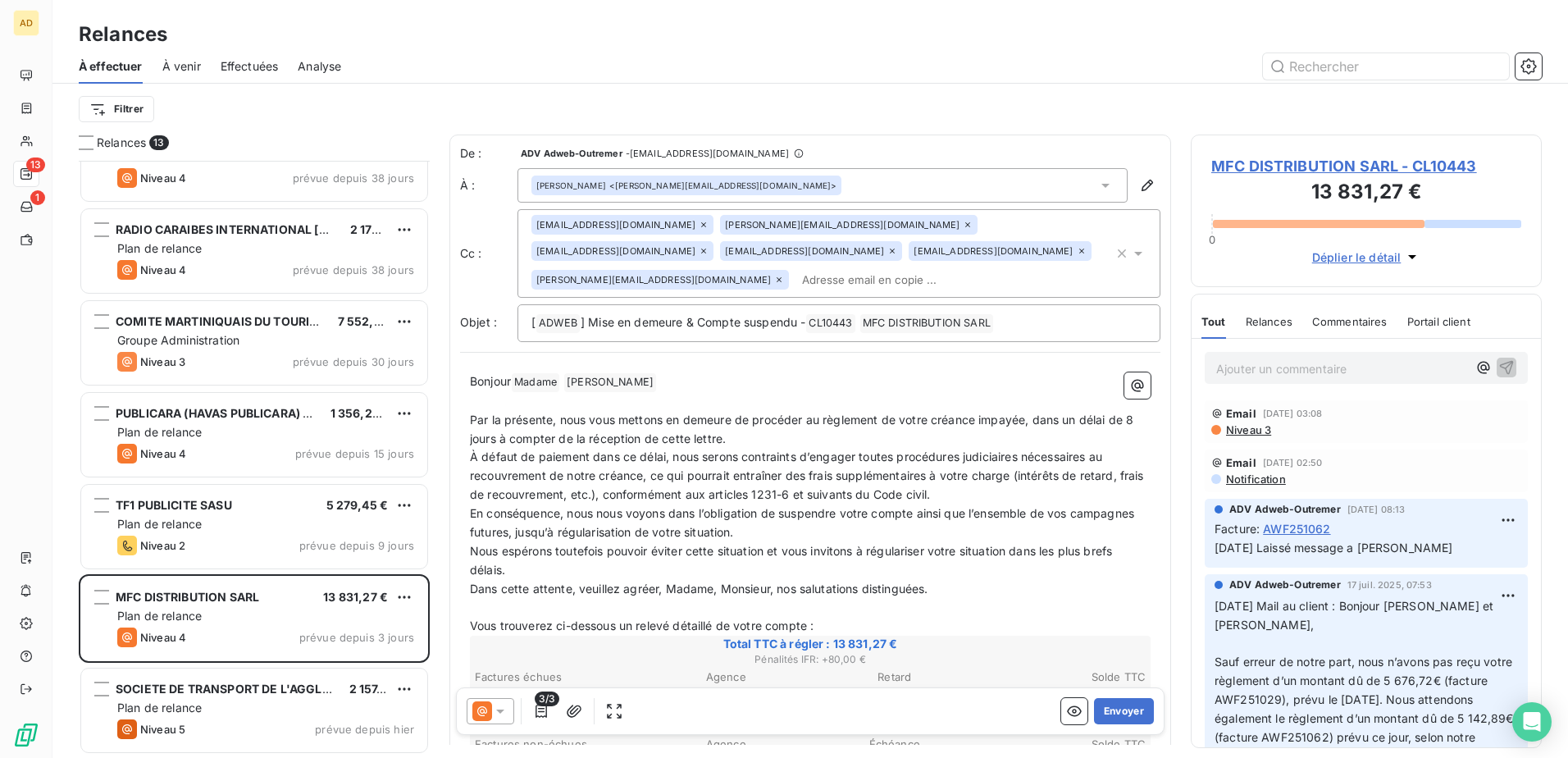
click at [1262, 168] on span "MFC DISTRIBUTION SARL - CL10443" at bounding box center [1367, 166] width 310 height 22
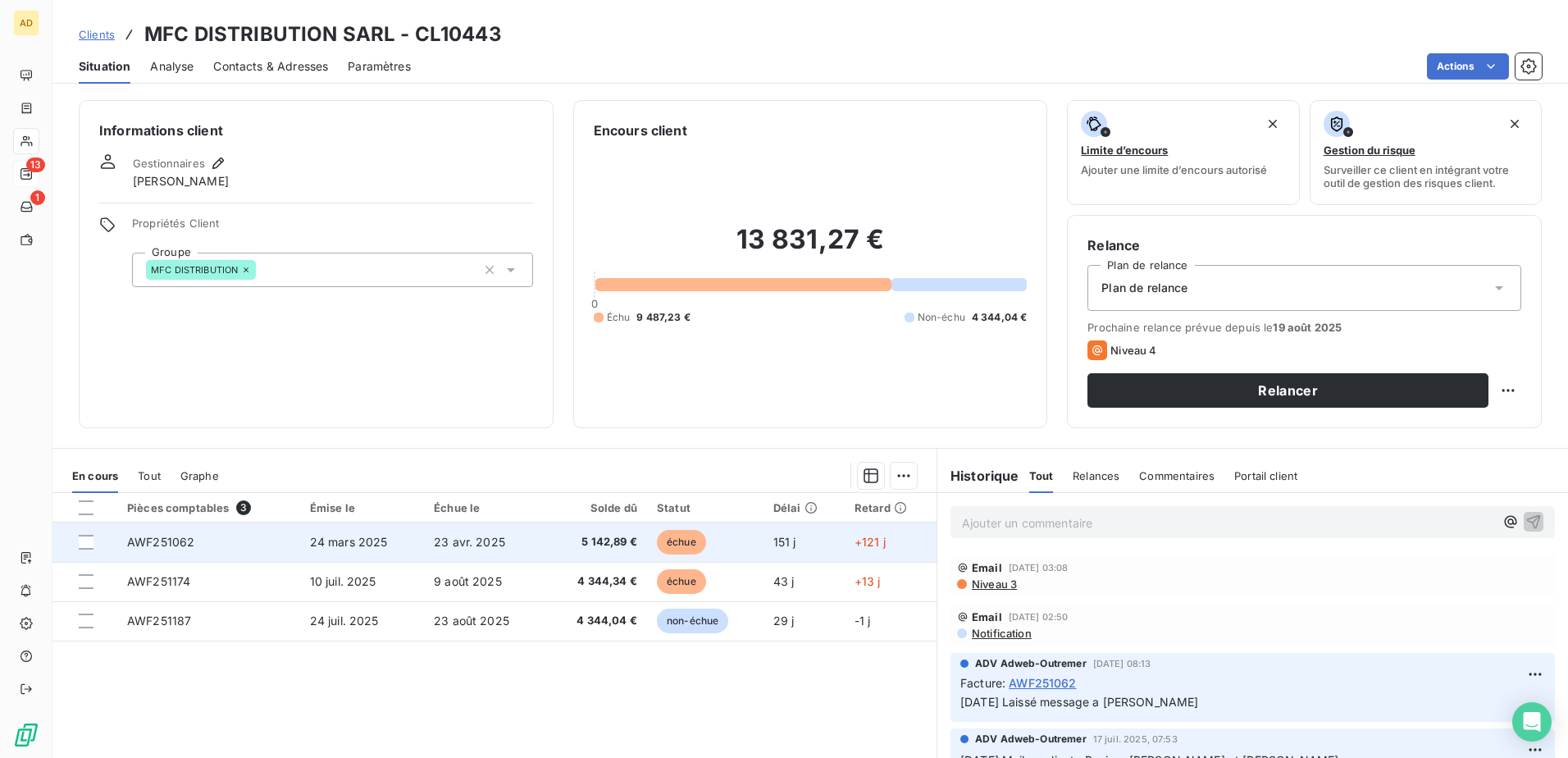
click at [475, 547] on span "23 avr. 2025" at bounding box center [469, 542] width 71 height 14
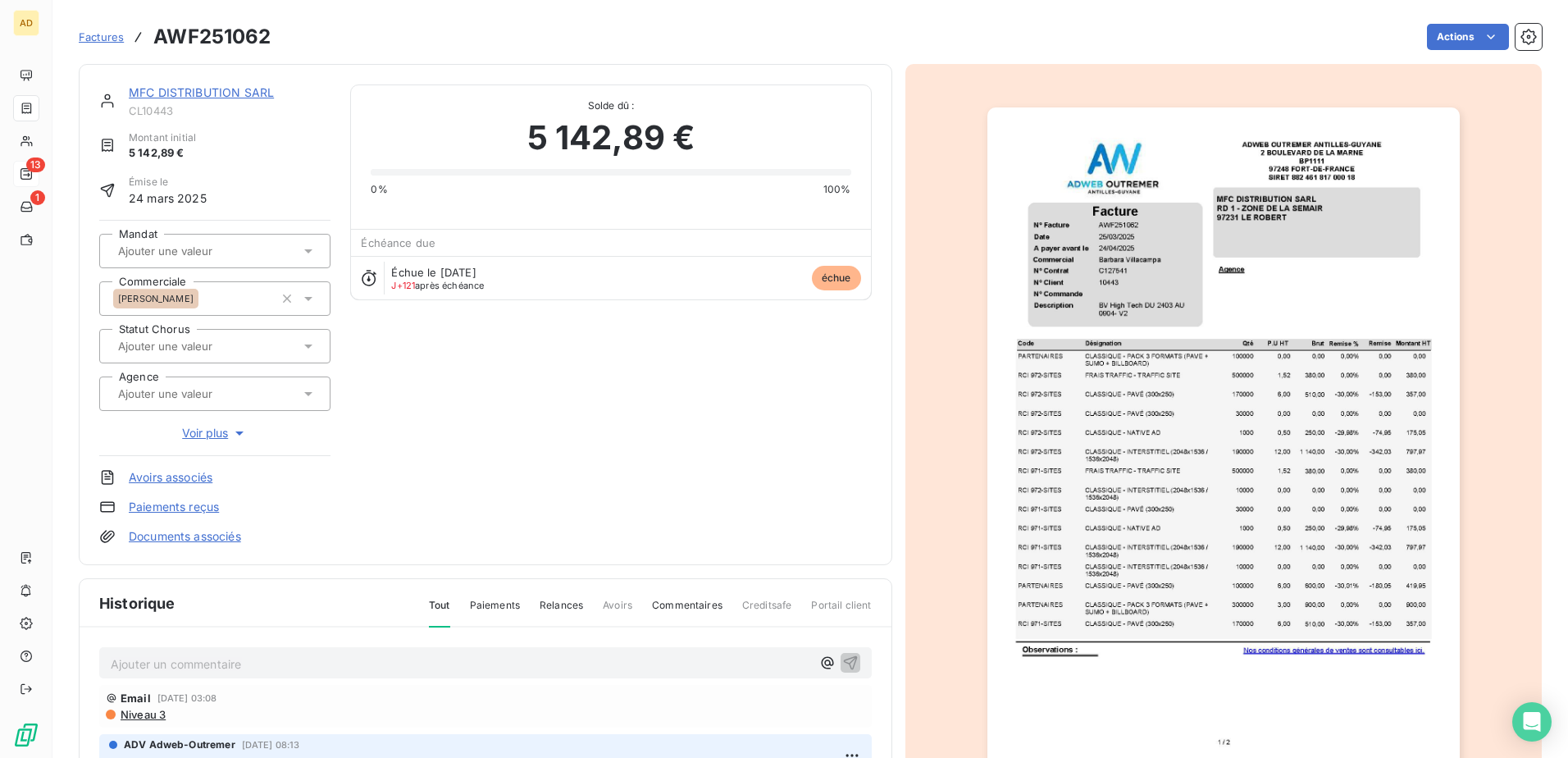
click at [222, 91] on link "MFC DISTRIBUTION SARL" at bounding box center [201, 91] width 145 height 14
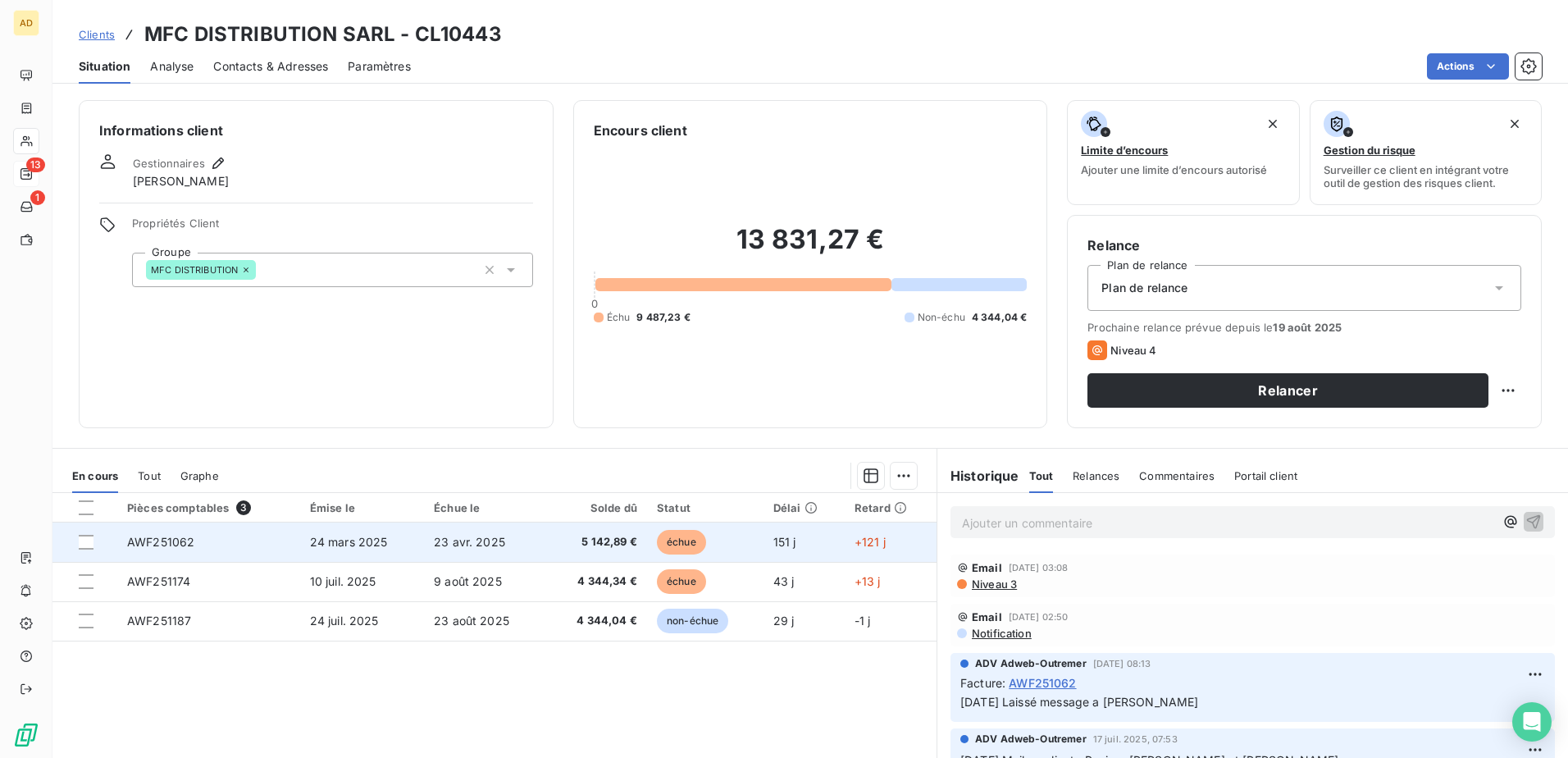
click at [294, 554] on td "AWF251062" at bounding box center [208, 542] width 183 height 39
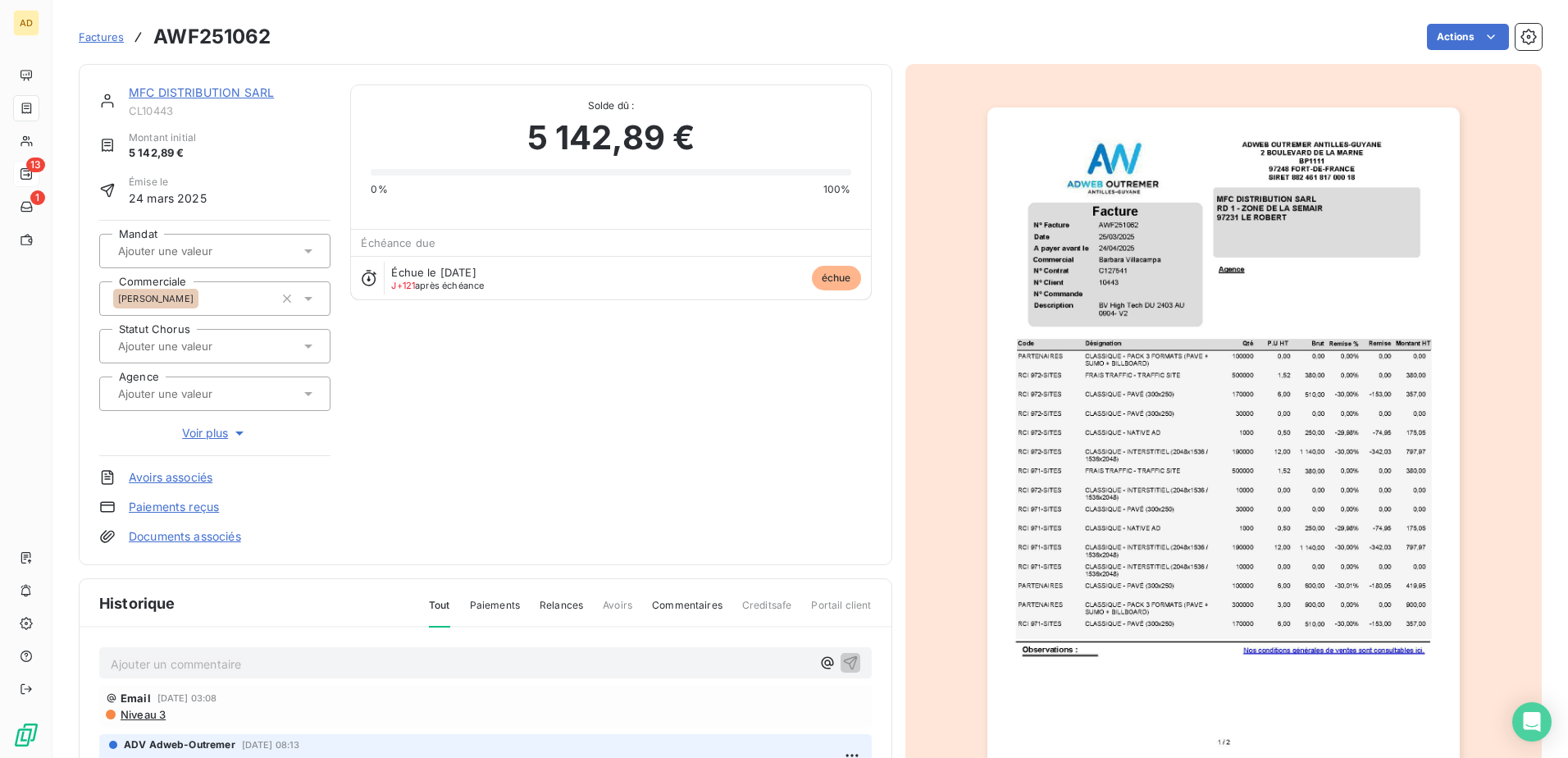
click at [131, 666] on p "Ajouter un commentaire ﻿" at bounding box center [460, 664] width 700 height 20
click at [841, 657] on button "button" at bounding box center [851, 662] width 20 height 20
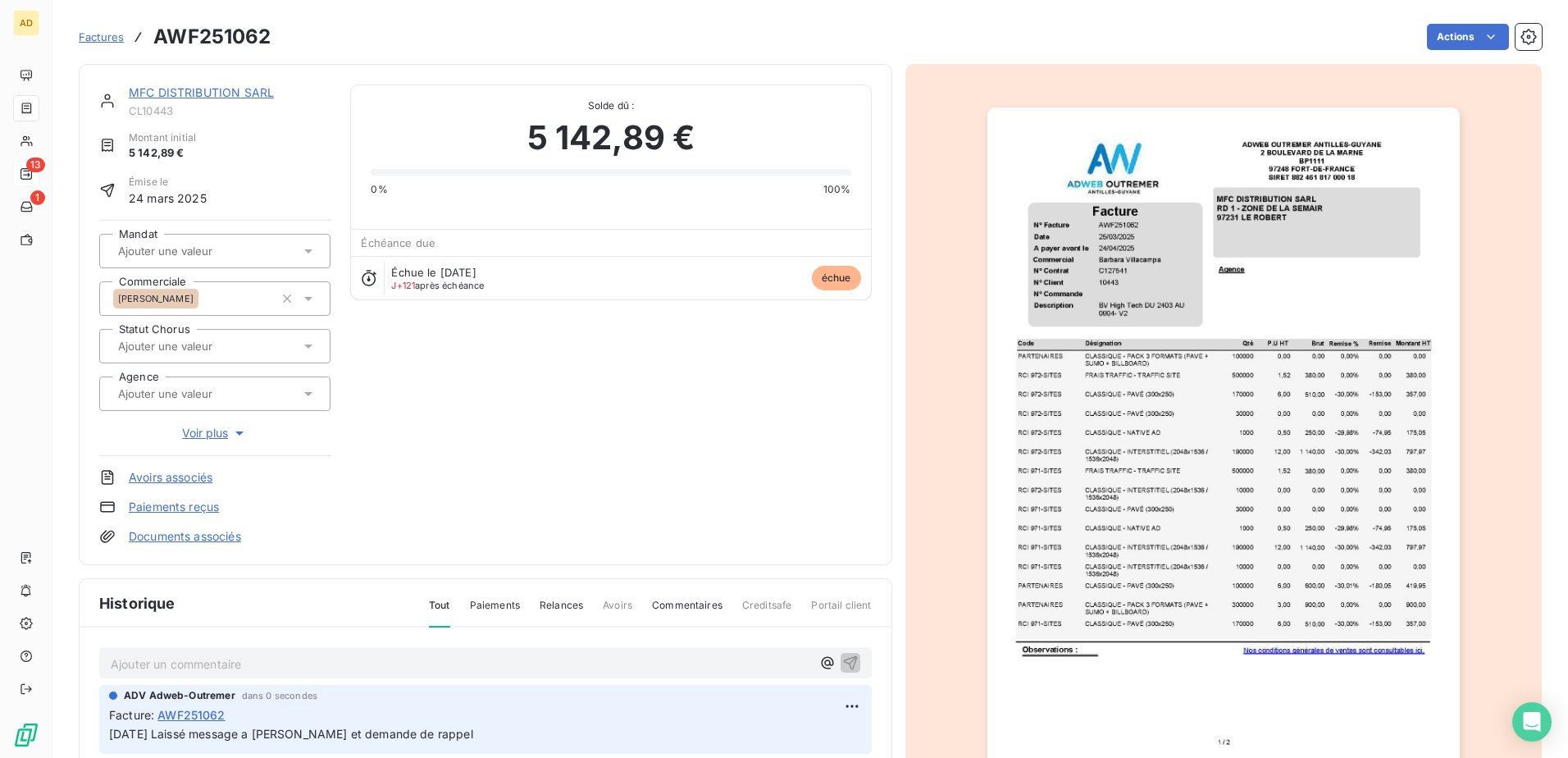
click at [206, 93] on link "MFC DISTRIBUTION SARL" at bounding box center [201, 91] width 145 height 14
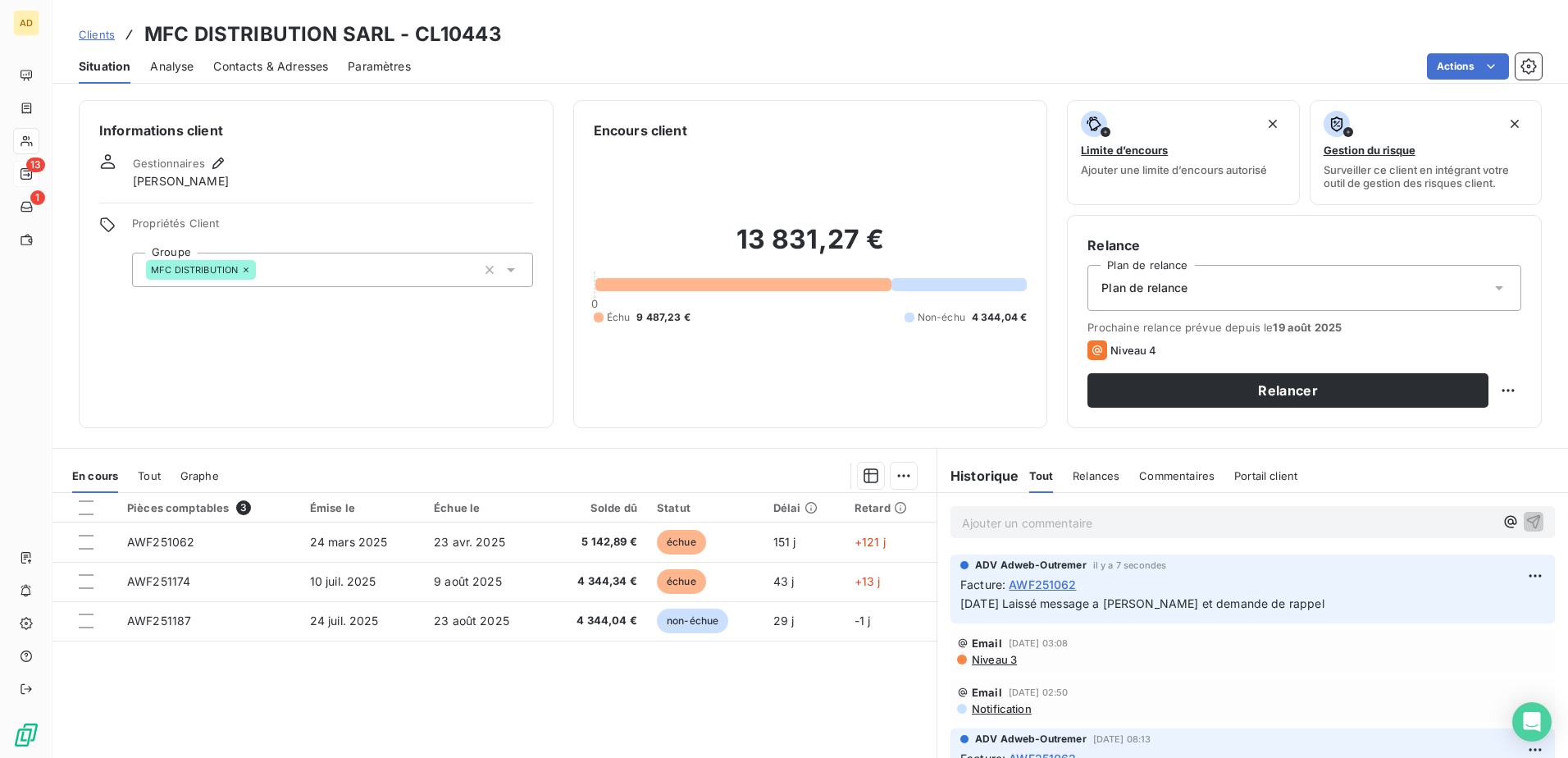
click at [302, 69] on span "Contacts & Adresses" at bounding box center [271, 67] width 115 height 16
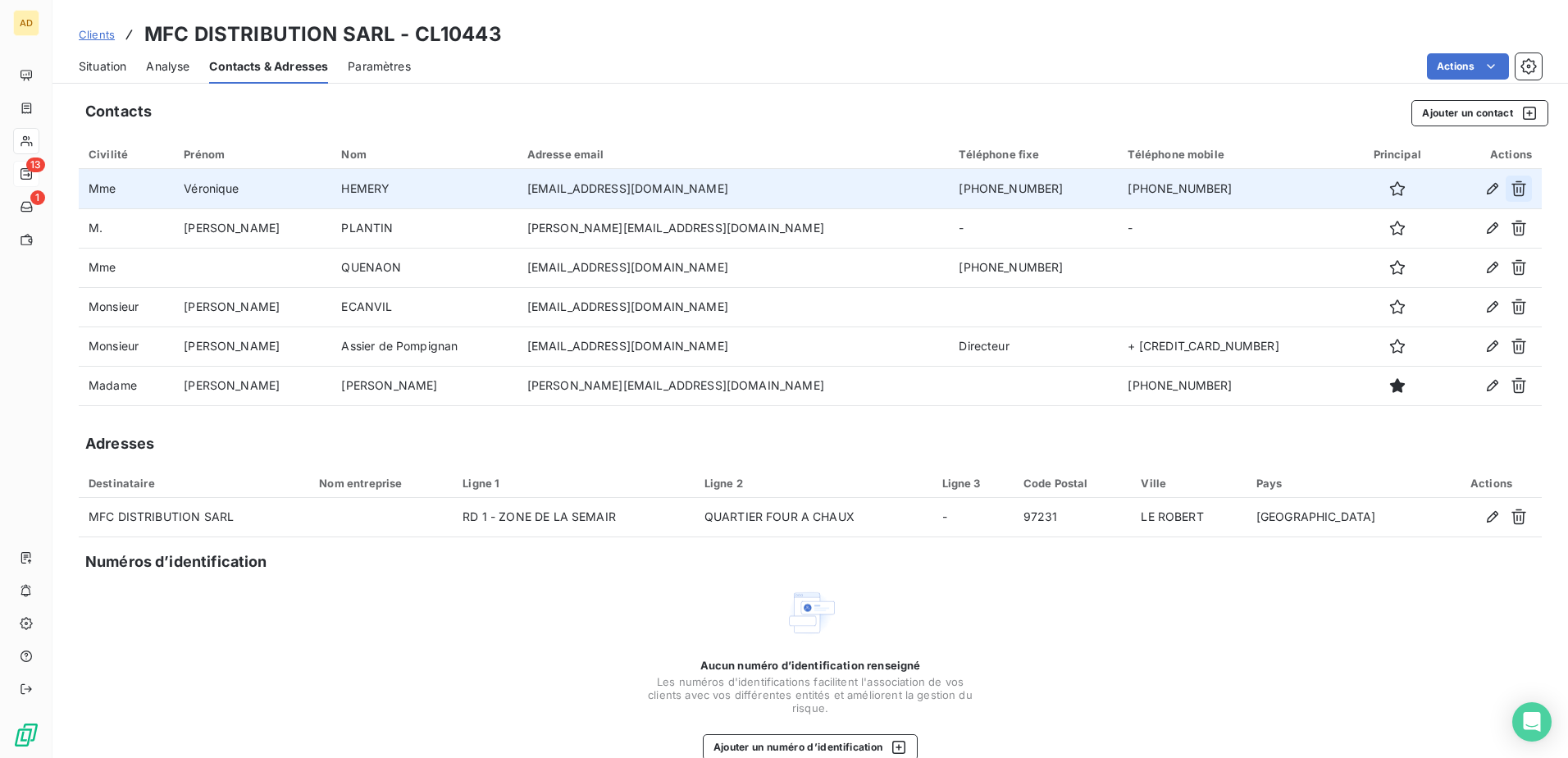
click at [1510, 195] on icon "button" at bounding box center [1519, 189] width 16 height 16
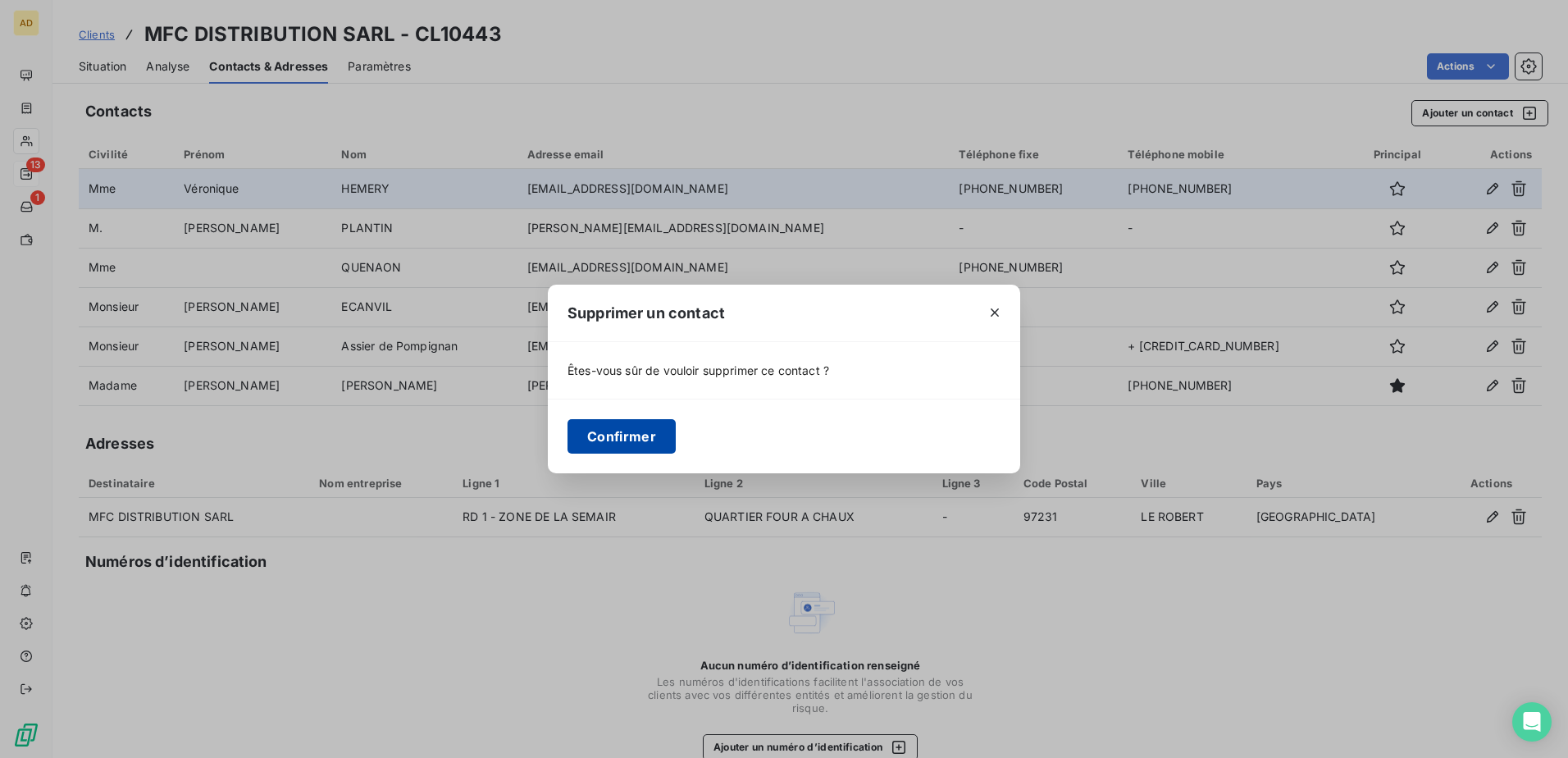
click at [593, 431] on button "Confirmer" at bounding box center [622, 437] width 109 height 35
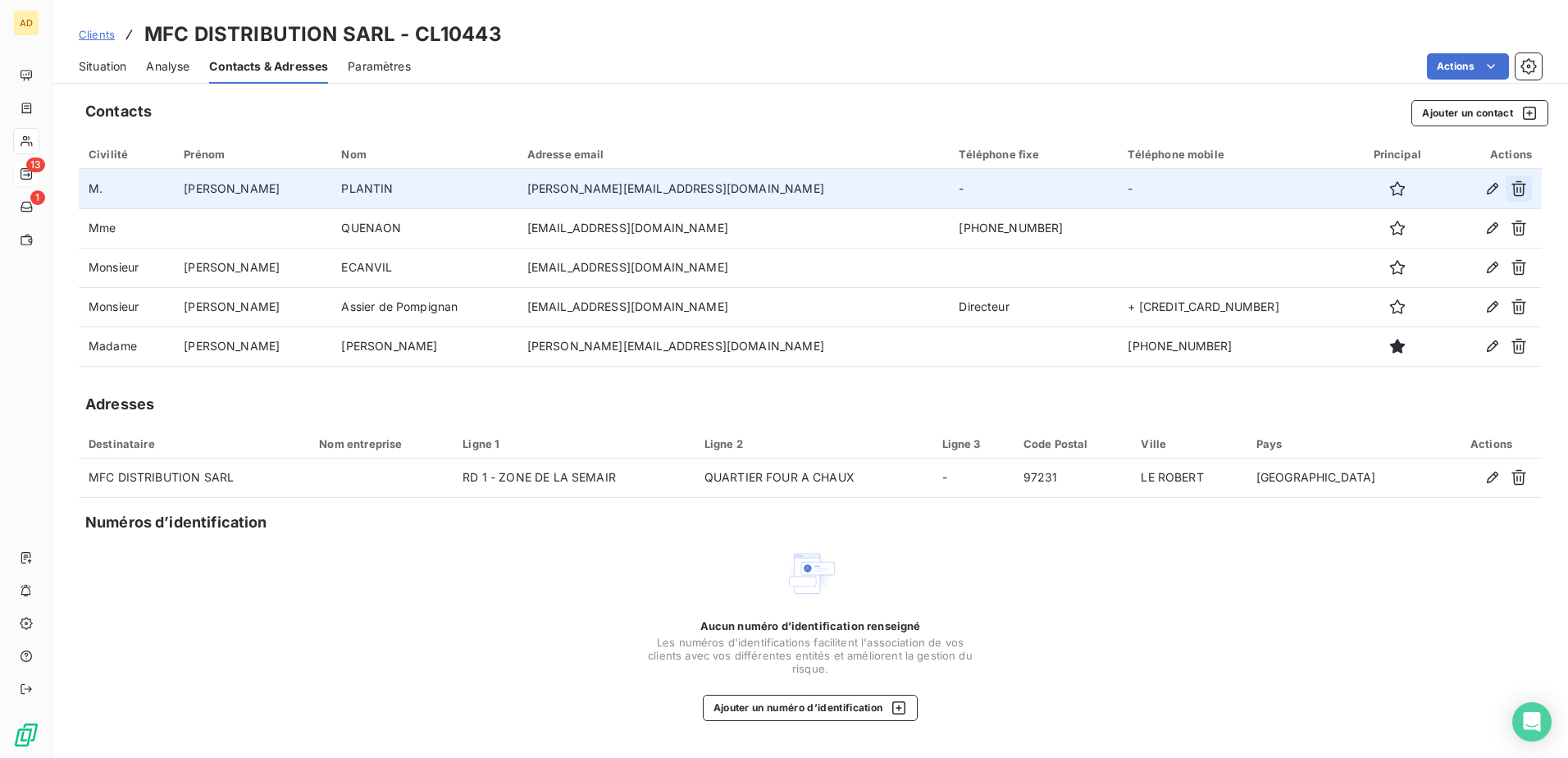
click at [1519, 181] on icon "button" at bounding box center [1519, 189] width 16 height 16
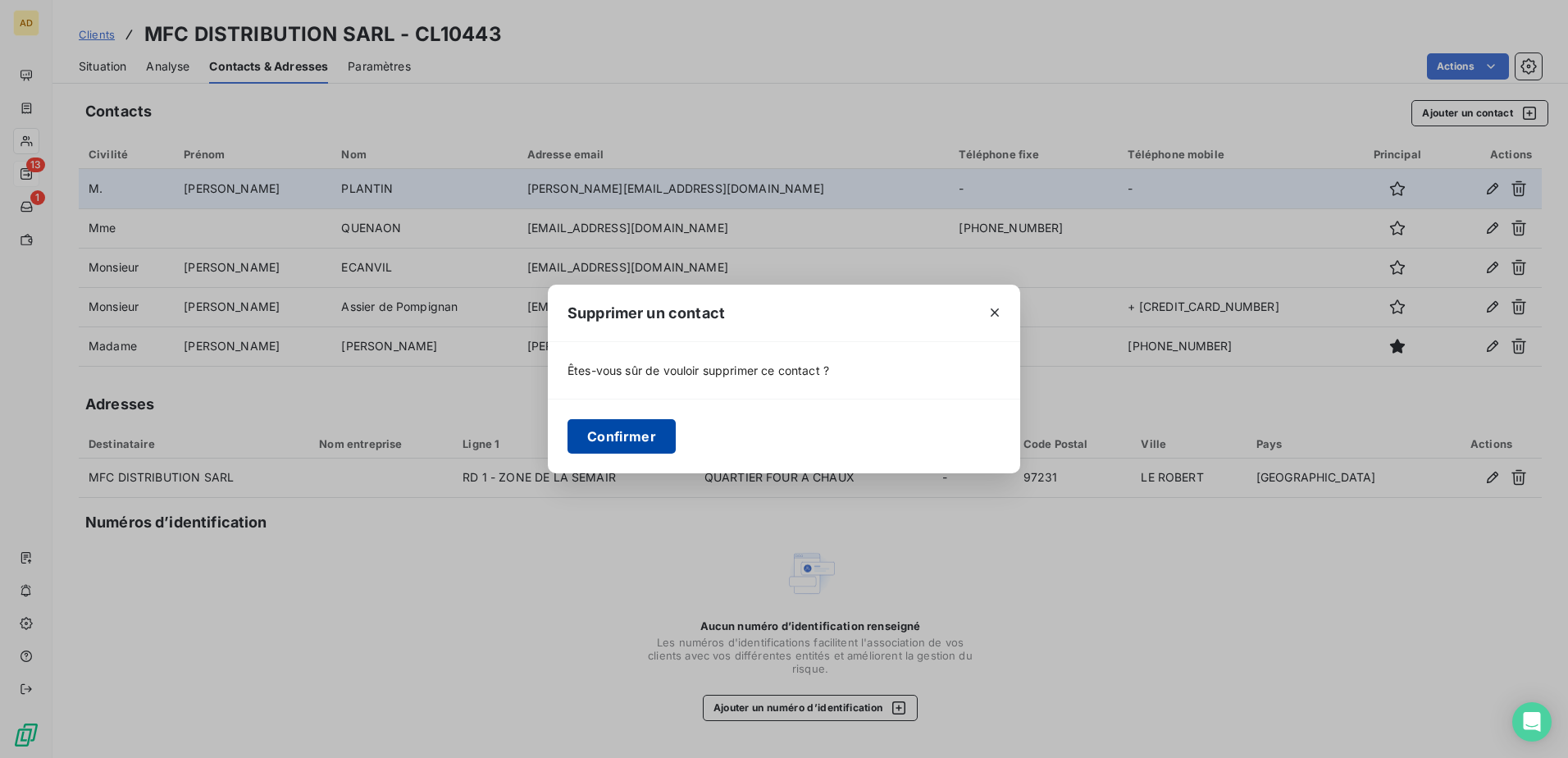
click at [640, 441] on button "Confirmer" at bounding box center [622, 437] width 109 height 35
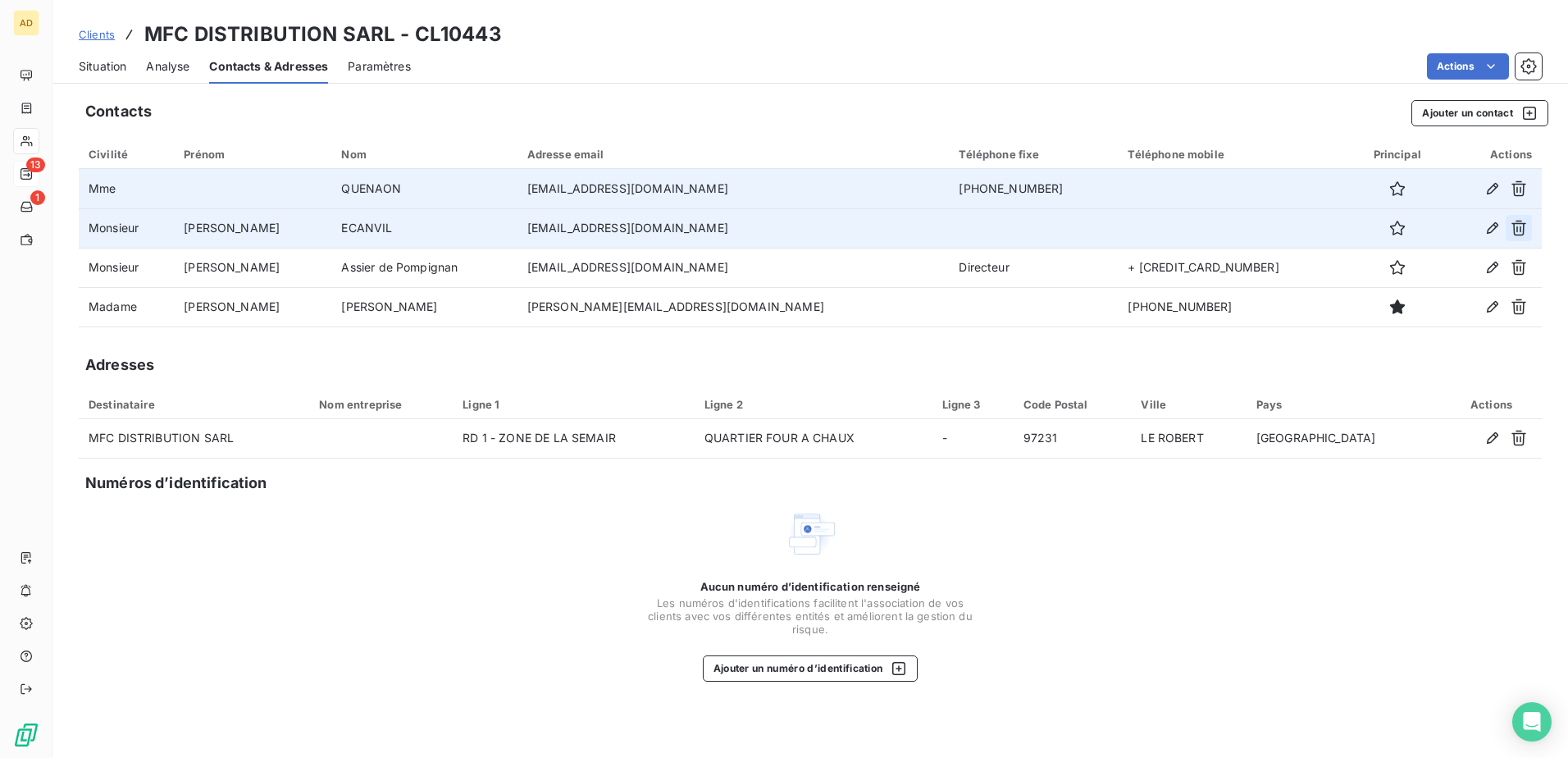
click at [1516, 232] on icon "button" at bounding box center [1519, 228] width 16 height 16
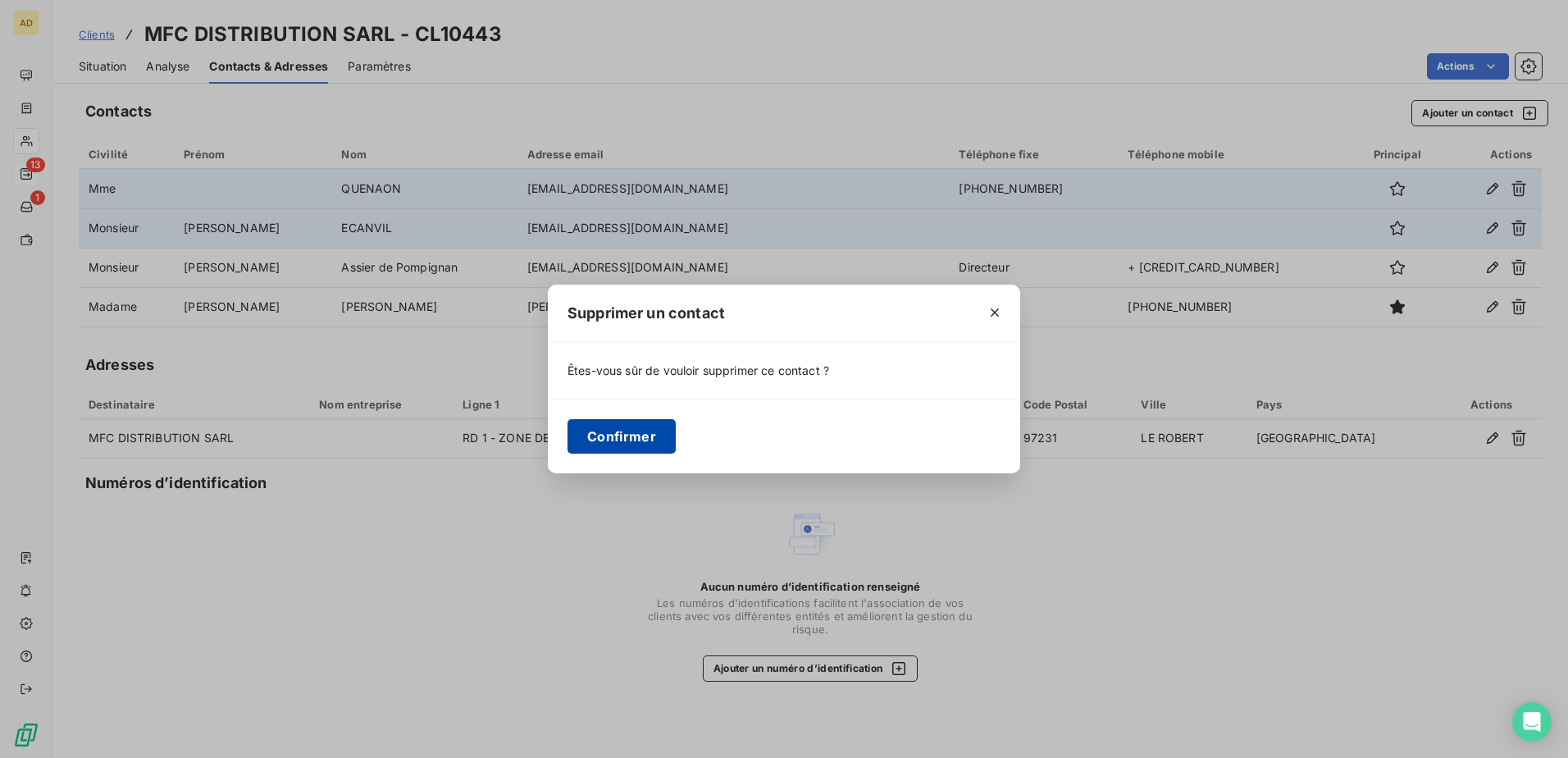
click at [656, 433] on button "Confirmer" at bounding box center [622, 437] width 109 height 35
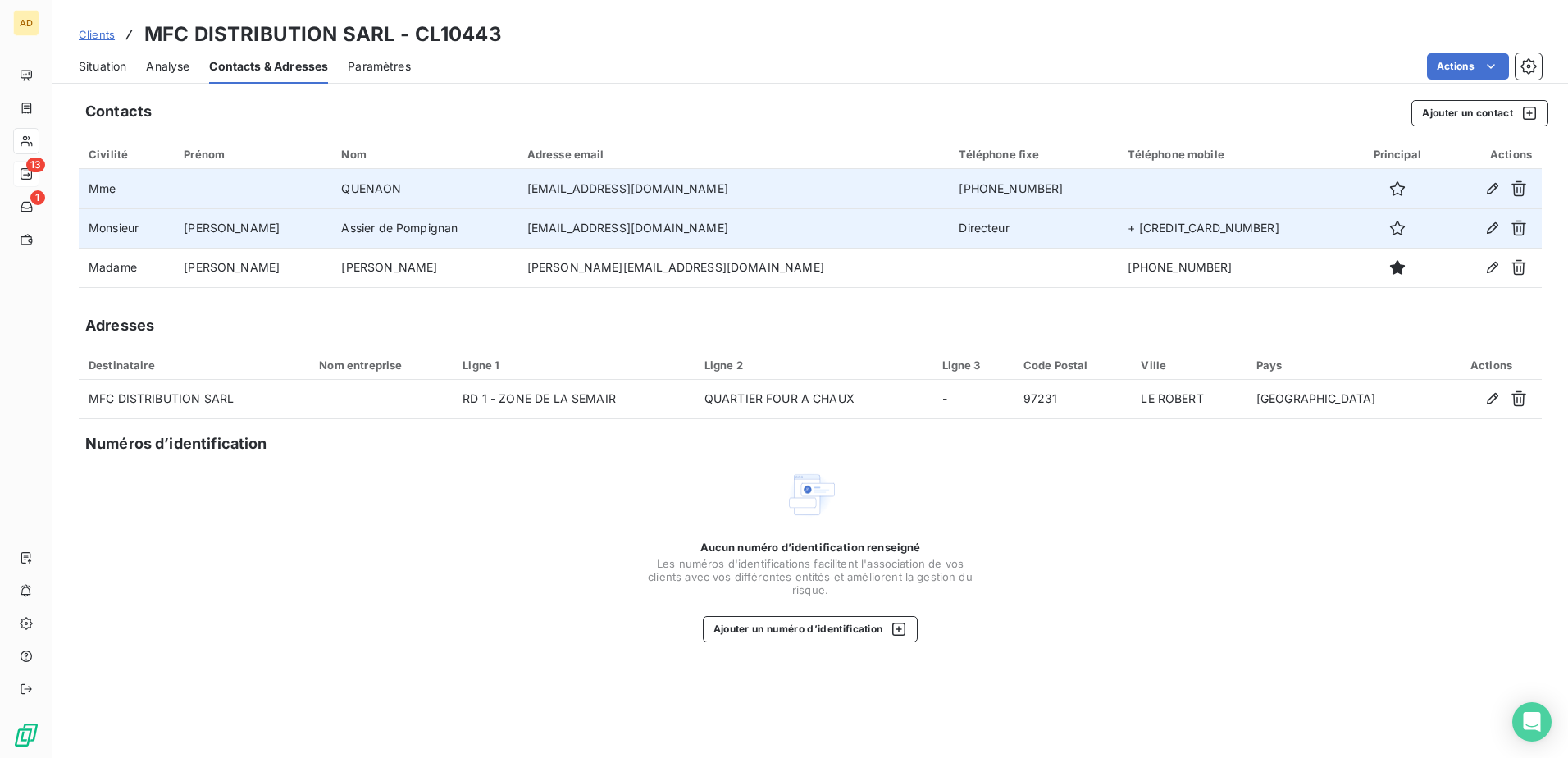
click at [105, 36] on span "Clients" at bounding box center [97, 35] width 37 height 13
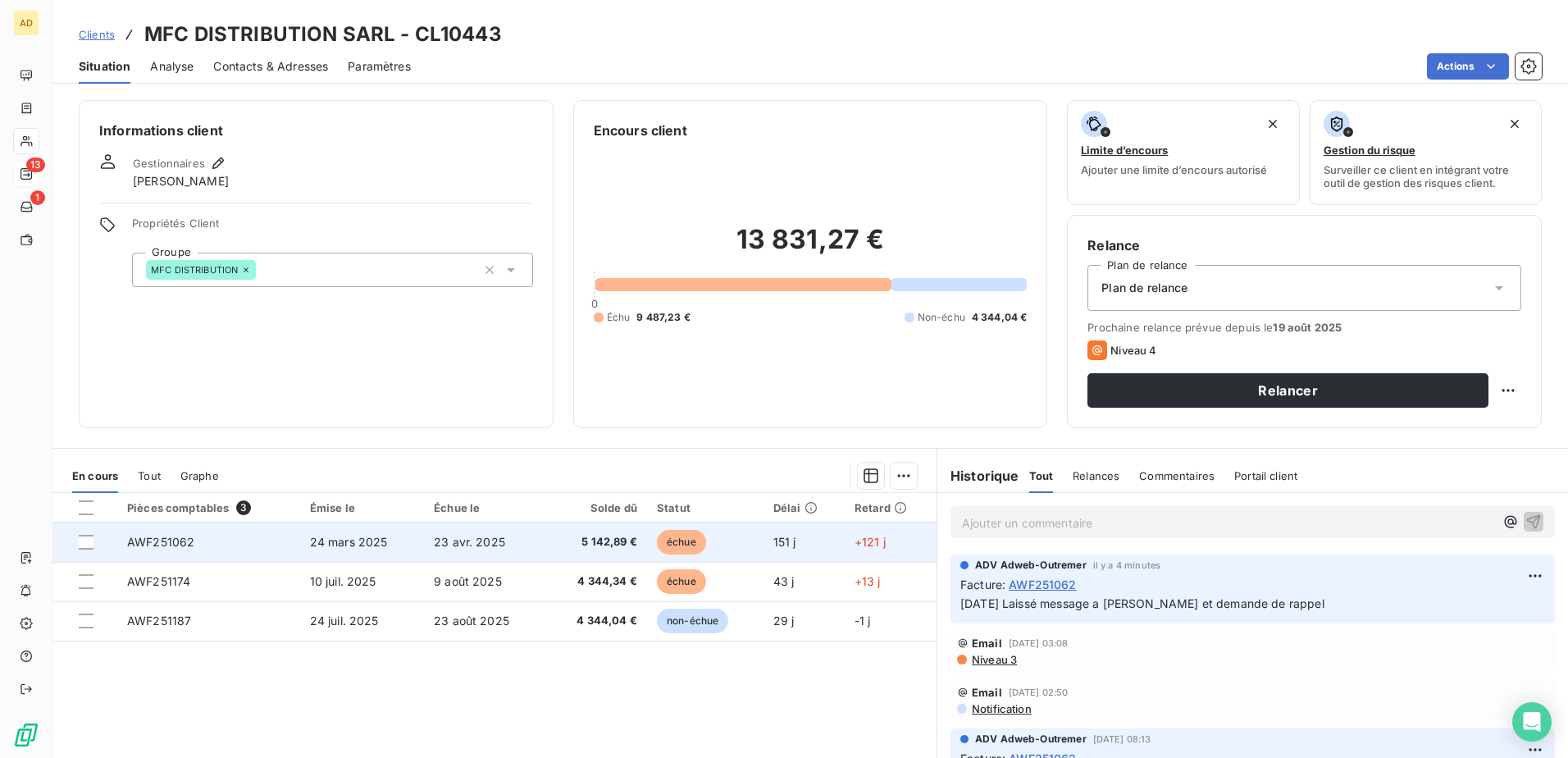
click at [310, 542] on span "24 mars 2025" at bounding box center [349, 542] width 78 height 14
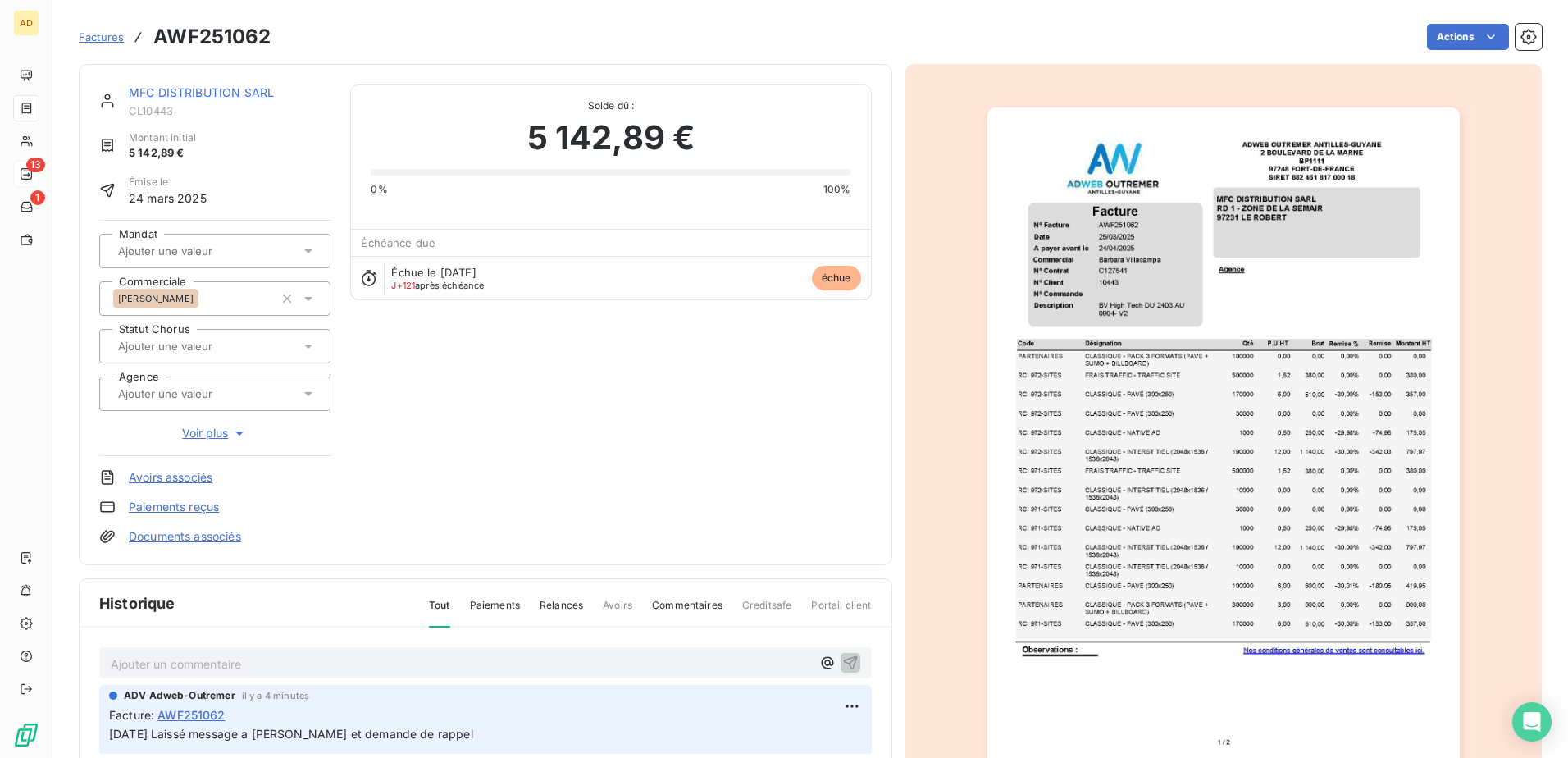
click at [165, 670] on p "Ajouter un commentaire ﻿" at bounding box center [460, 664] width 700 height 20
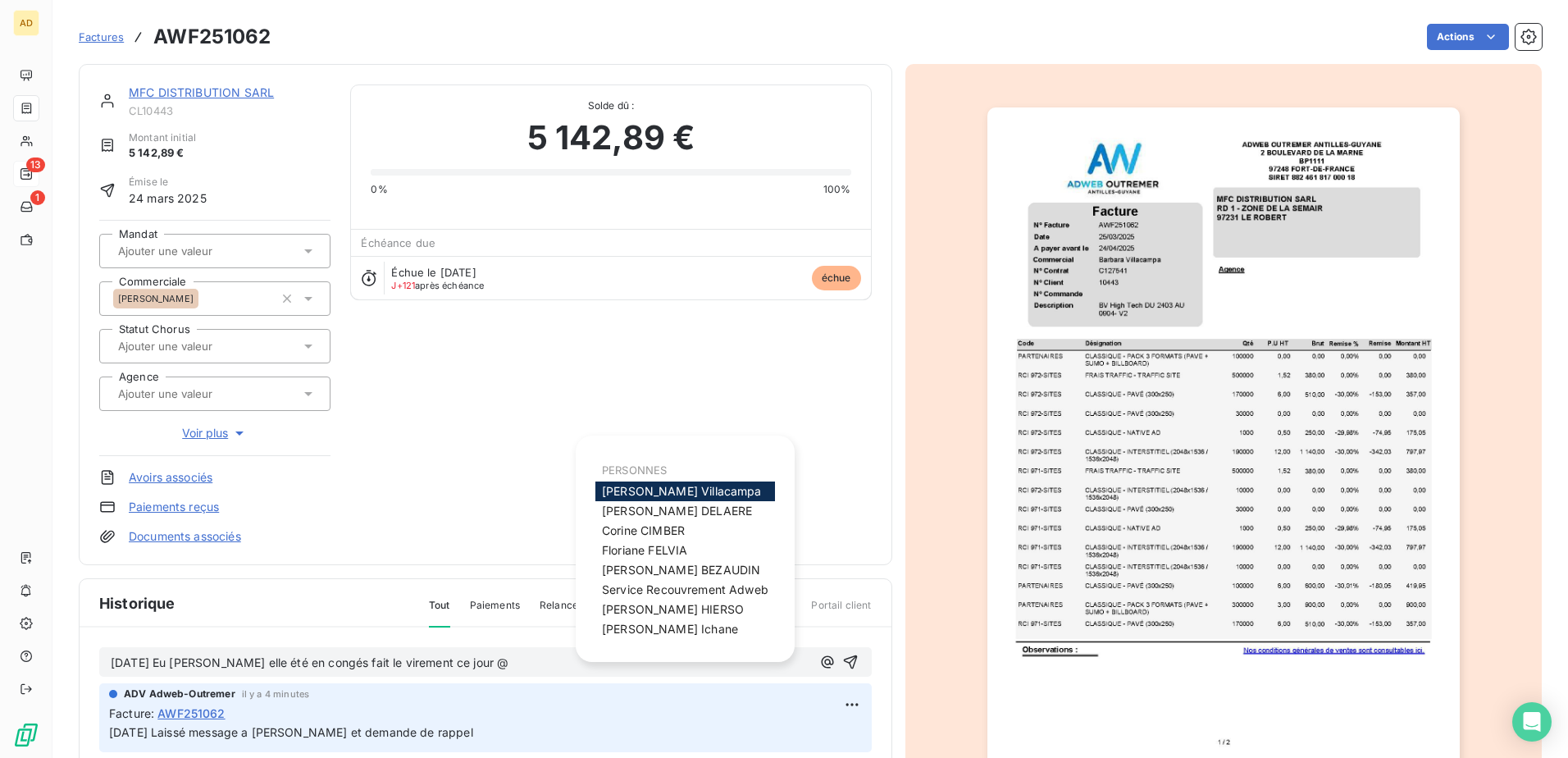
click at [640, 491] on span "[PERSON_NAME]" at bounding box center [681, 490] width 160 height 14
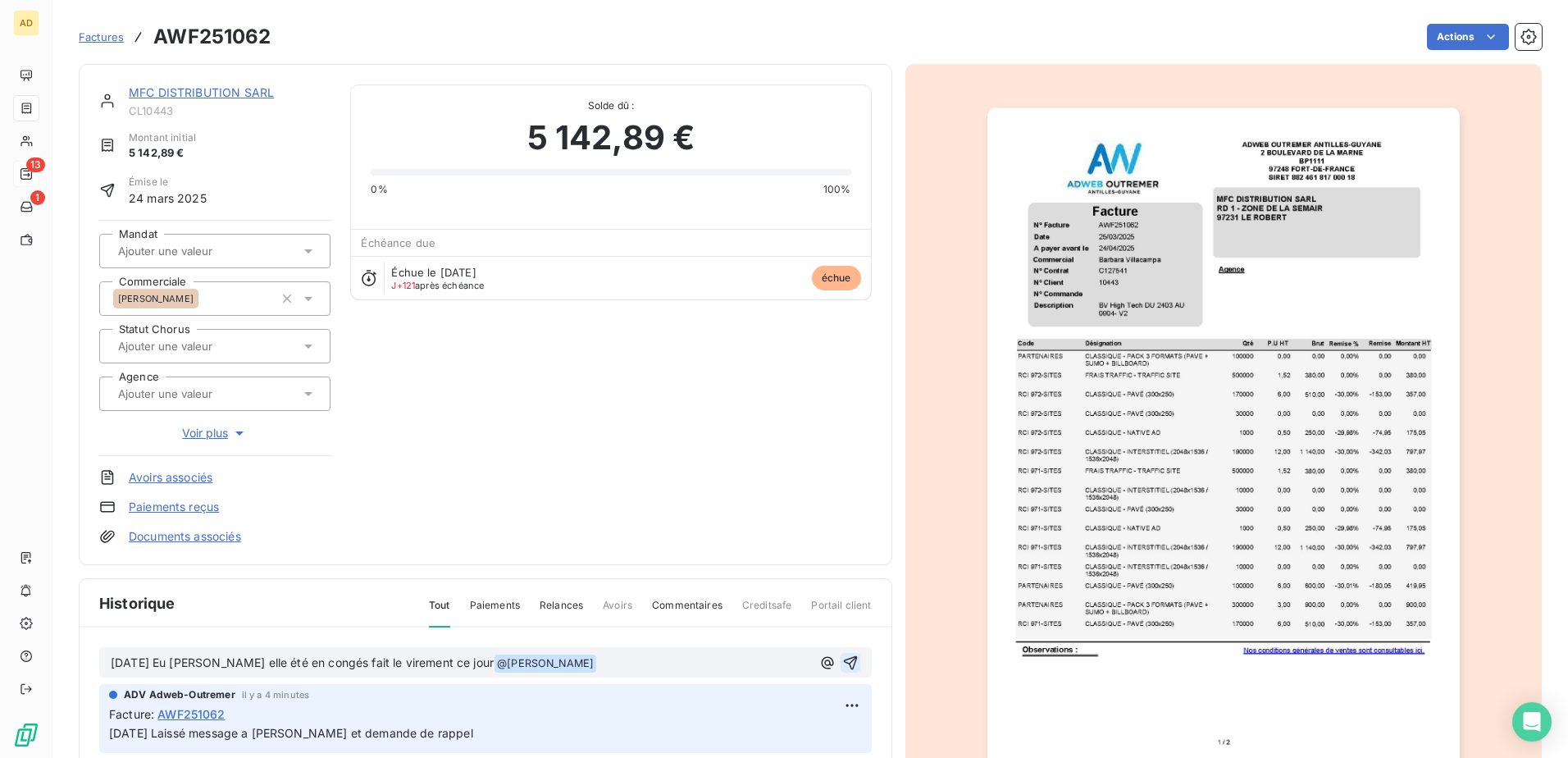
click at [843, 657] on icon "button" at bounding box center [849, 662] width 14 height 14
click at [221, 90] on link "MFC DISTRIBUTION SARL" at bounding box center [201, 91] width 145 height 14
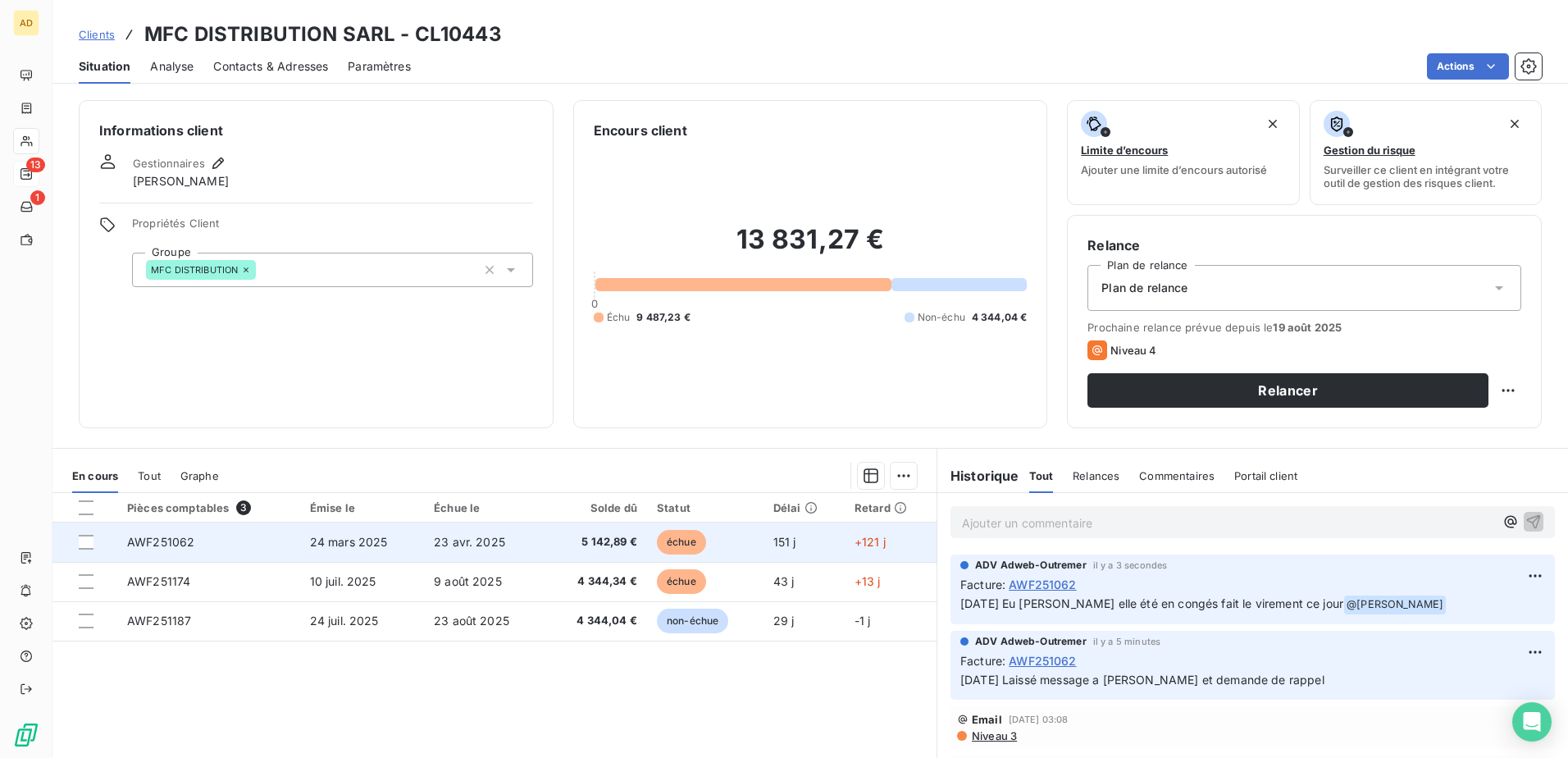
click at [174, 541] on span "AWF251062" at bounding box center [161, 542] width 68 height 14
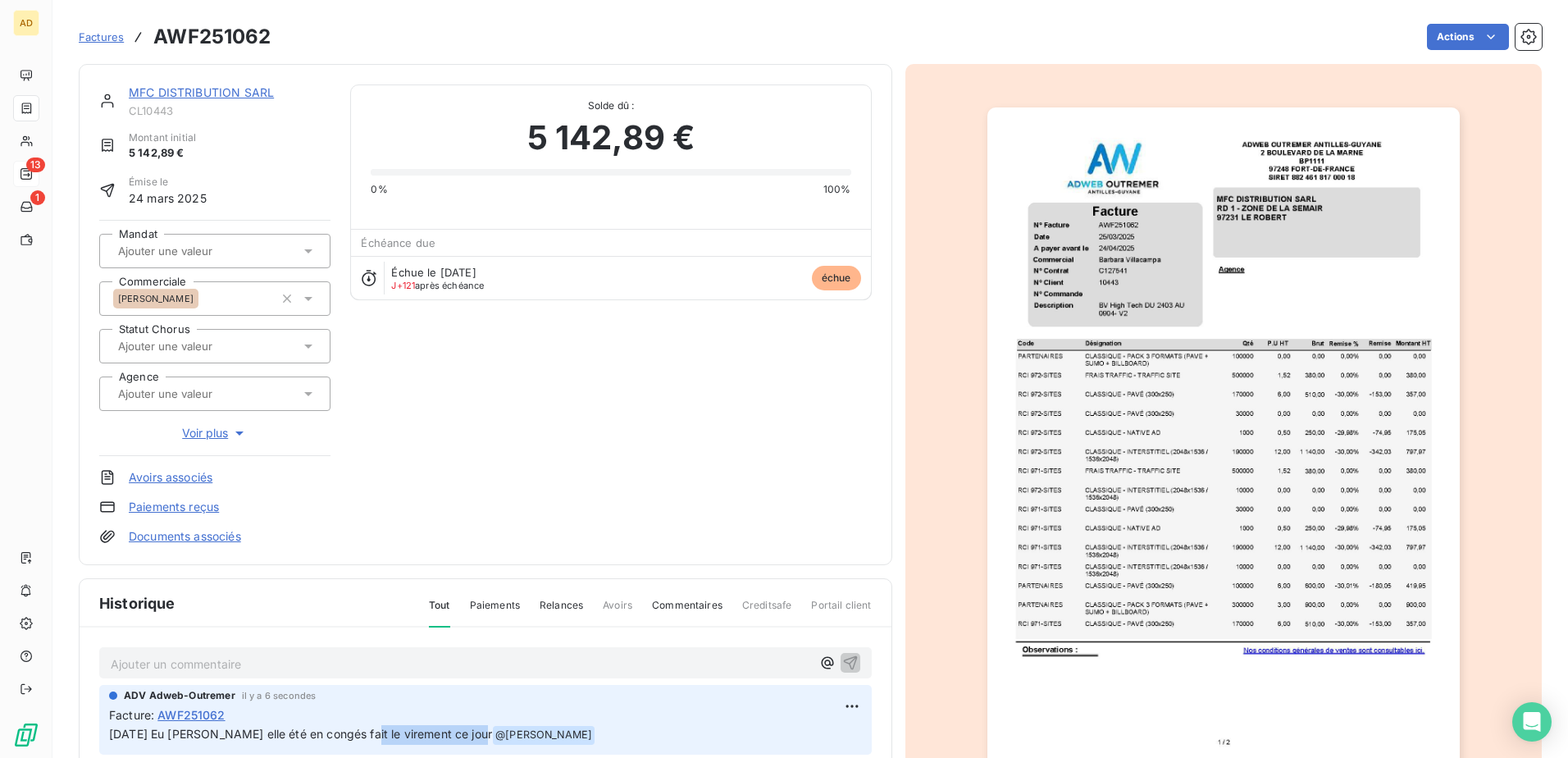
drag, startPoint x: 492, startPoint y: 737, endPoint x: 384, endPoint y: 726, distance: 108.6
click at [384, 726] on p "[DATE] Eu [PERSON_NAME] elle été en congés fait le virement ce jour @ [PERSON_N…" at bounding box center [485, 735] width 753 height 20
drag, startPoint x: 384, startPoint y: 726, endPoint x: 496, endPoint y: 737, distance: 112.5
click at [492, 737] on span "[DATE] Eu [PERSON_NAME] elle été en congés fait le virement ce jour" at bounding box center [300, 733] width 383 height 14
drag, startPoint x: 492, startPoint y: 733, endPoint x: 110, endPoint y: 732, distance: 382.0
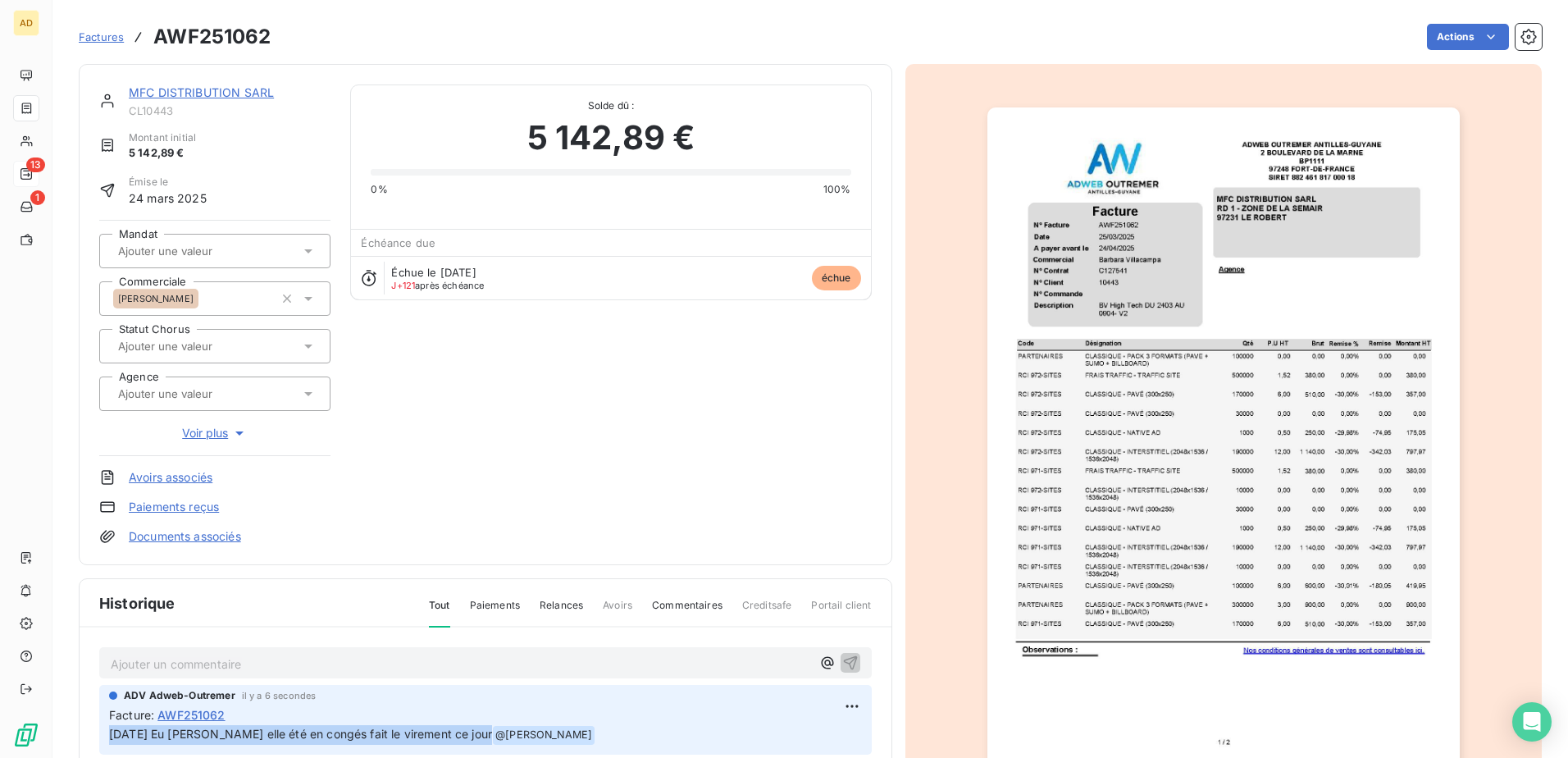
click at [110, 732] on span "[DATE] Eu [PERSON_NAME] elle été en congés fait le virement ce jour" at bounding box center [300, 733] width 383 height 14
copy span "[DATE] Eu [PERSON_NAME] elle été en congés fait le virement ce jour"
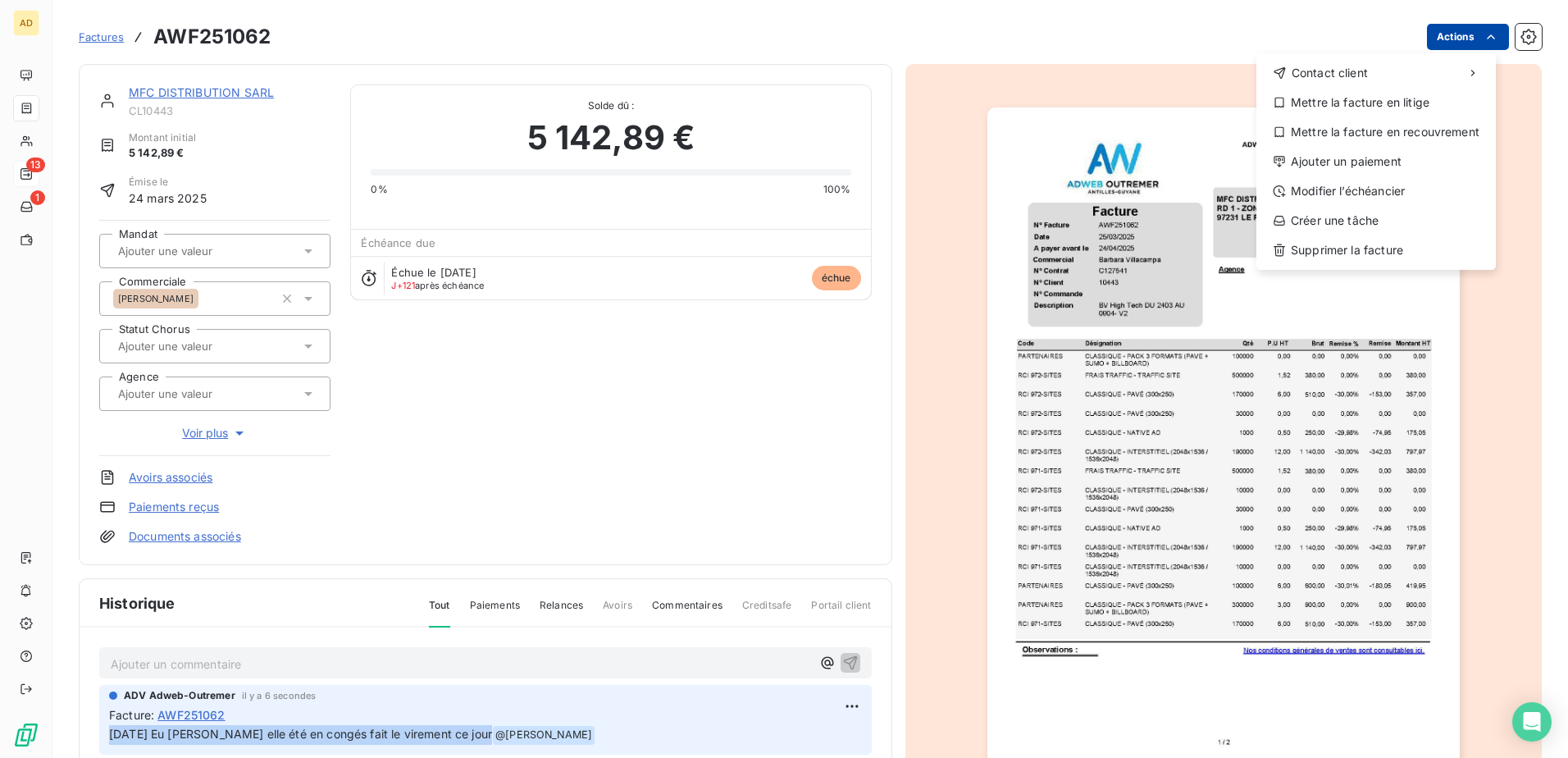
click at [1446, 47] on html "AD 13 1 Factures AWF251062 Actions Contact client Mettre la facture en litige M…" at bounding box center [784, 379] width 1568 height 758
click at [1345, 163] on div "Ajouter un paiement" at bounding box center [1376, 162] width 226 height 26
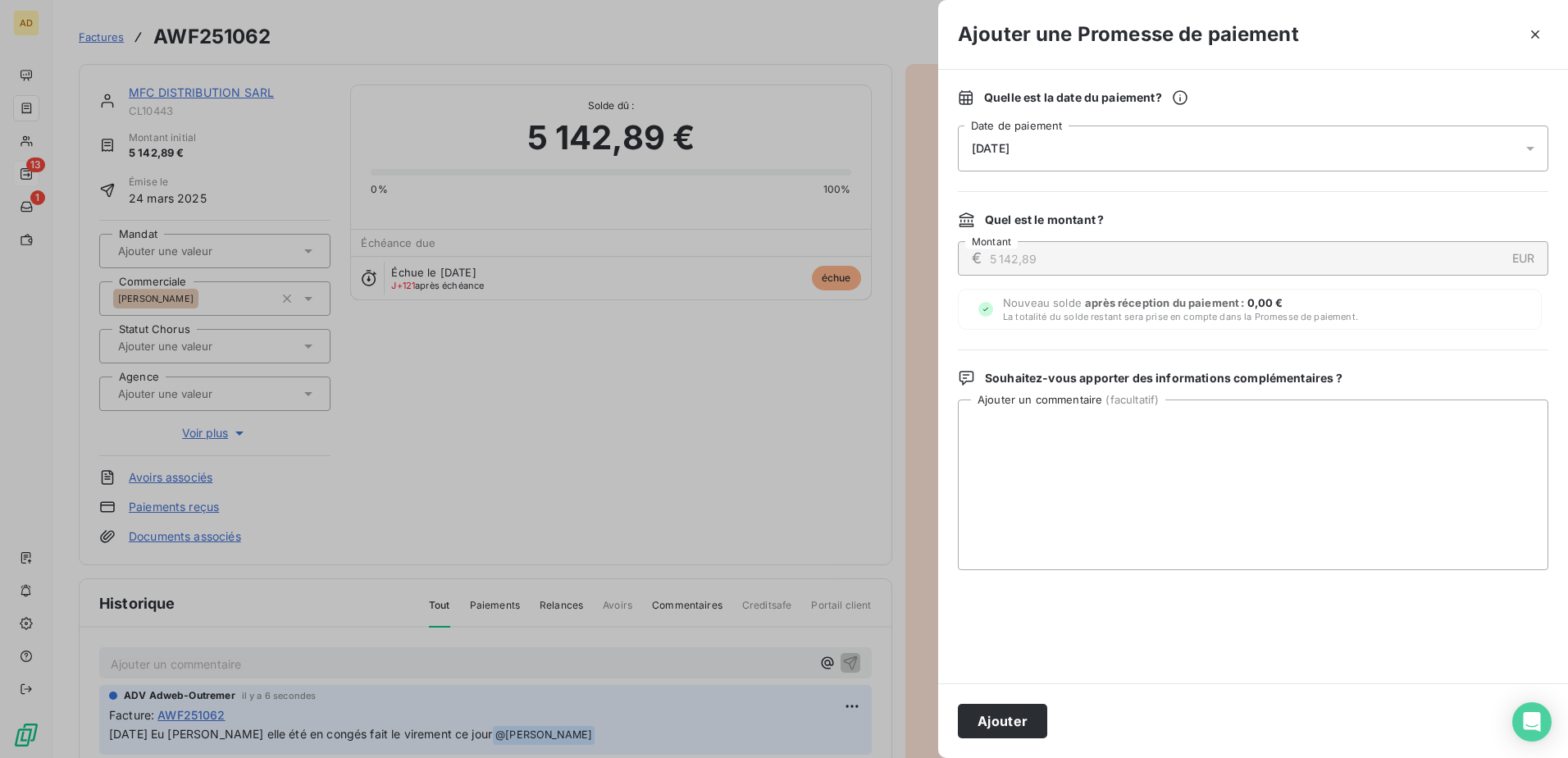
click at [1532, 149] on icon at bounding box center [1531, 149] width 8 height 4
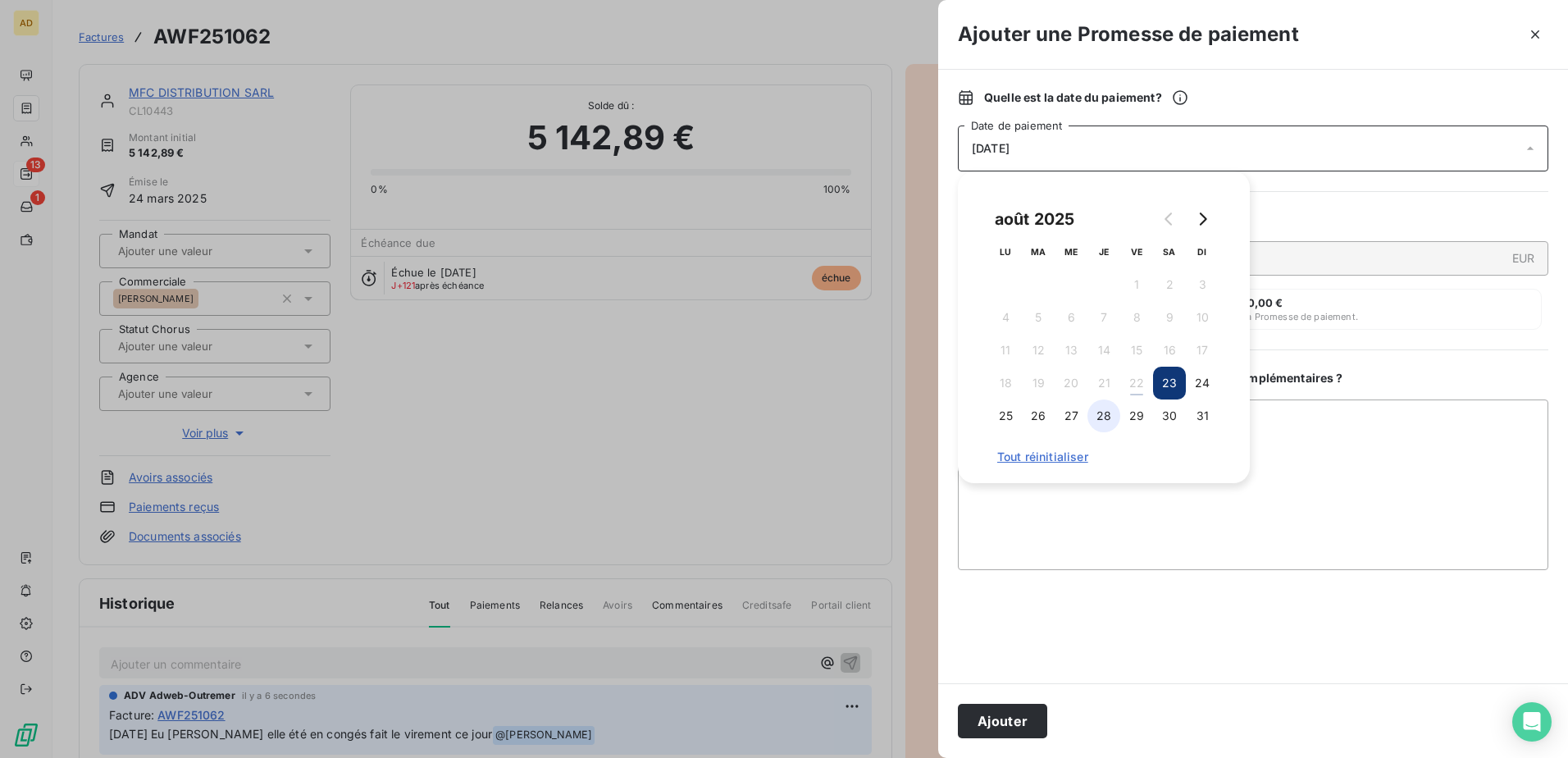
click at [1091, 417] on button "28" at bounding box center [1104, 416] width 33 height 33
click at [1026, 503] on textarea "Ajouter un commentaire ( facultatif )" at bounding box center [1253, 484] width 591 height 171
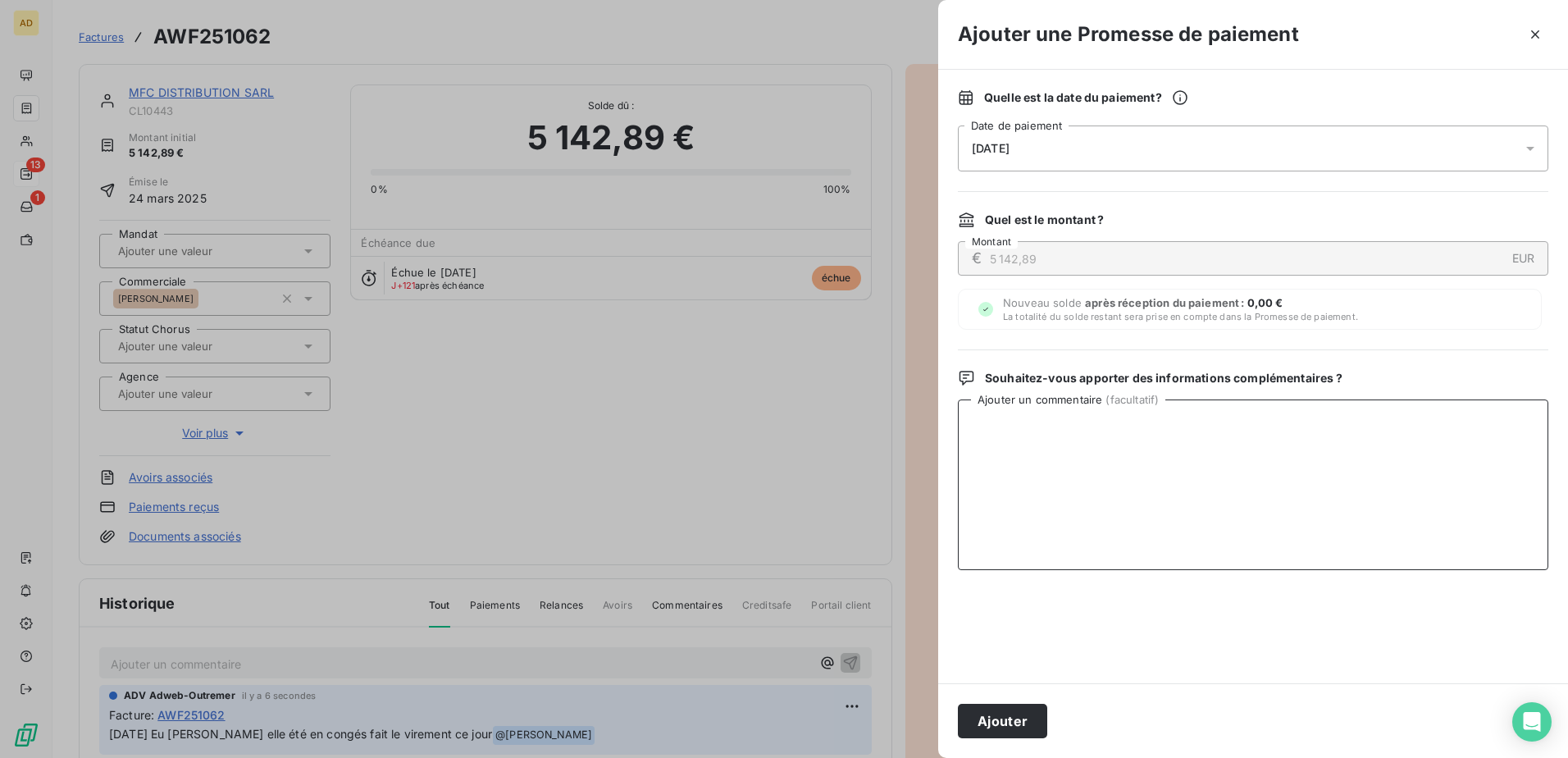
paste textarea "[DATE] Eu [PERSON_NAME] elle été en congés fait le virement ce jour"
type textarea "[DATE] Eu [PERSON_NAME] elle été en congés fait le virement ce jour"
click at [1033, 721] on button "Ajouter" at bounding box center [1003, 721] width 89 height 35
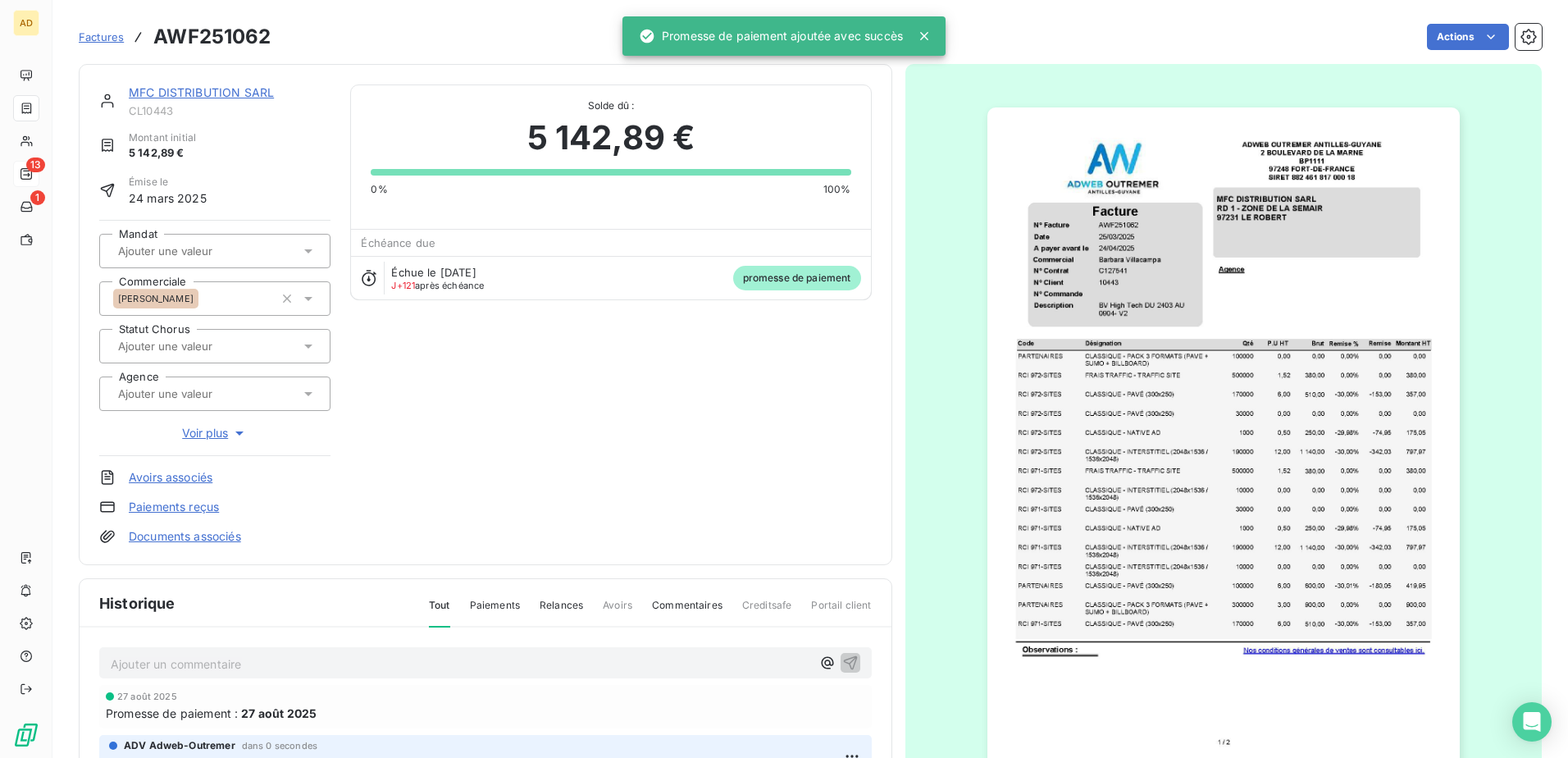
click at [207, 93] on link "MFC DISTRIBUTION SARL" at bounding box center [201, 91] width 145 height 14
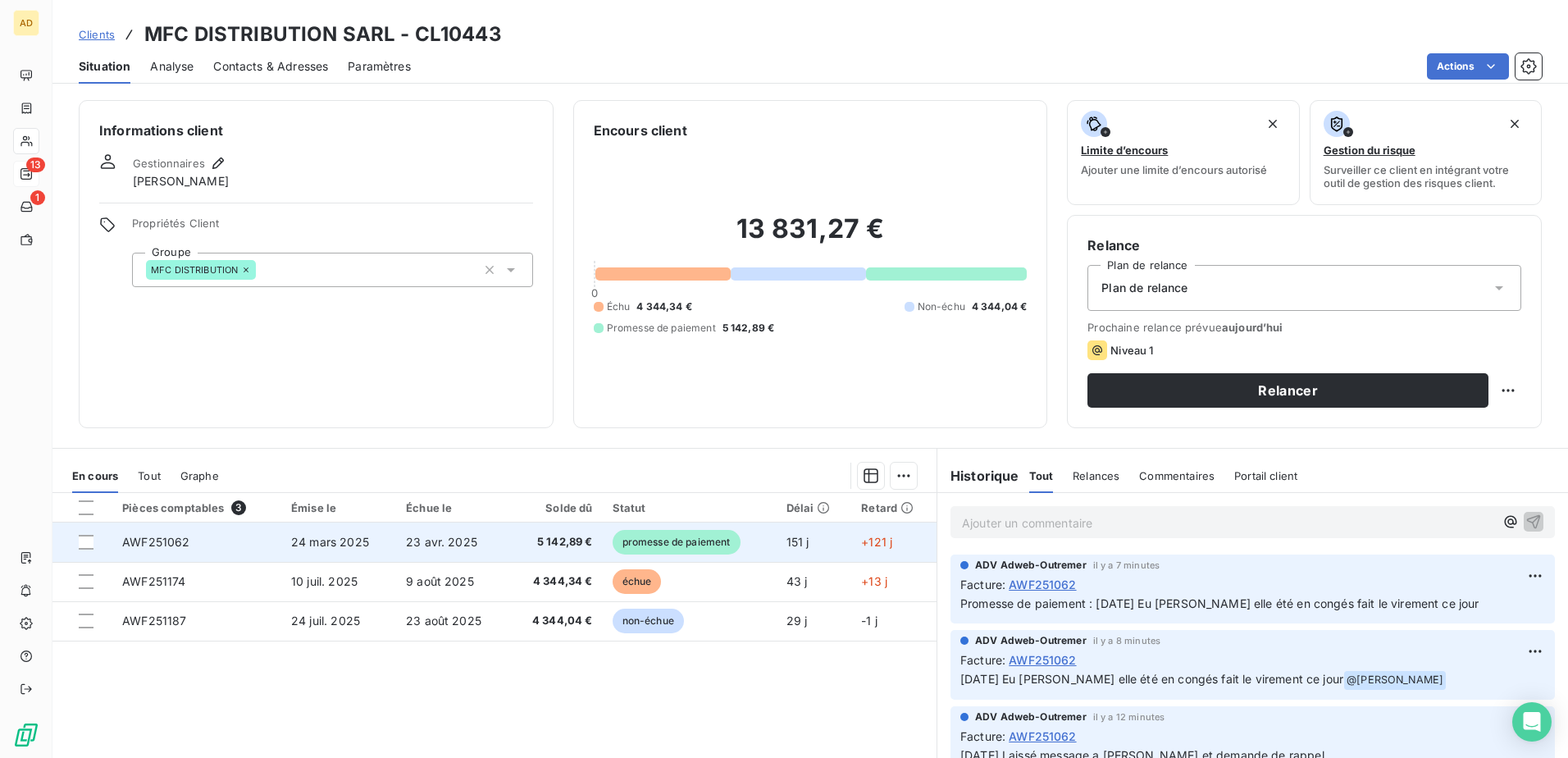
click at [363, 536] on span "24 mars 2025" at bounding box center [330, 542] width 78 height 14
